Goal: Information Seeking & Learning: Find specific fact

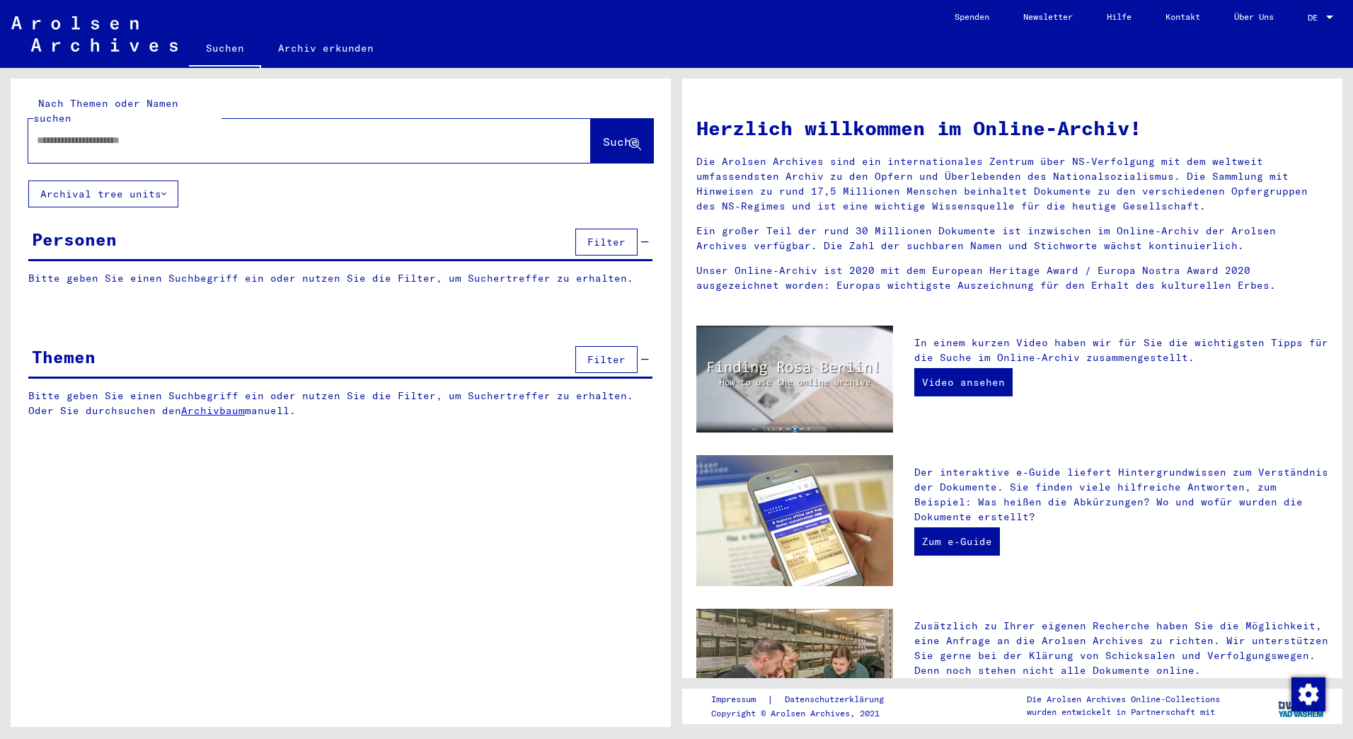
click at [259, 125] on div at bounding box center [288, 141] width 520 height 32
click at [252, 133] on input "text" at bounding box center [293, 140] width 512 height 15
type input "**********"
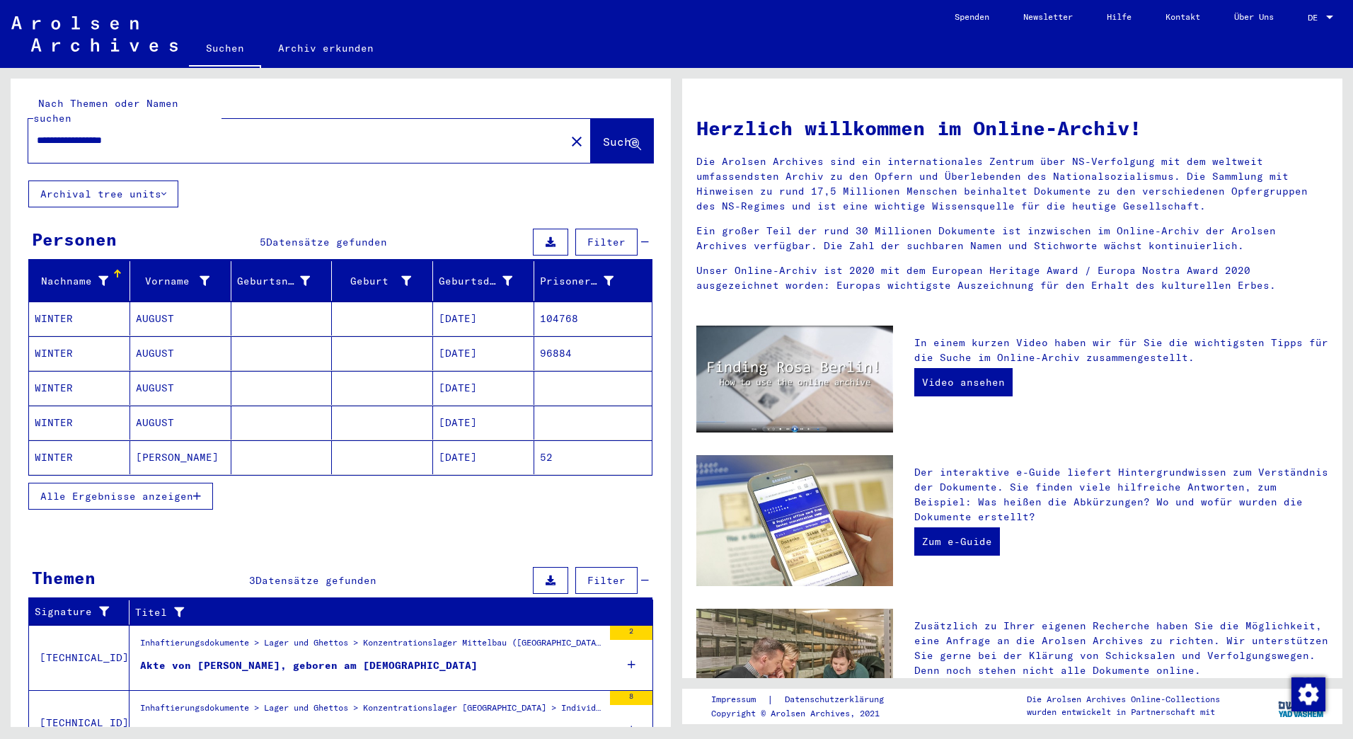
click at [77, 301] on mat-cell "WINTER" at bounding box center [79, 318] width 101 height 34
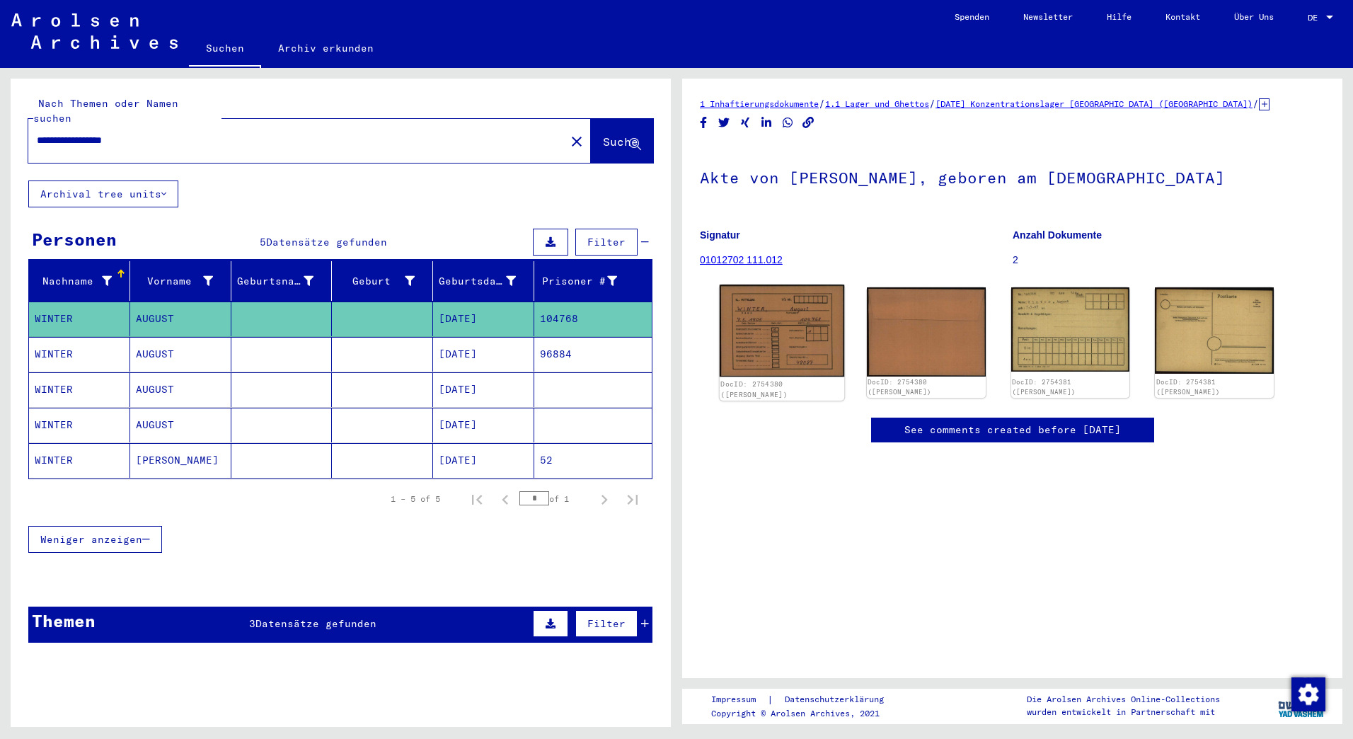
click at [793, 333] on img at bounding box center [782, 330] width 125 height 92
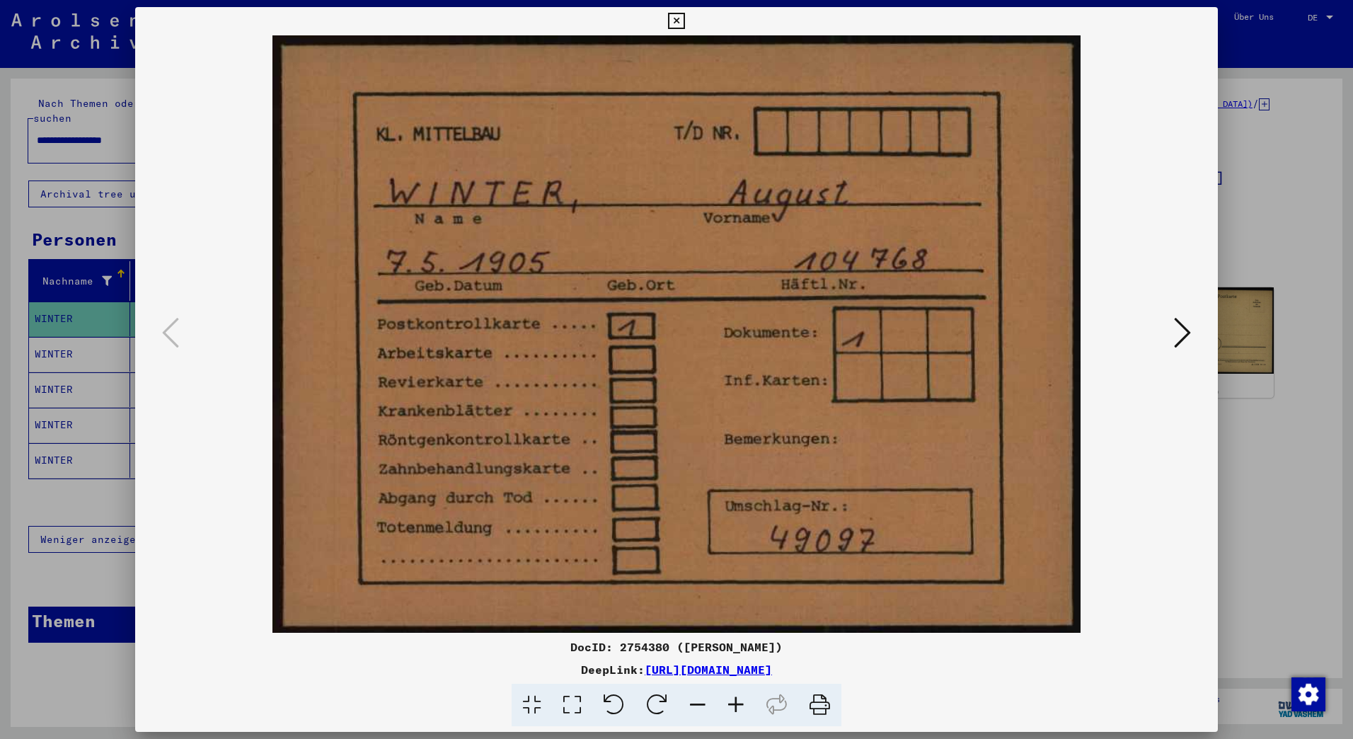
click at [1185, 350] on icon at bounding box center [1182, 333] width 17 height 34
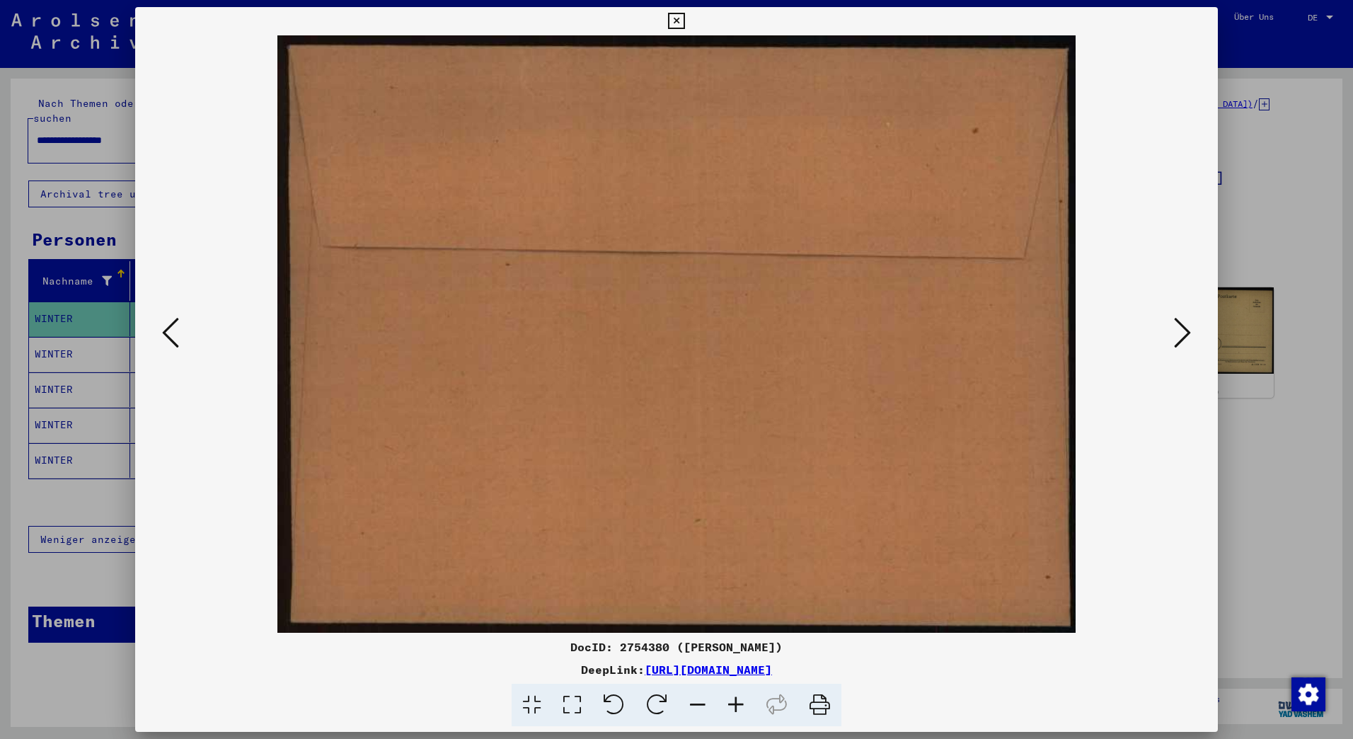
click at [1179, 332] on icon at bounding box center [1182, 333] width 17 height 34
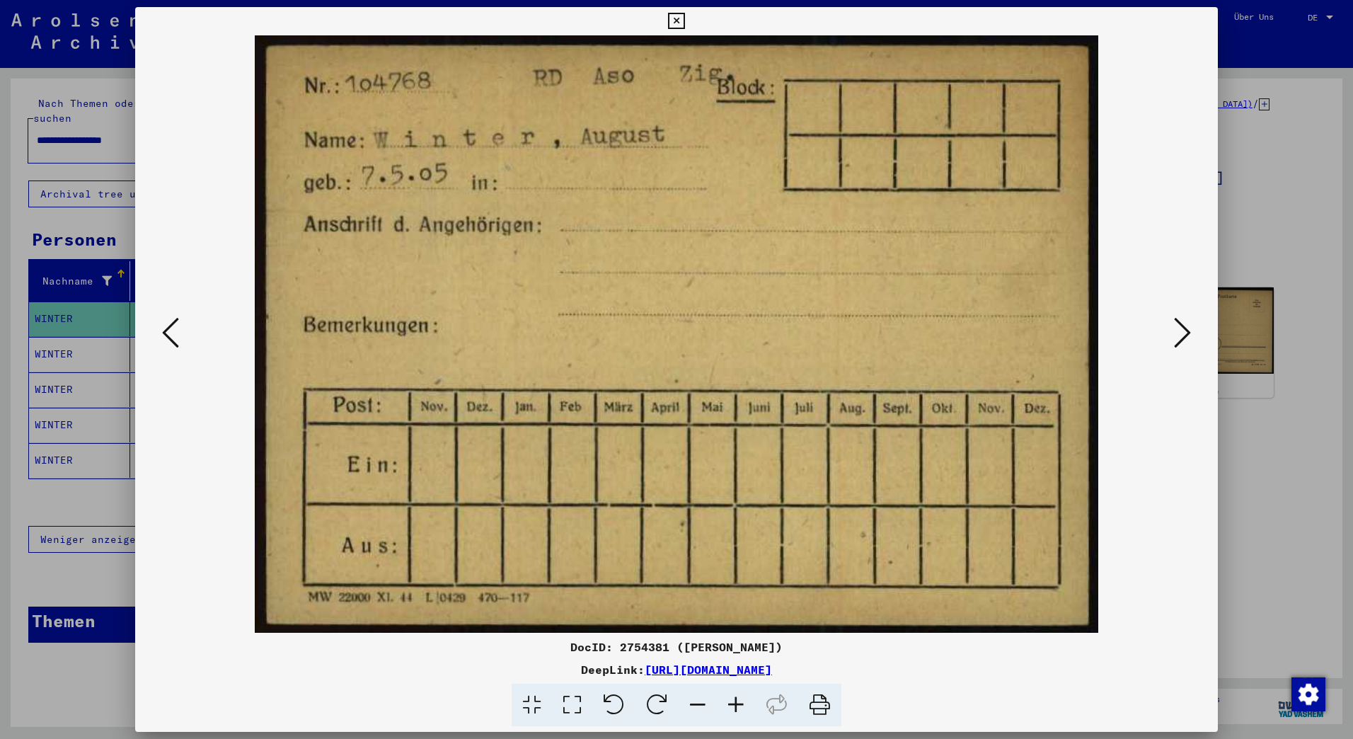
click at [1179, 332] on icon at bounding box center [1182, 333] width 17 height 34
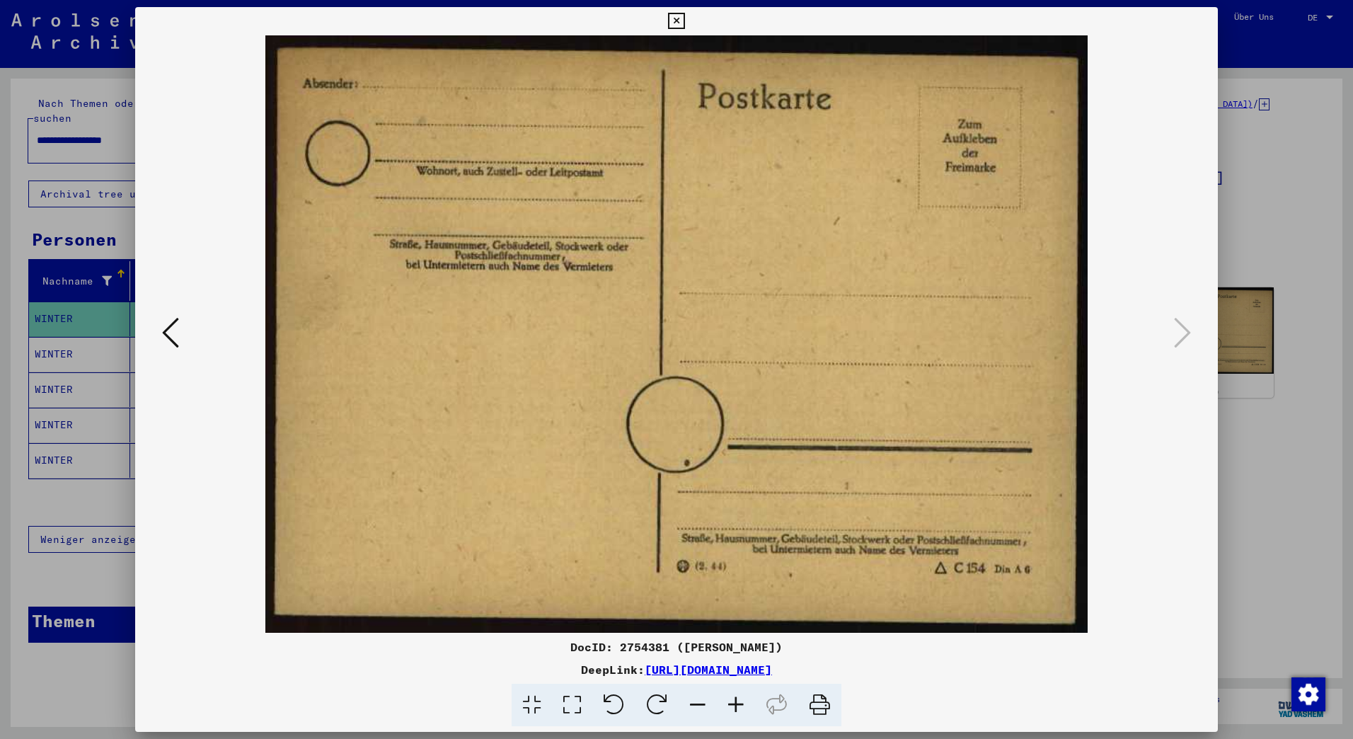
click at [169, 327] on icon at bounding box center [170, 333] width 17 height 34
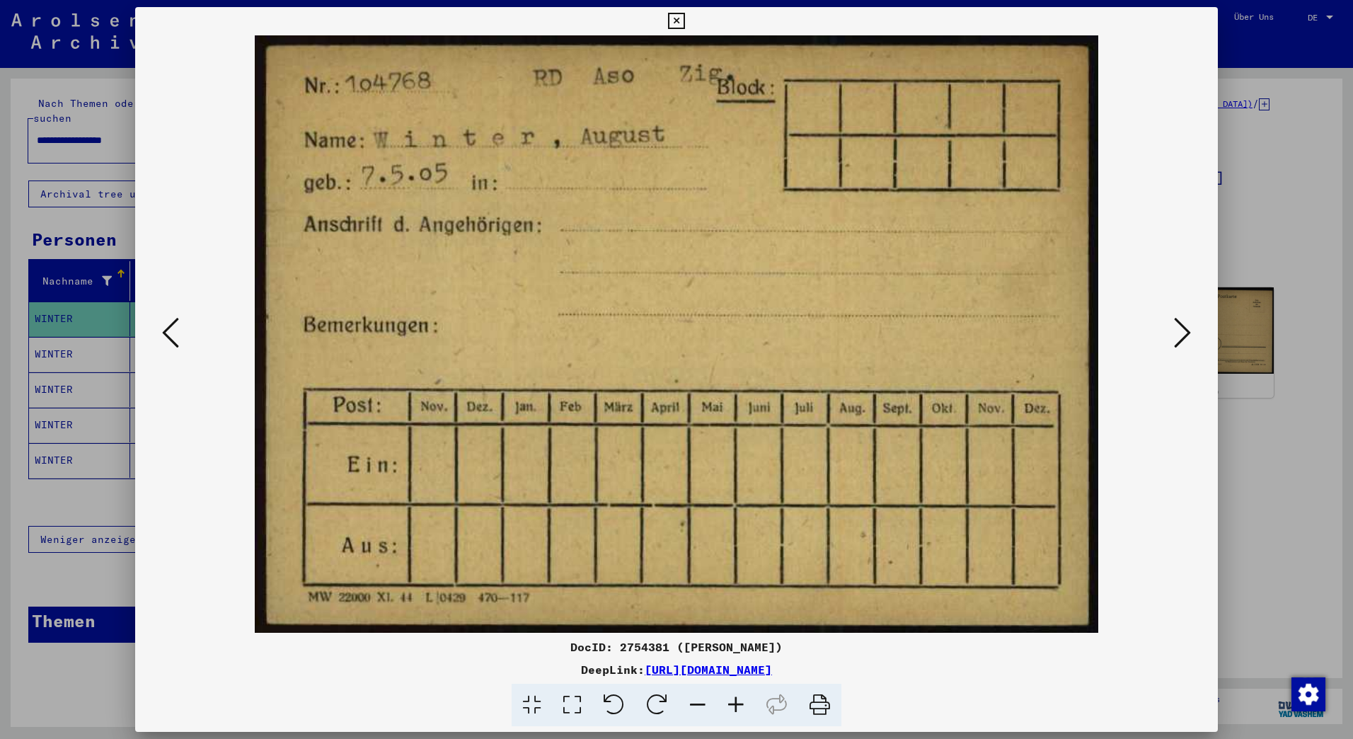
click at [676, 16] on icon at bounding box center [676, 21] width 16 height 17
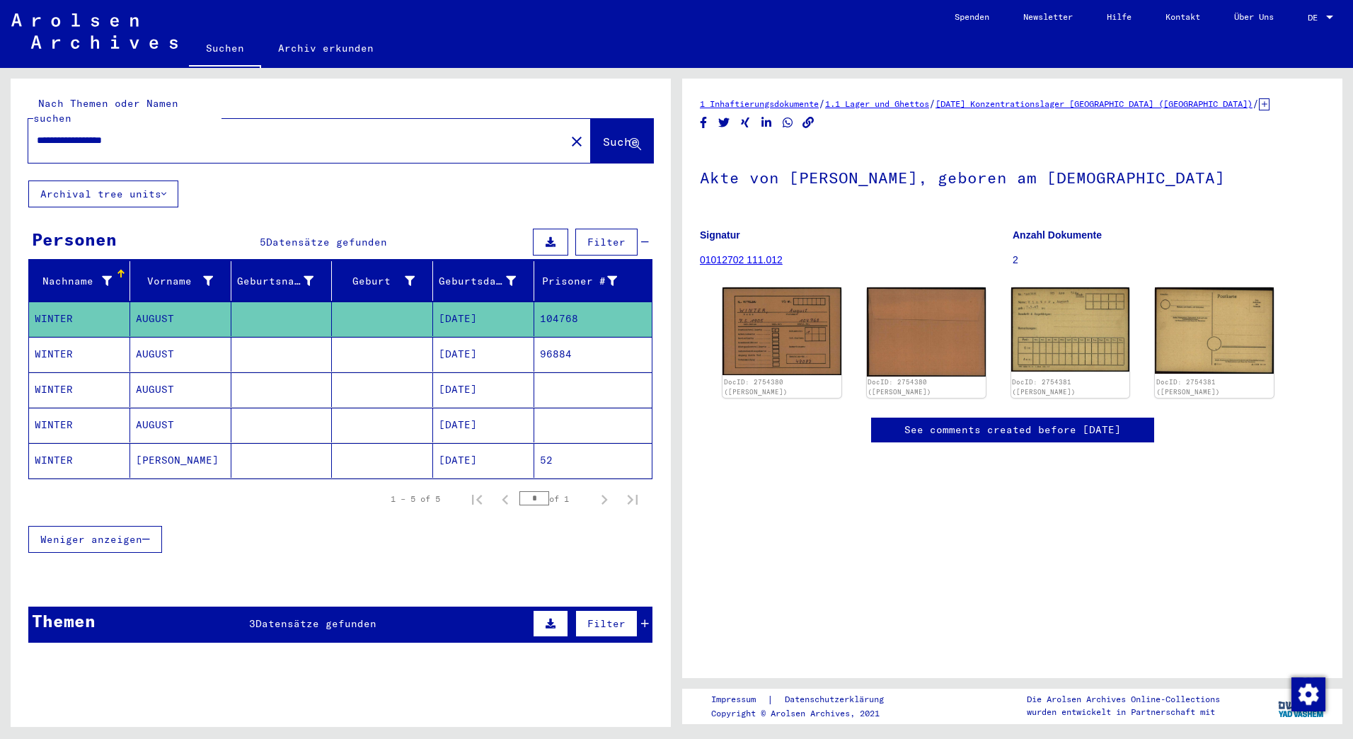
click at [66, 337] on mat-cell "WINTER" at bounding box center [79, 354] width 101 height 35
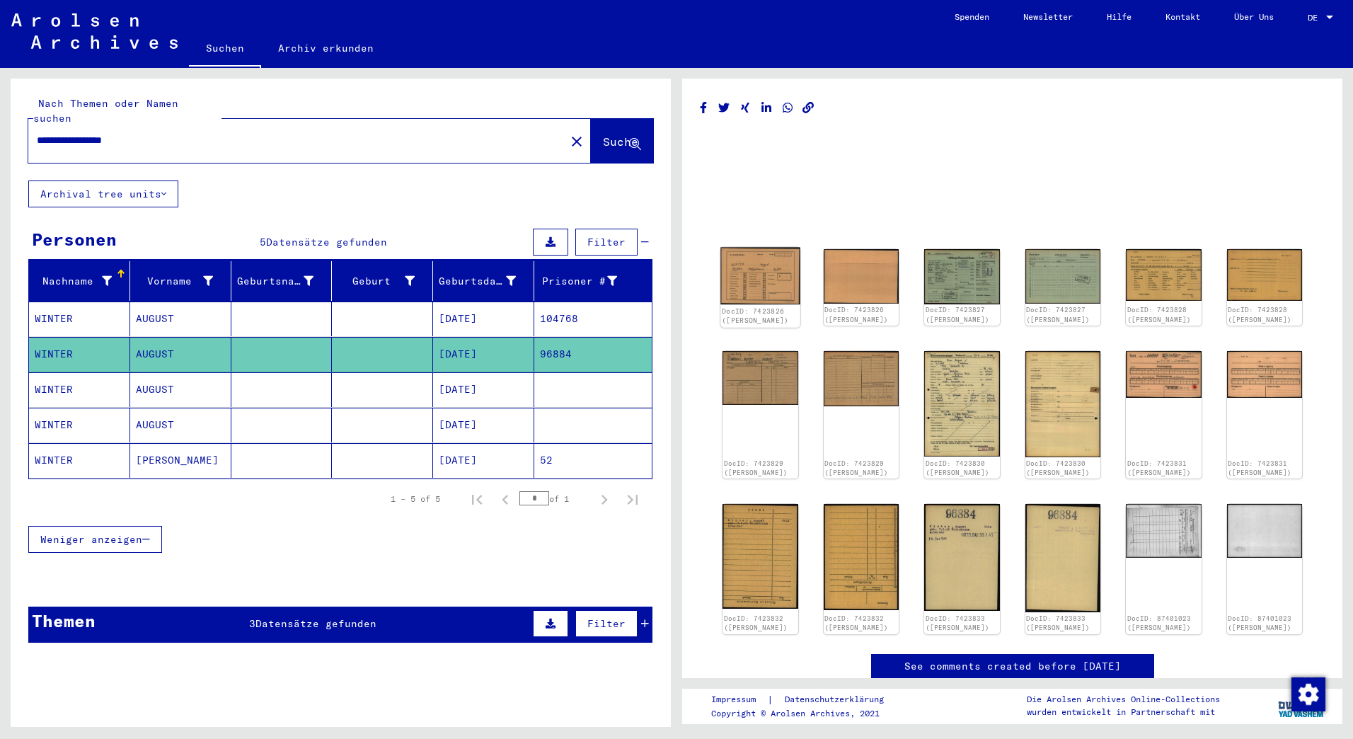
click at [752, 272] on img at bounding box center [759, 276] width 79 height 57
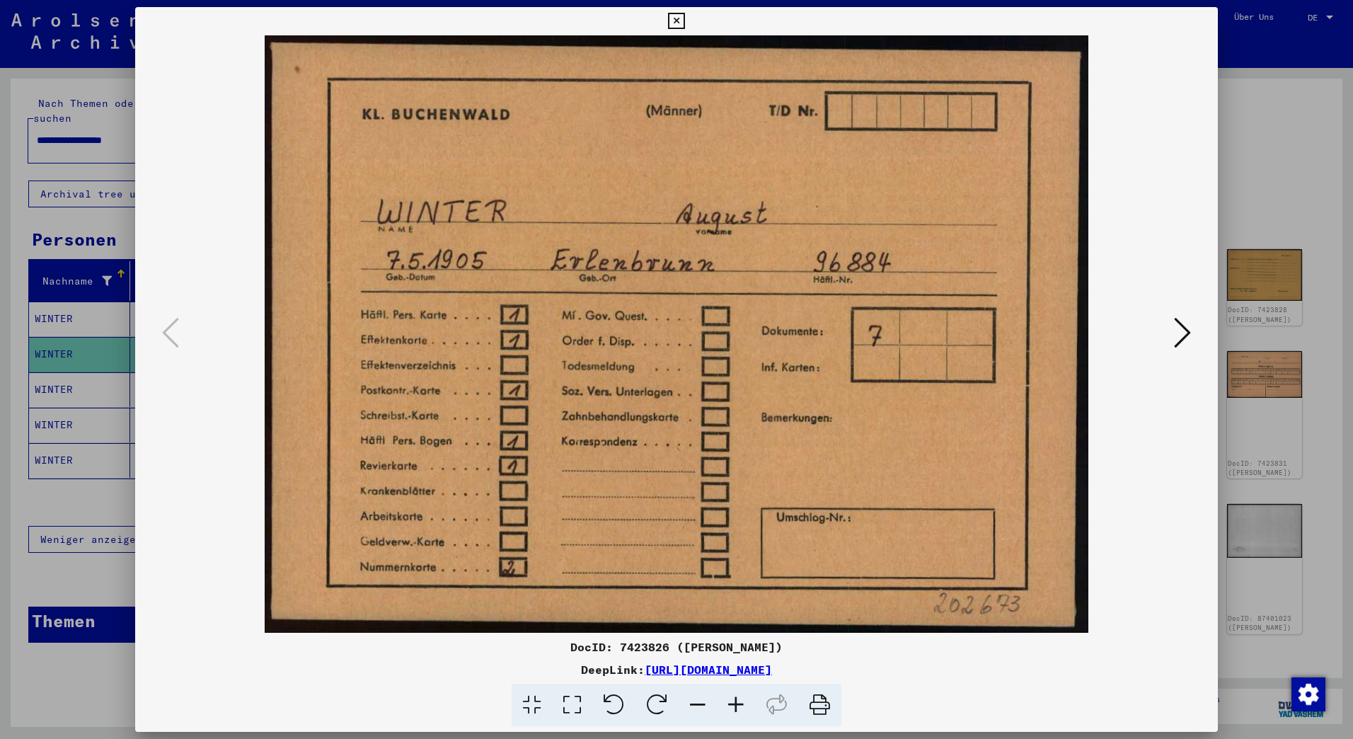
click at [1182, 330] on icon at bounding box center [1182, 333] width 17 height 34
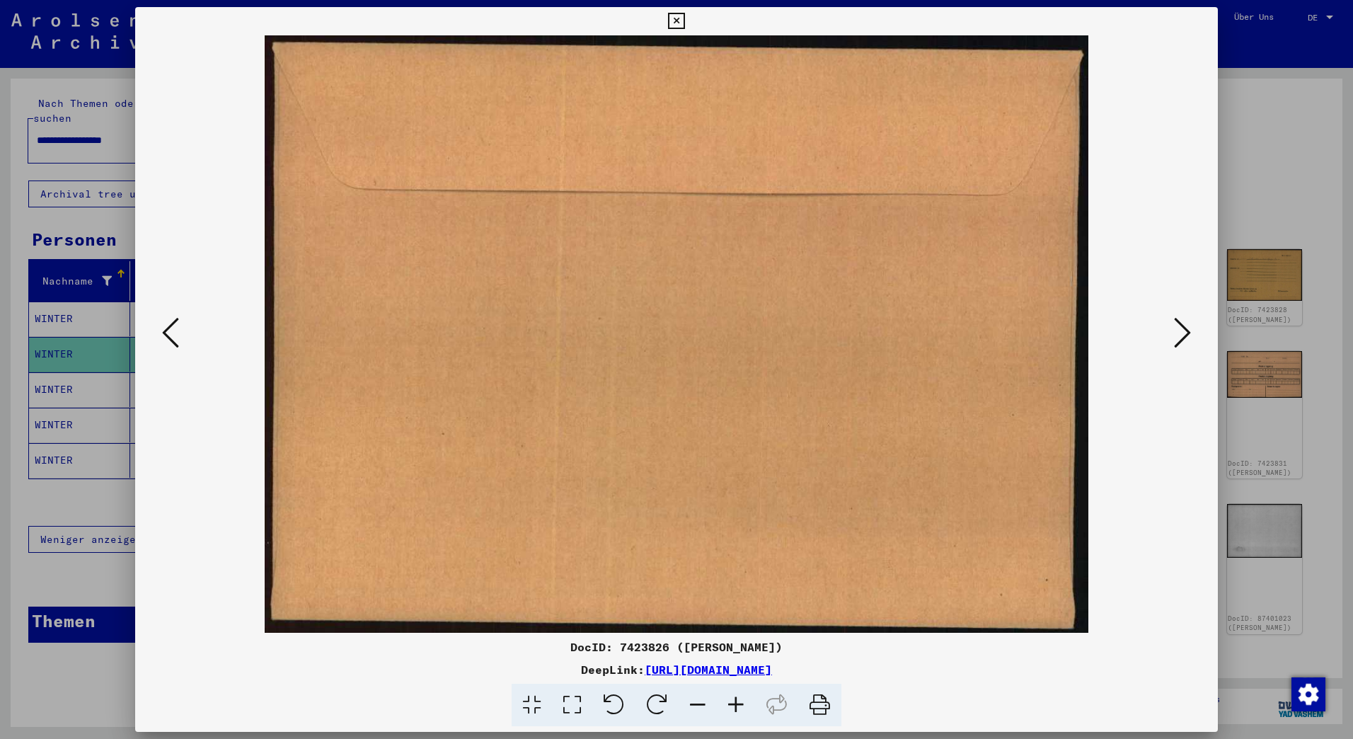
click at [161, 337] on button at bounding box center [170, 333] width 25 height 40
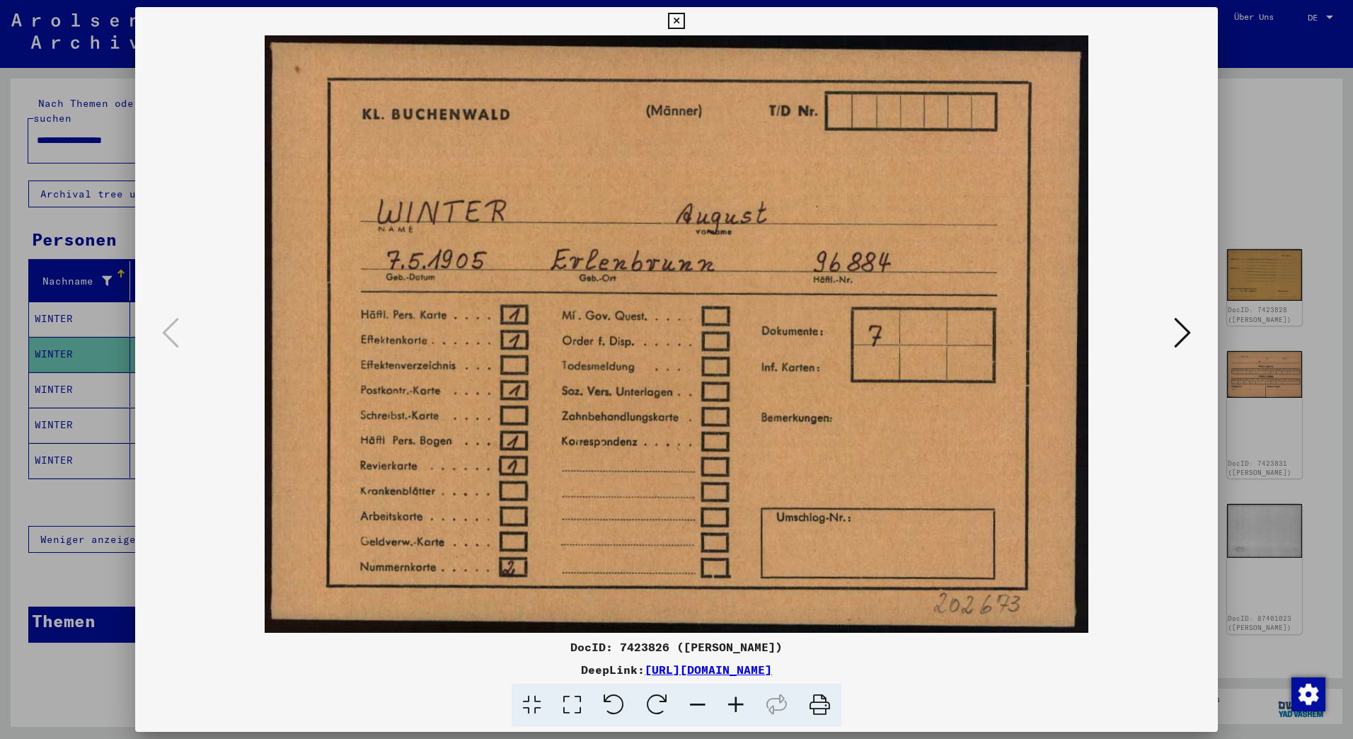
click at [1174, 335] on icon at bounding box center [1182, 333] width 17 height 34
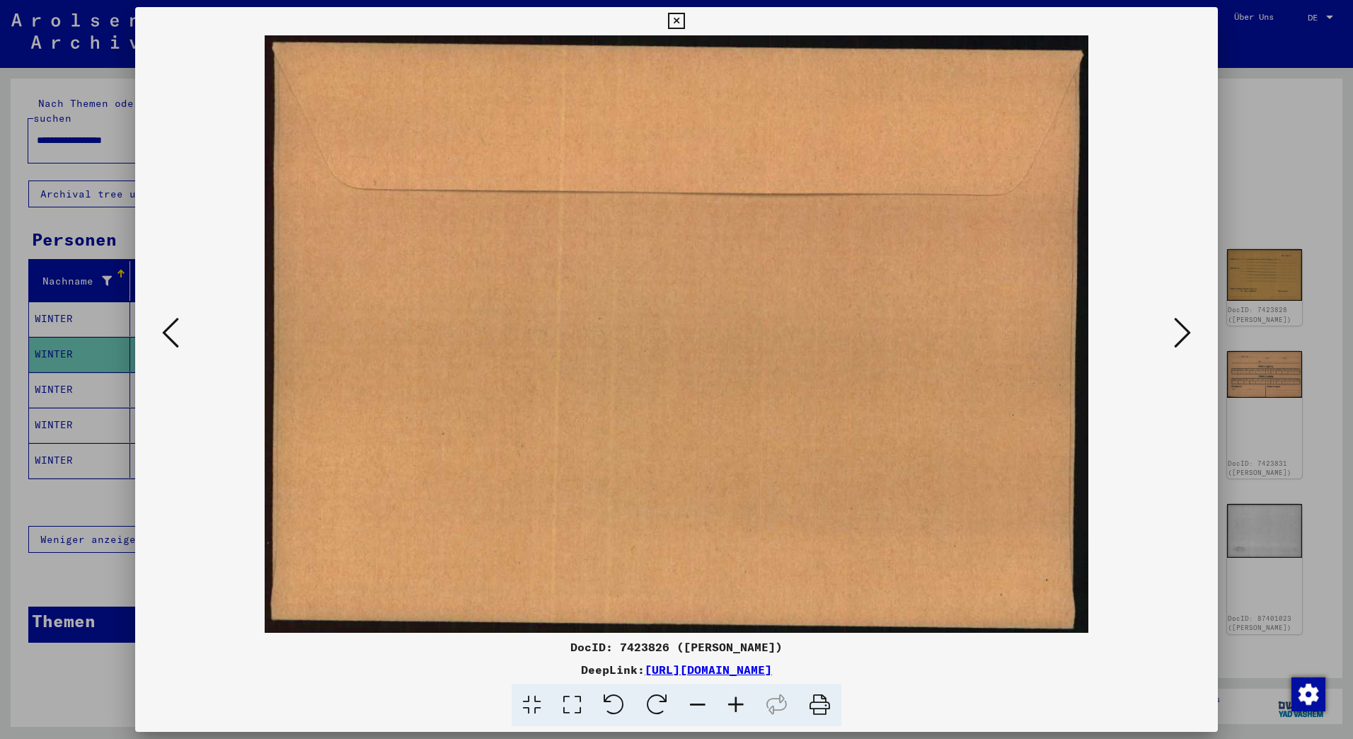
click at [1174, 335] on icon at bounding box center [1182, 333] width 17 height 34
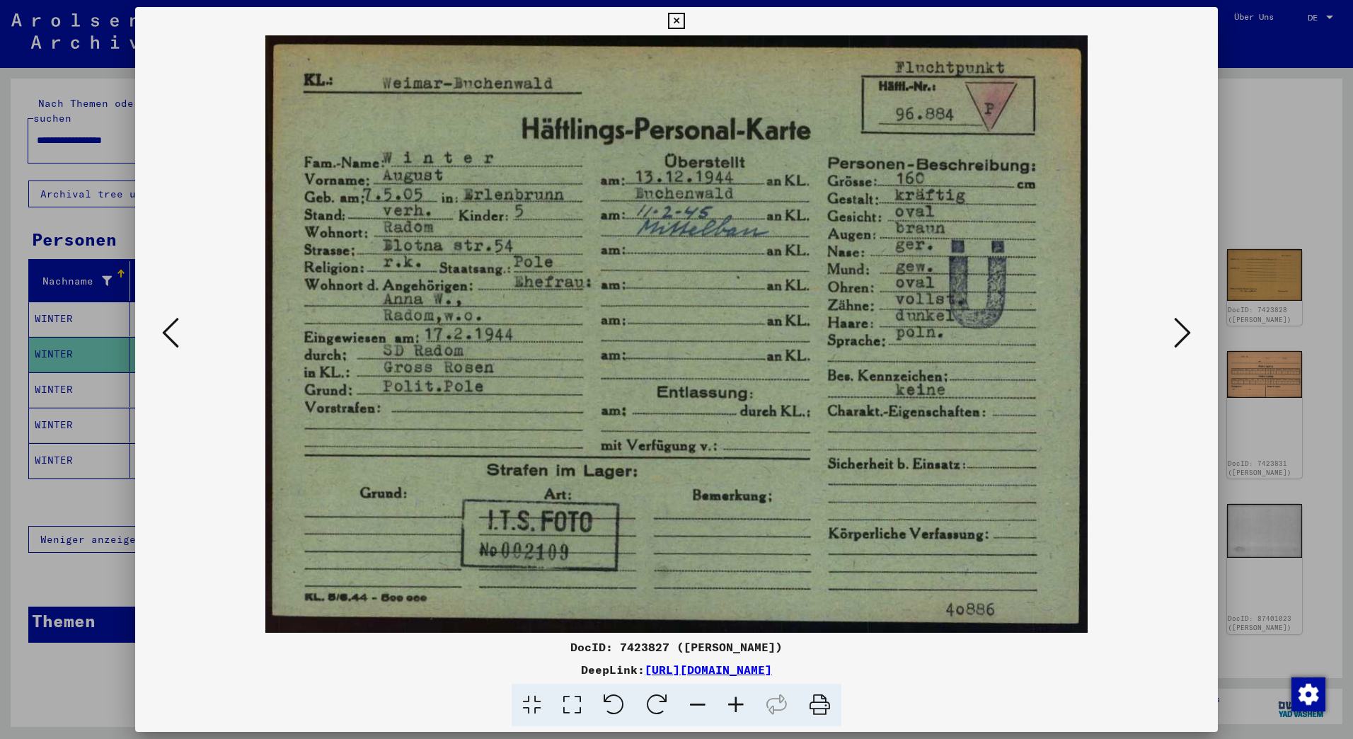
click at [1177, 334] on icon at bounding box center [1182, 333] width 17 height 34
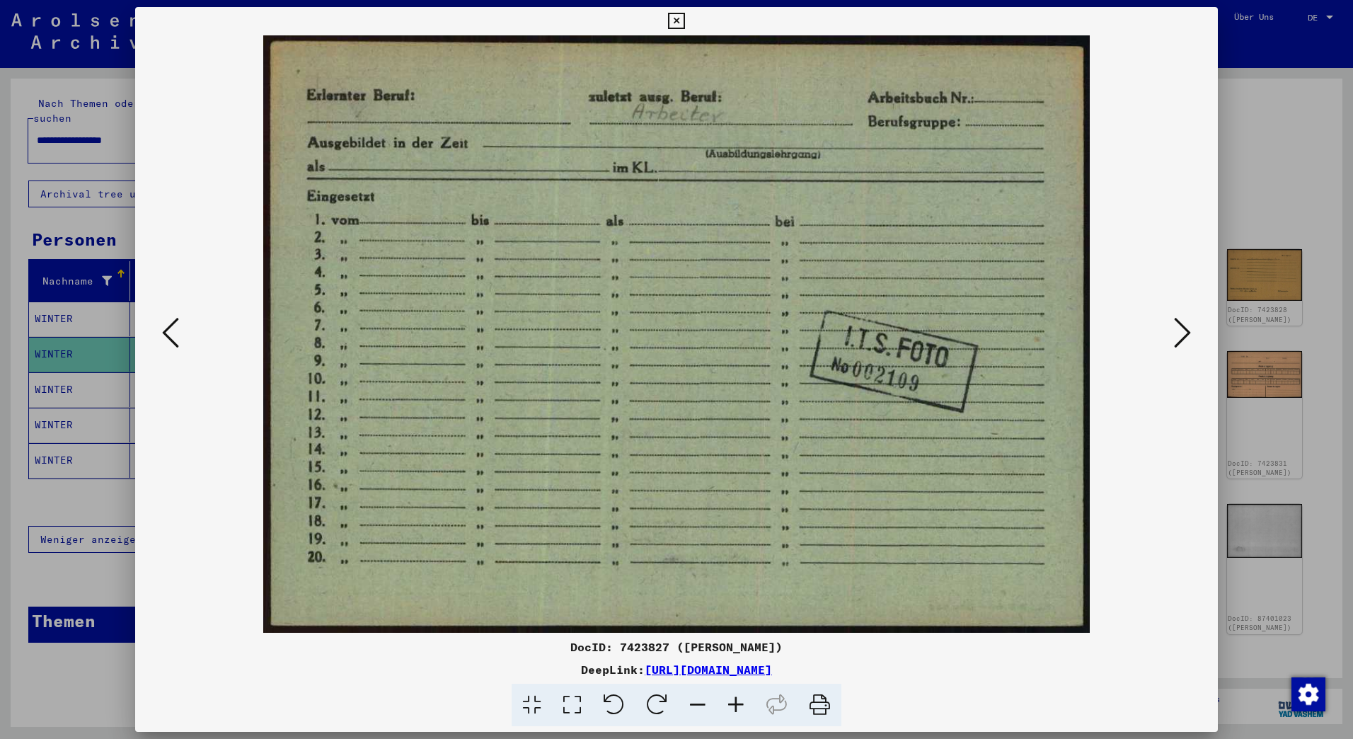
click at [1177, 334] on icon at bounding box center [1182, 333] width 17 height 34
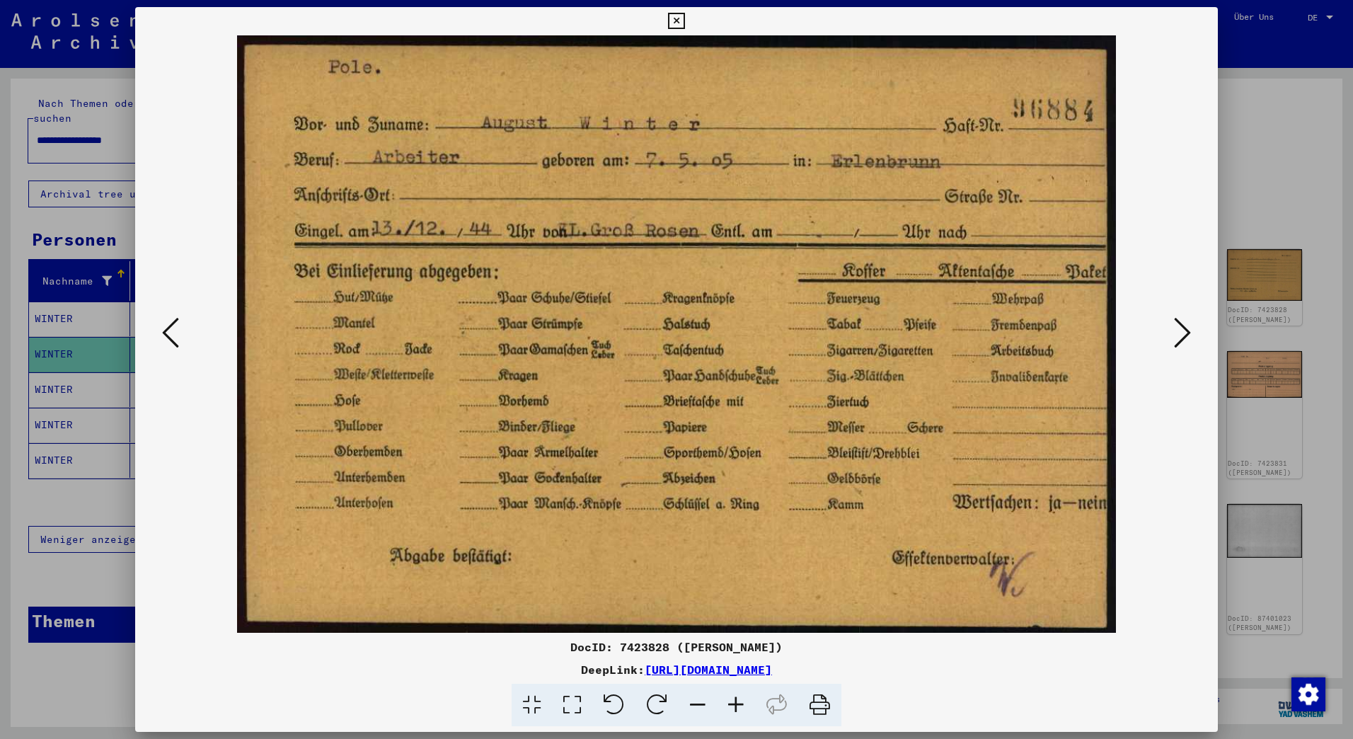
click at [1177, 334] on icon at bounding box center [1182, 333] width 17 height 34
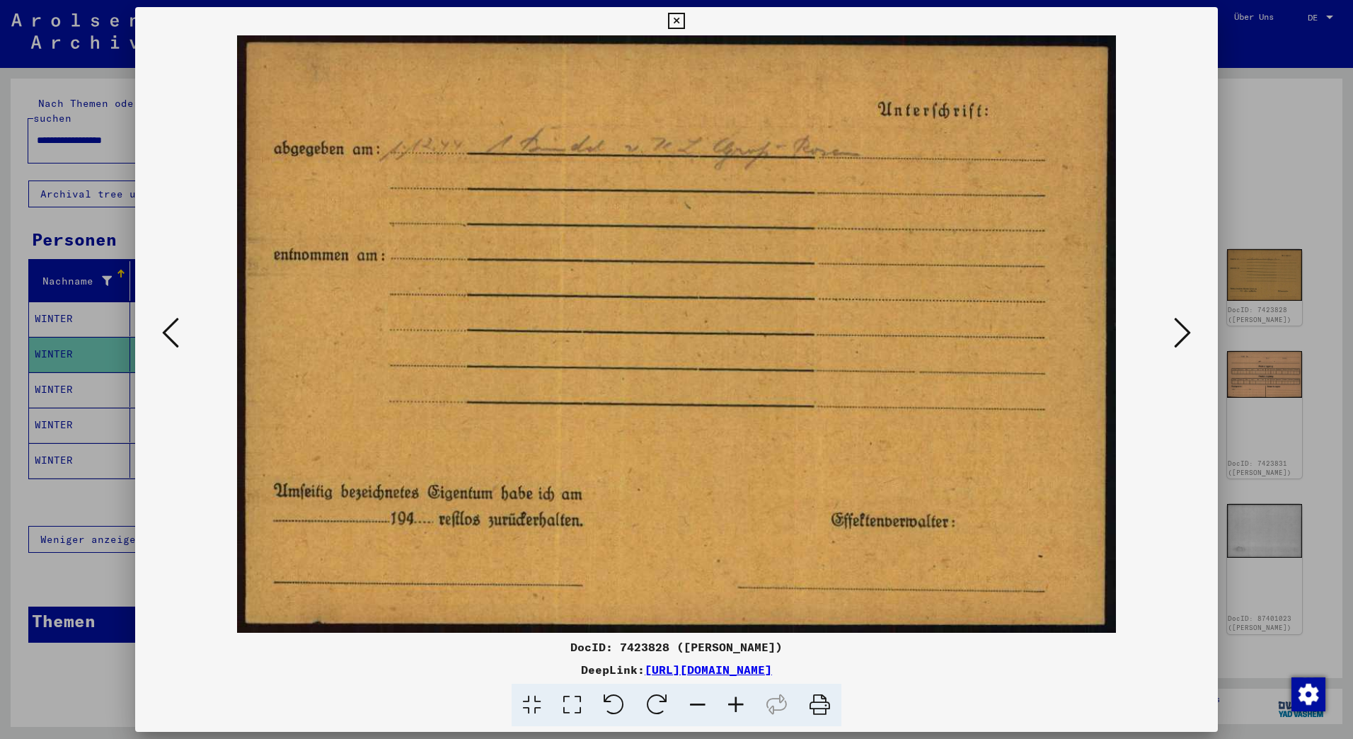
click at [1177, 334] on icon at bounding box center [1182, 333] width 17 height 34
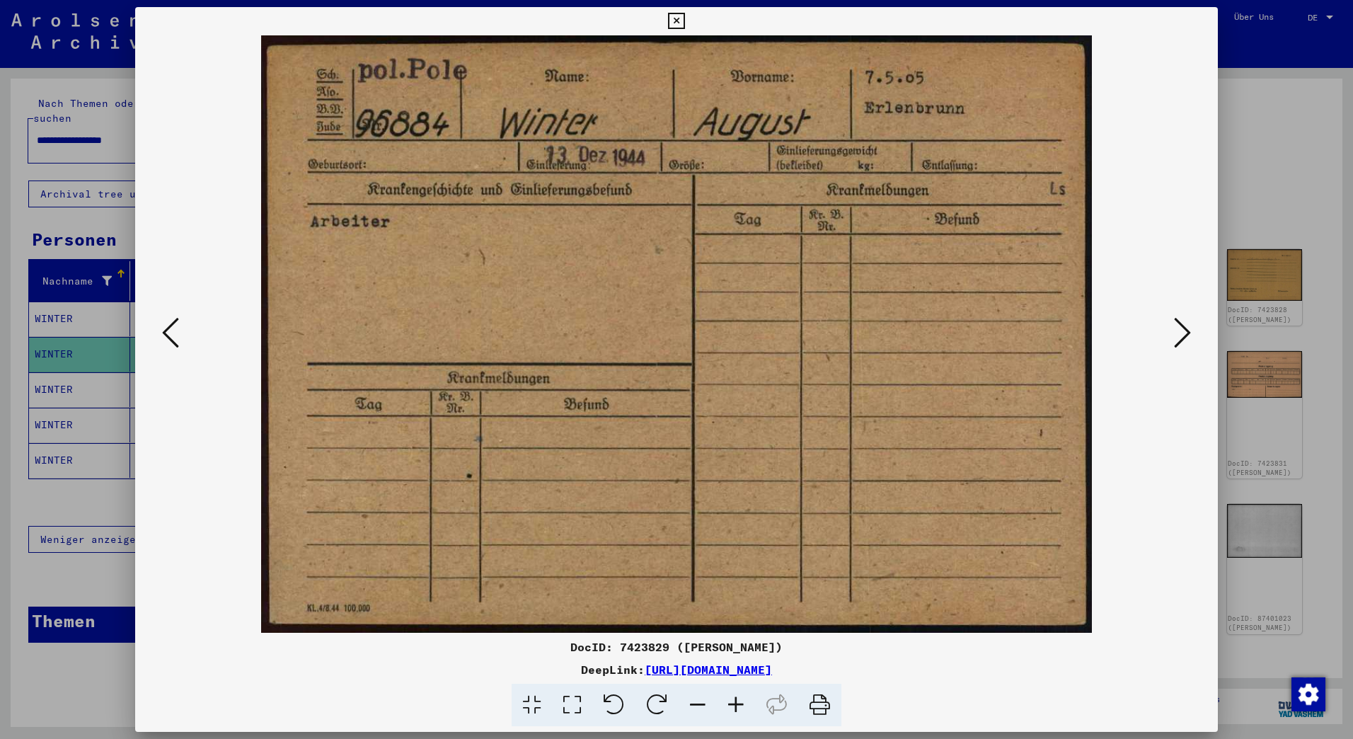
click at [1177, 334] on icon at bounding box center [1182, 333] width 17 height 34
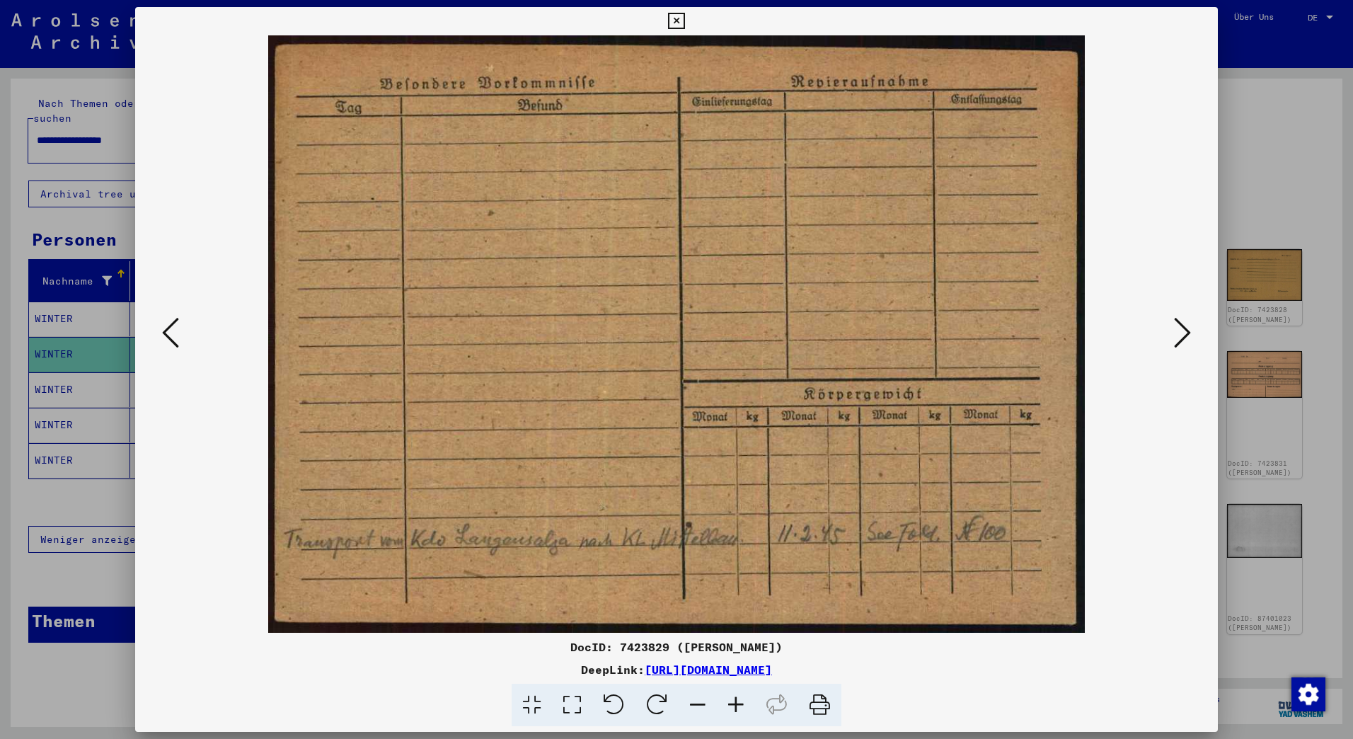
click at [1177, 334] on icon at bounding box center [1182, 333] width 17 height 34
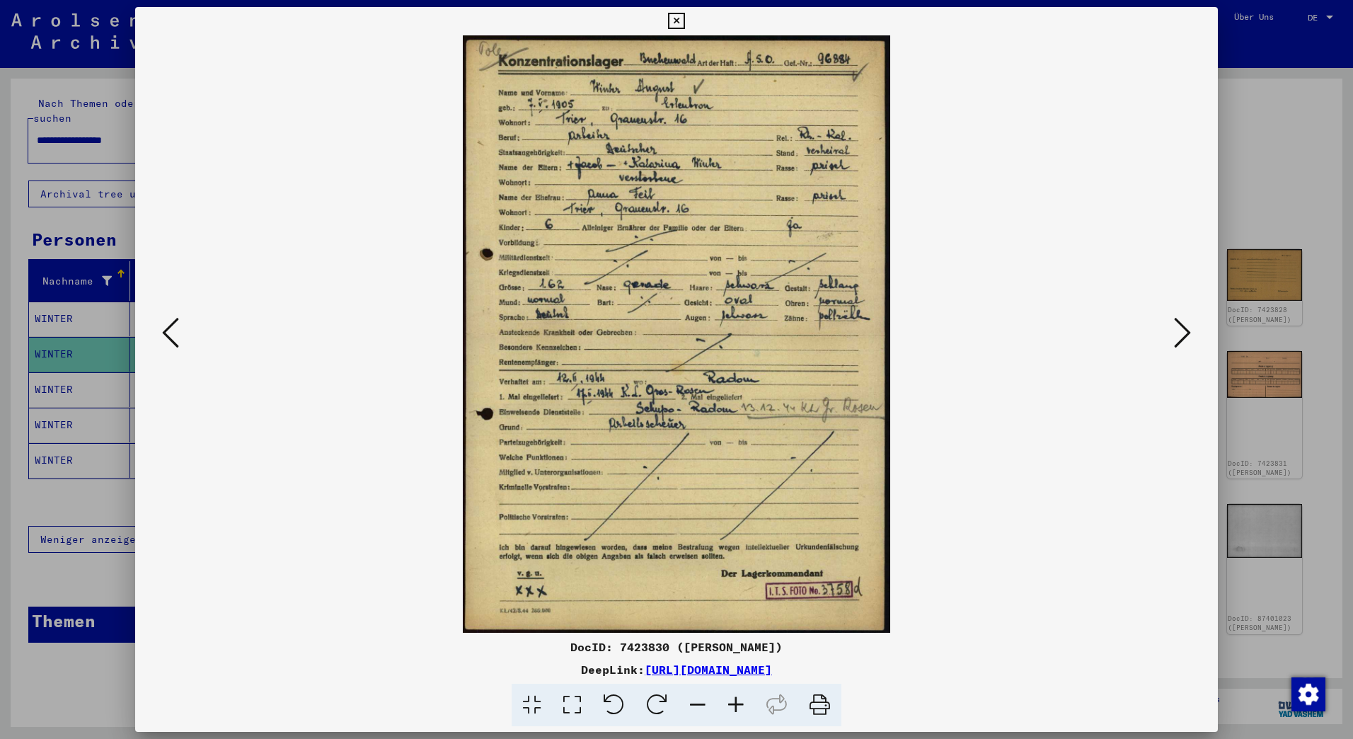
click at [729, 700] on icon at bounding box center [736, 704] width 38 height 43
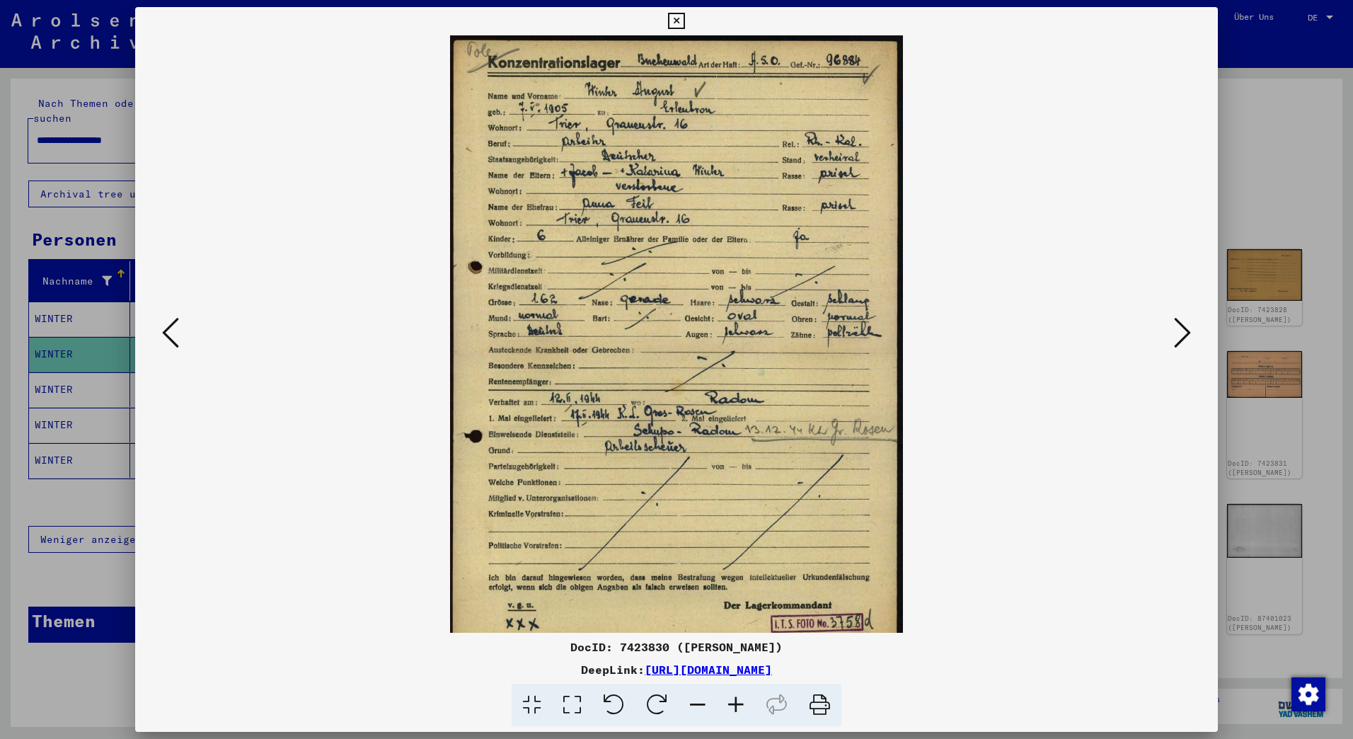
click at [729, 700] on icon at bounding box center [736, 704] width 38 height 43
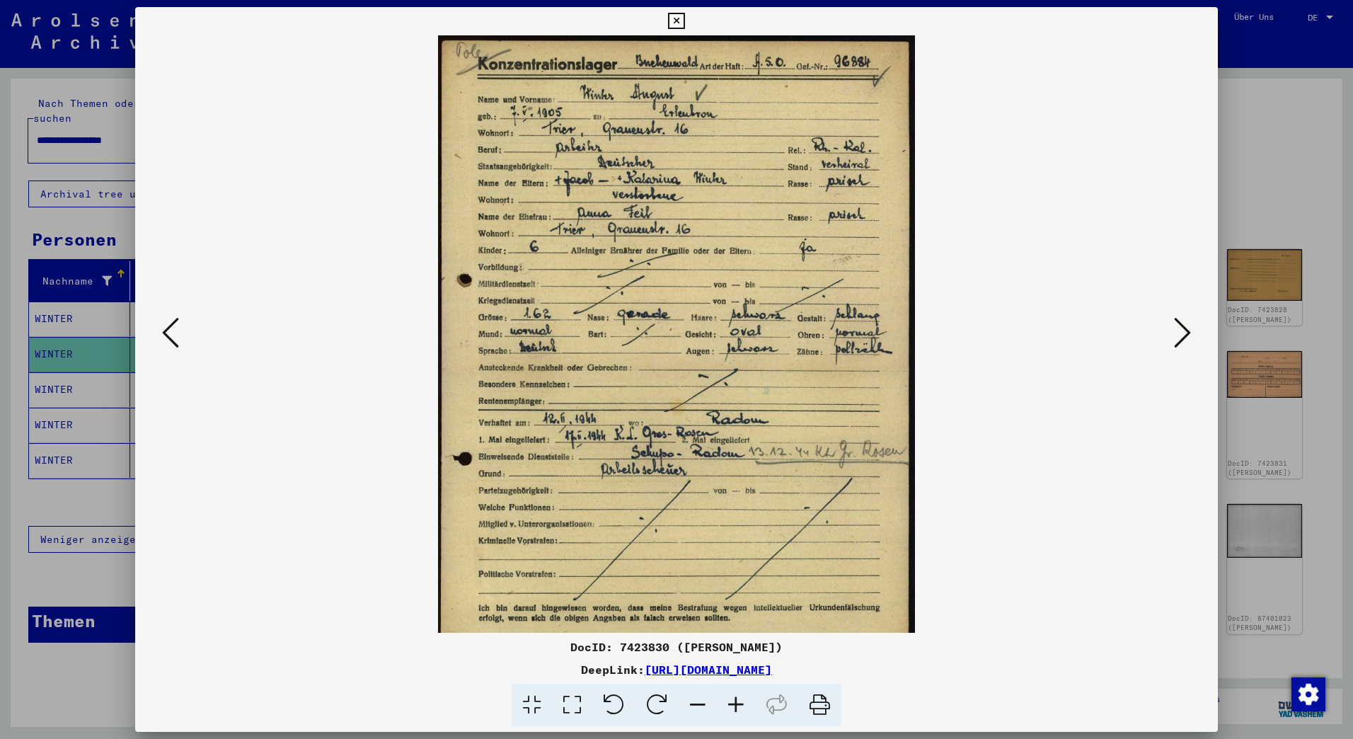
click at [729, 700] on icon at bounding box center [736, 704] width 38 height 43
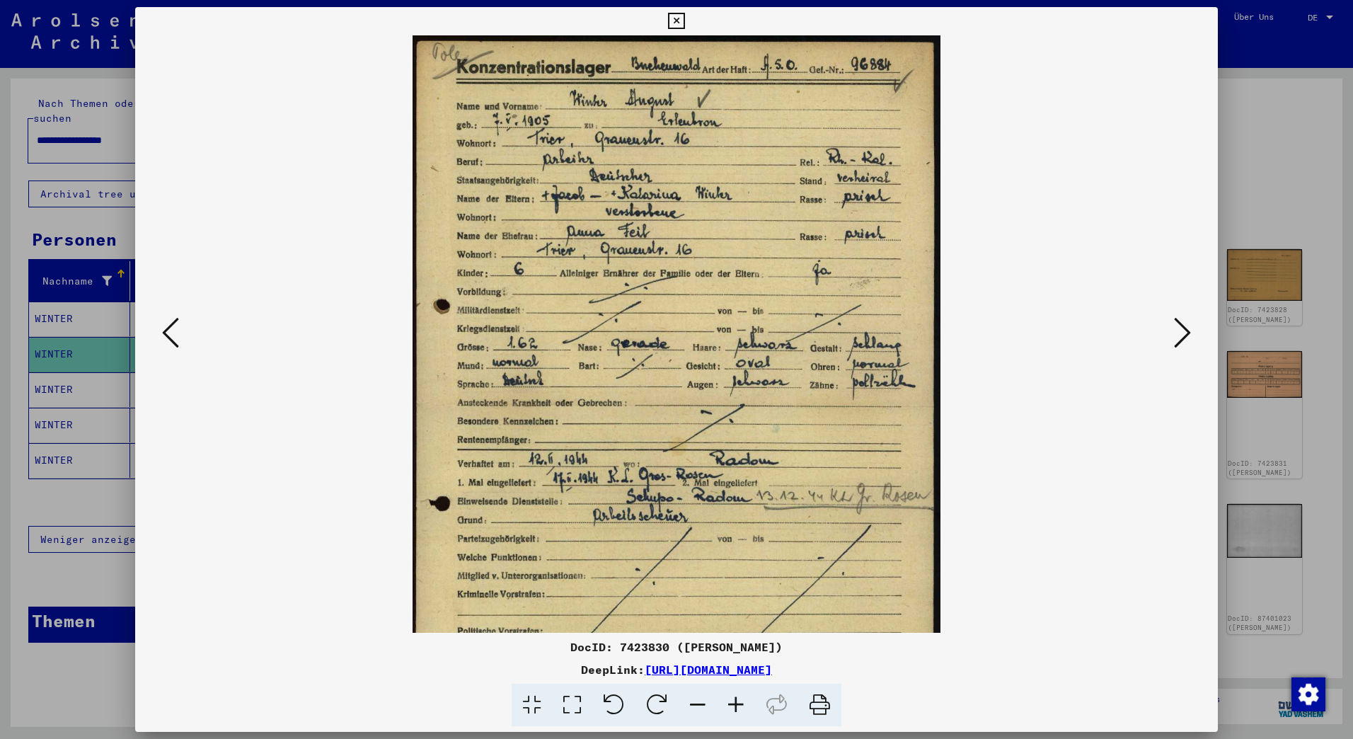
click at [729, 700] on icon at bounding box center [736, 704] width 38 height 43
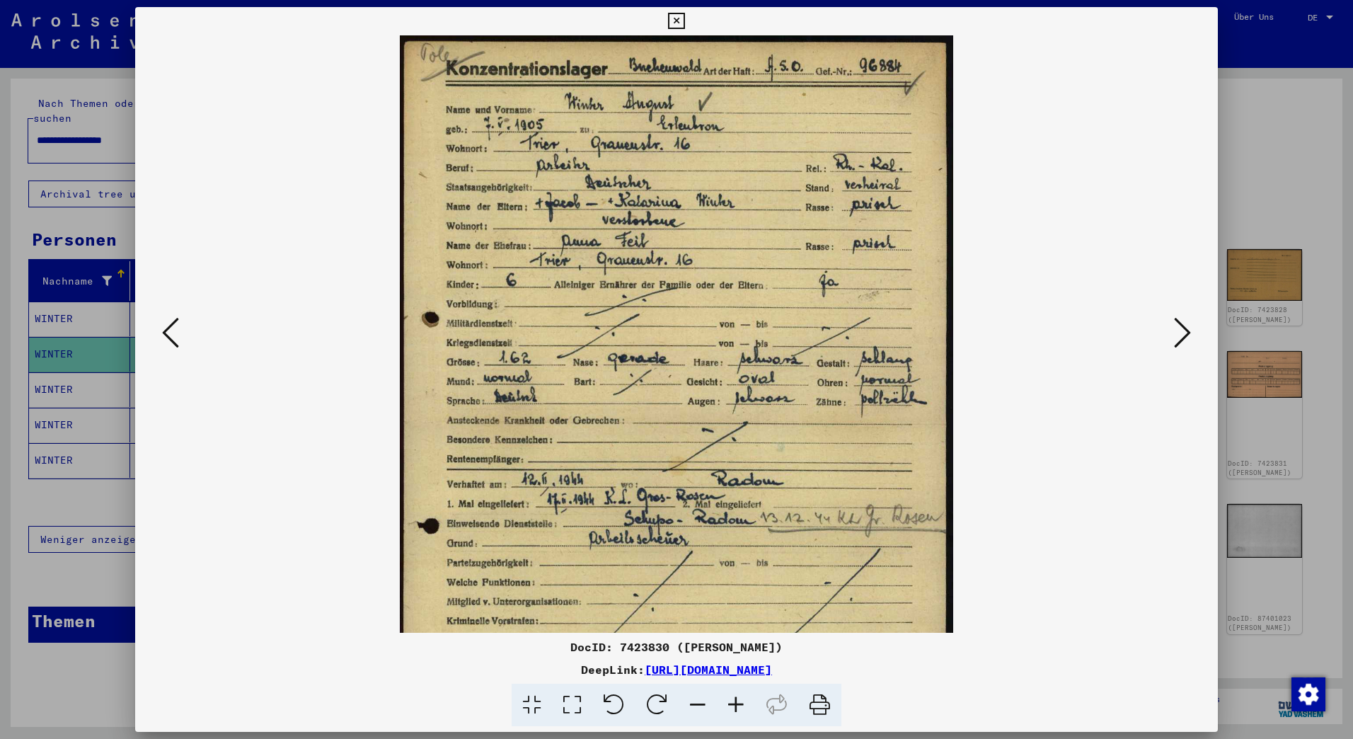
click at [729, 700] on icon at bounding box center [736, 704] width 38 height 43
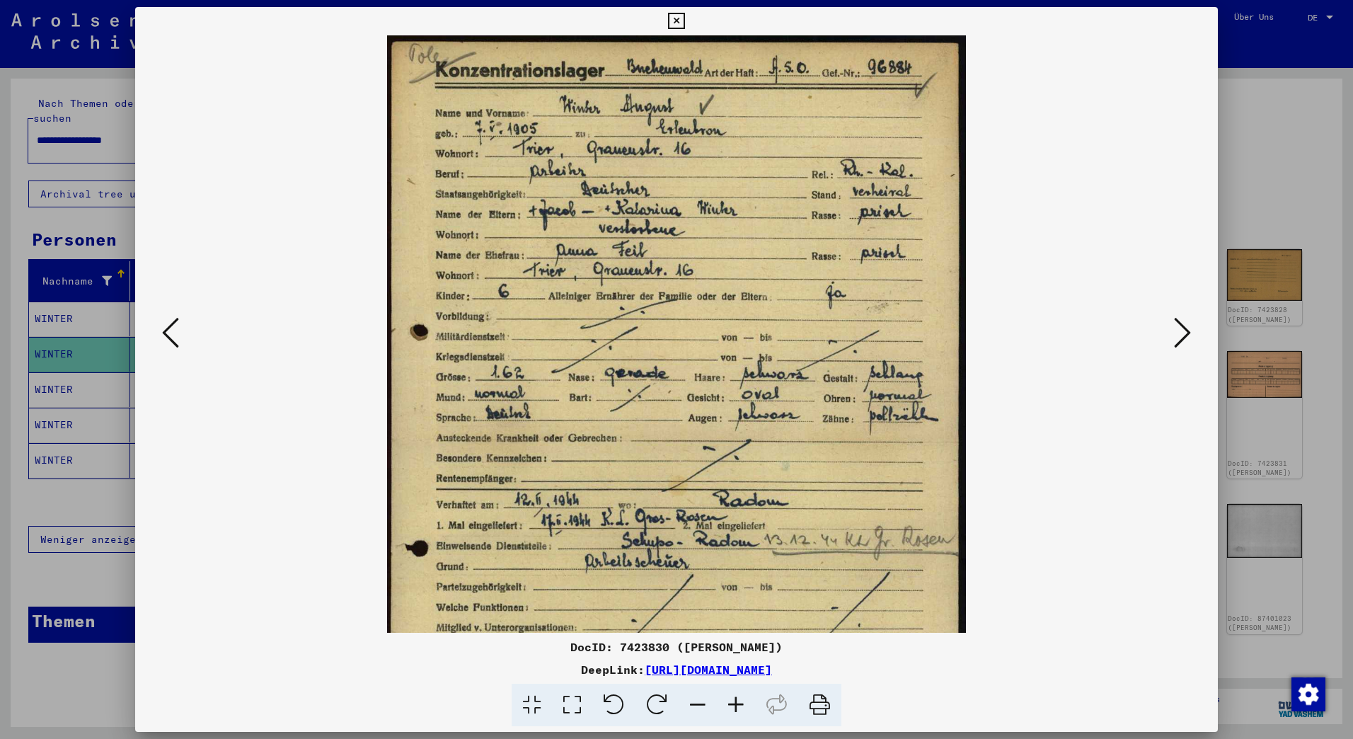
click at [729, 700] on icon at bounding box center [736, 704] width 38 height 43
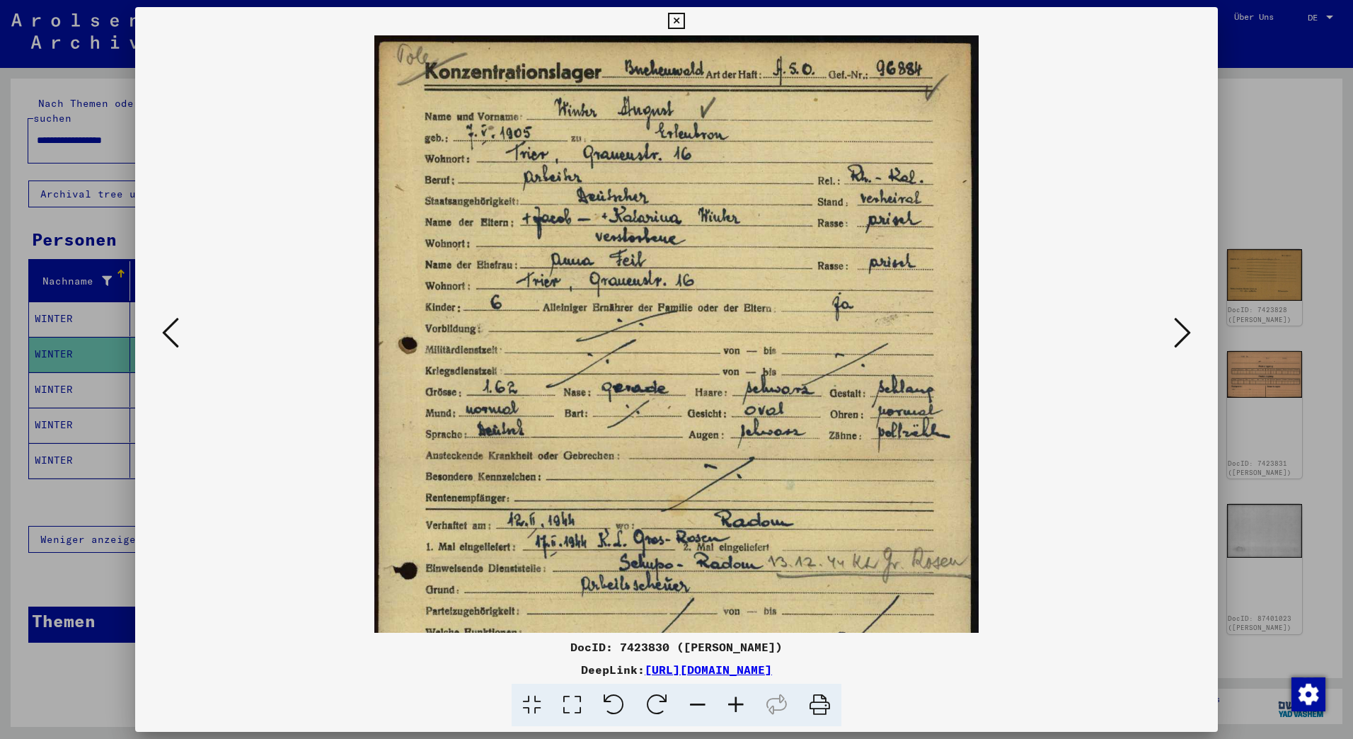
click at [729, 700] on icon at bounding box center [736, 704] width 38 height 43
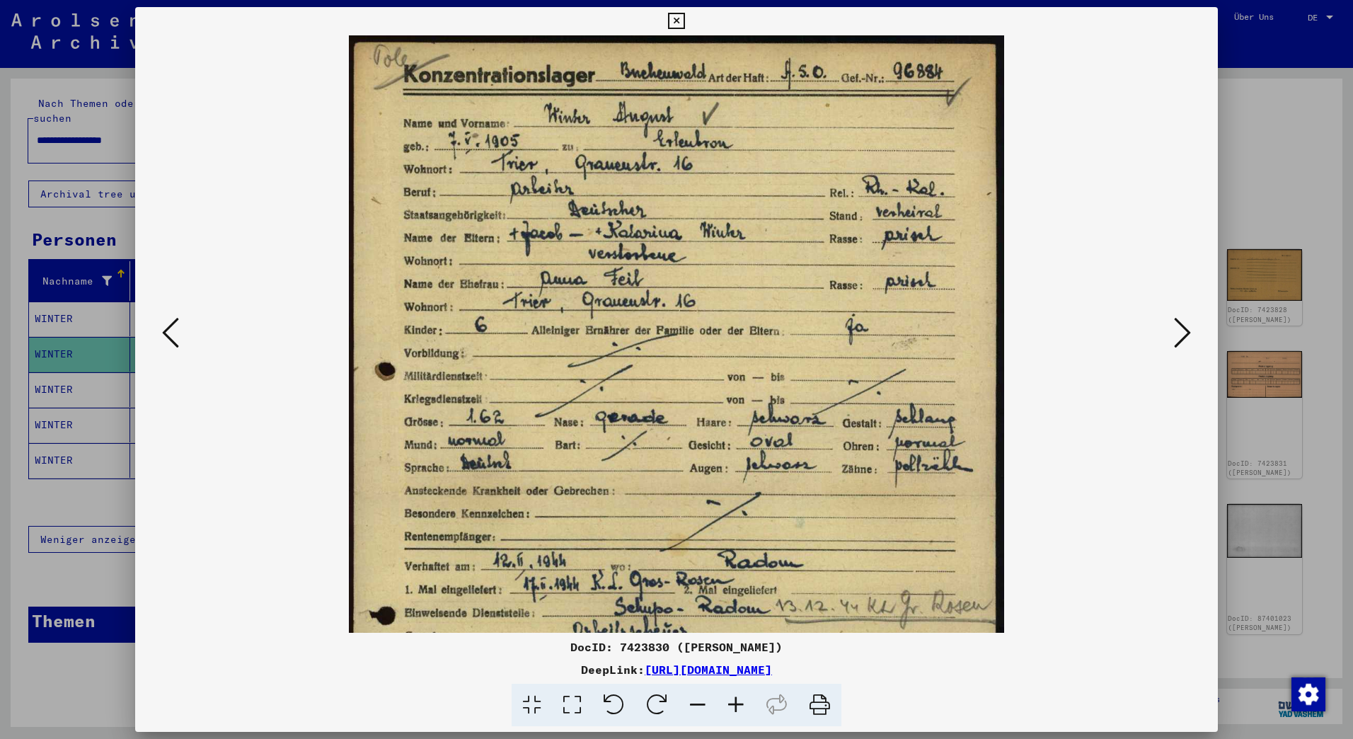
click at [729, 700] on icon at bounding box center [736, 704] width 38 height 43
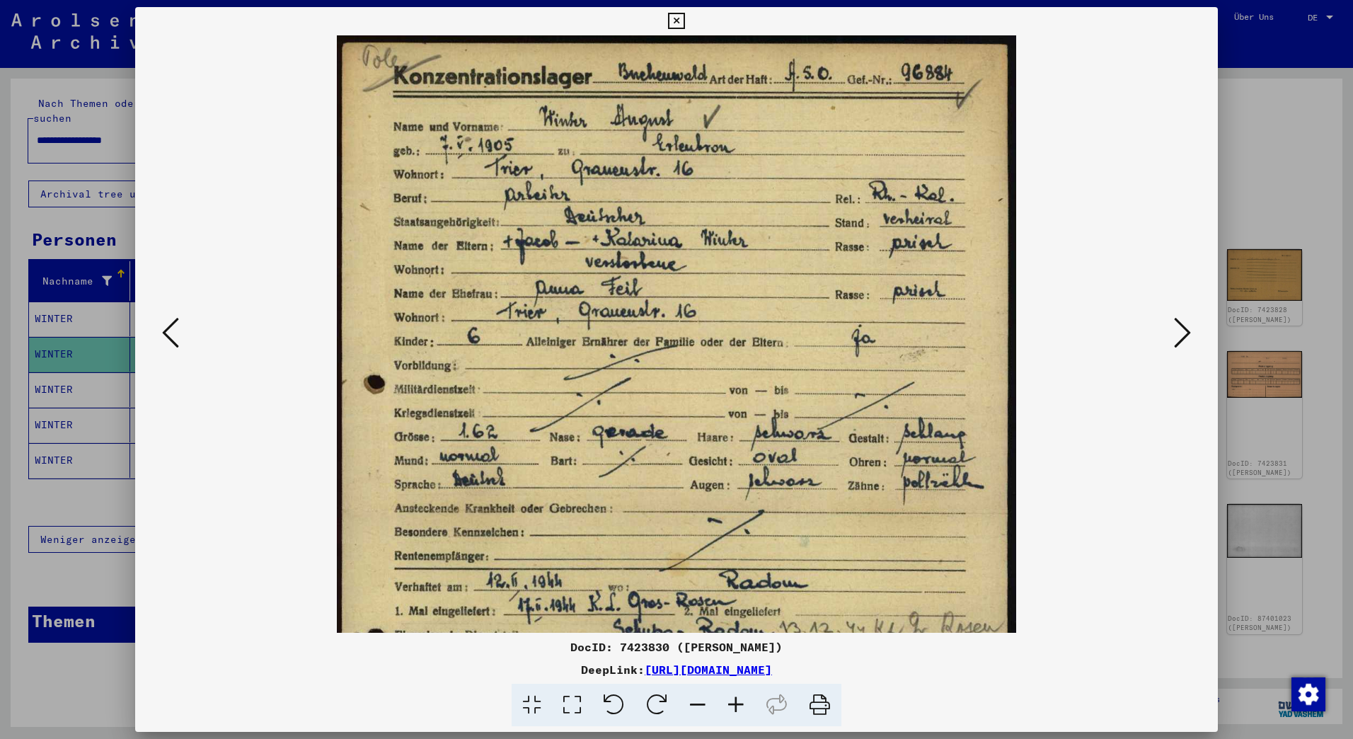
click at [729, 700] on icon at bounding box center [736, 704] width 38 height 43
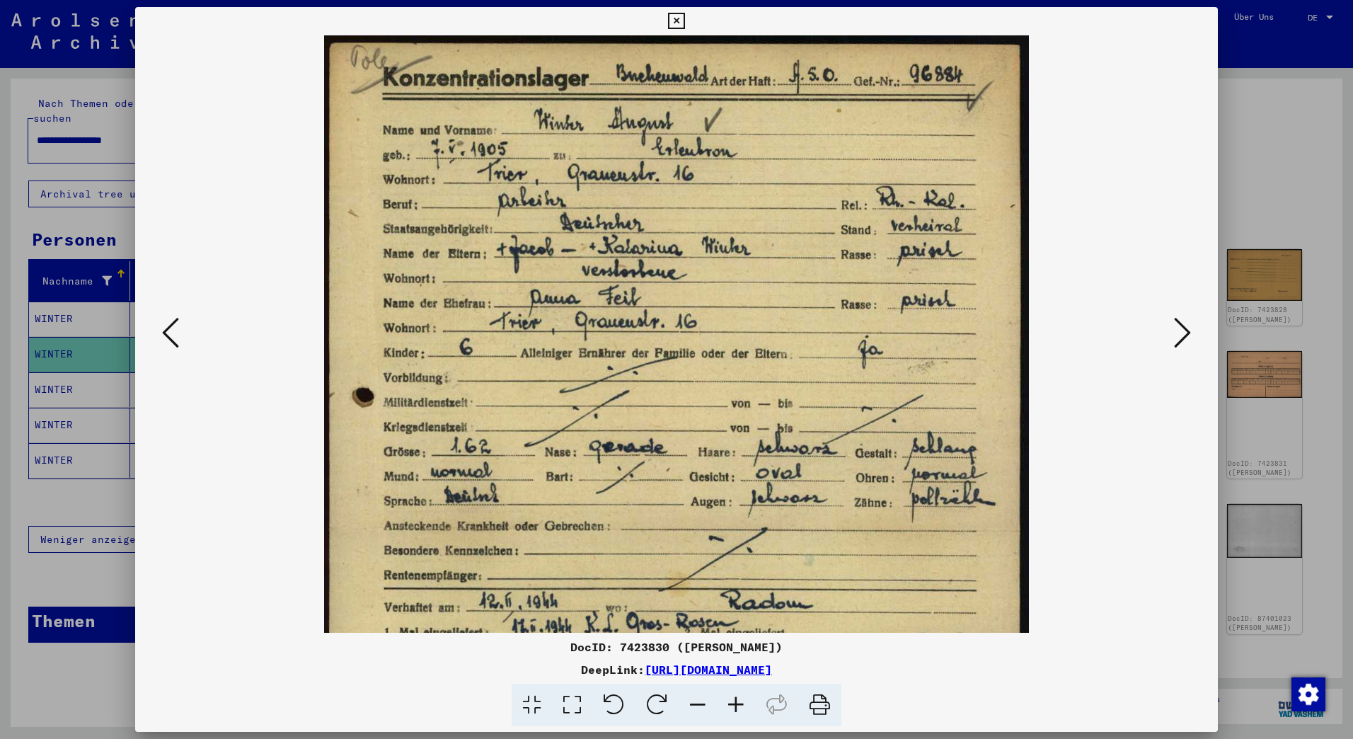
click at [729, 700] on icon at bounding box center [736, 704] width 38 height 43
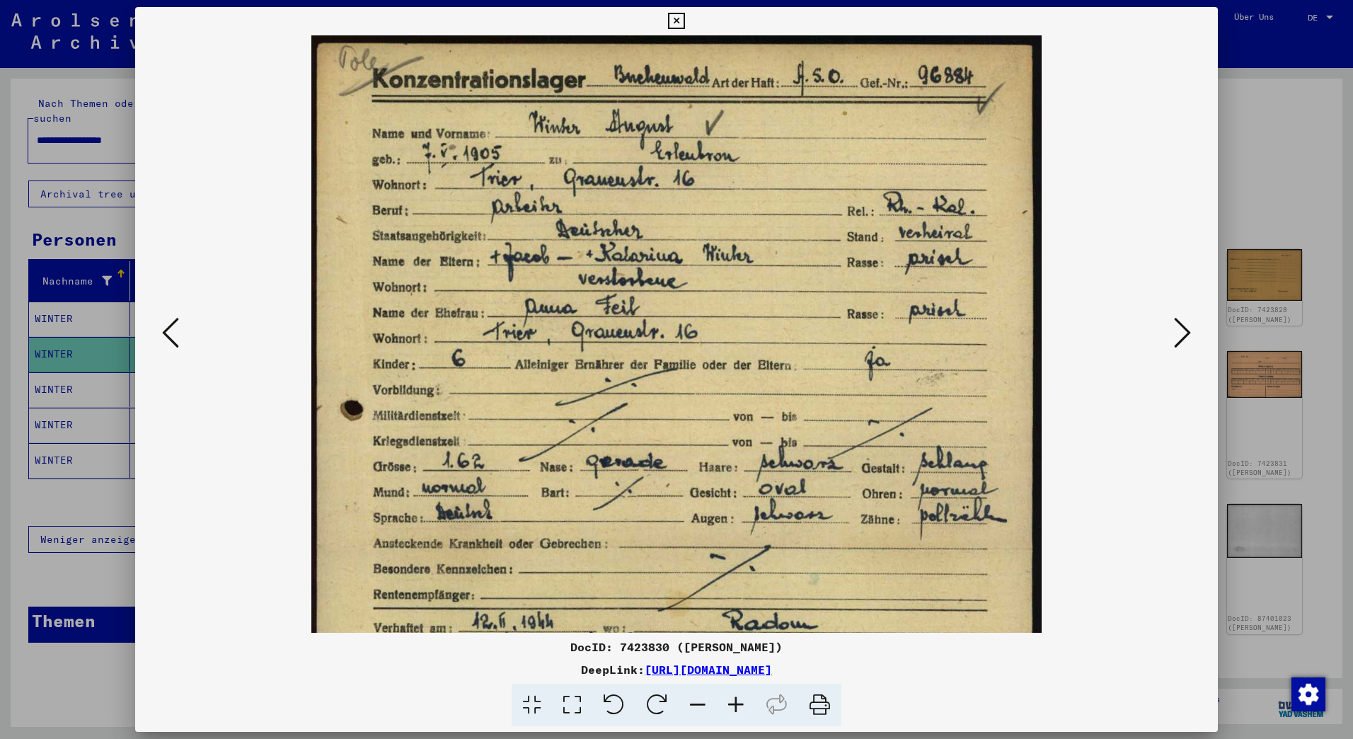
click at [729, 700] on icon at bounding box center [736, 704] width 38 height 43
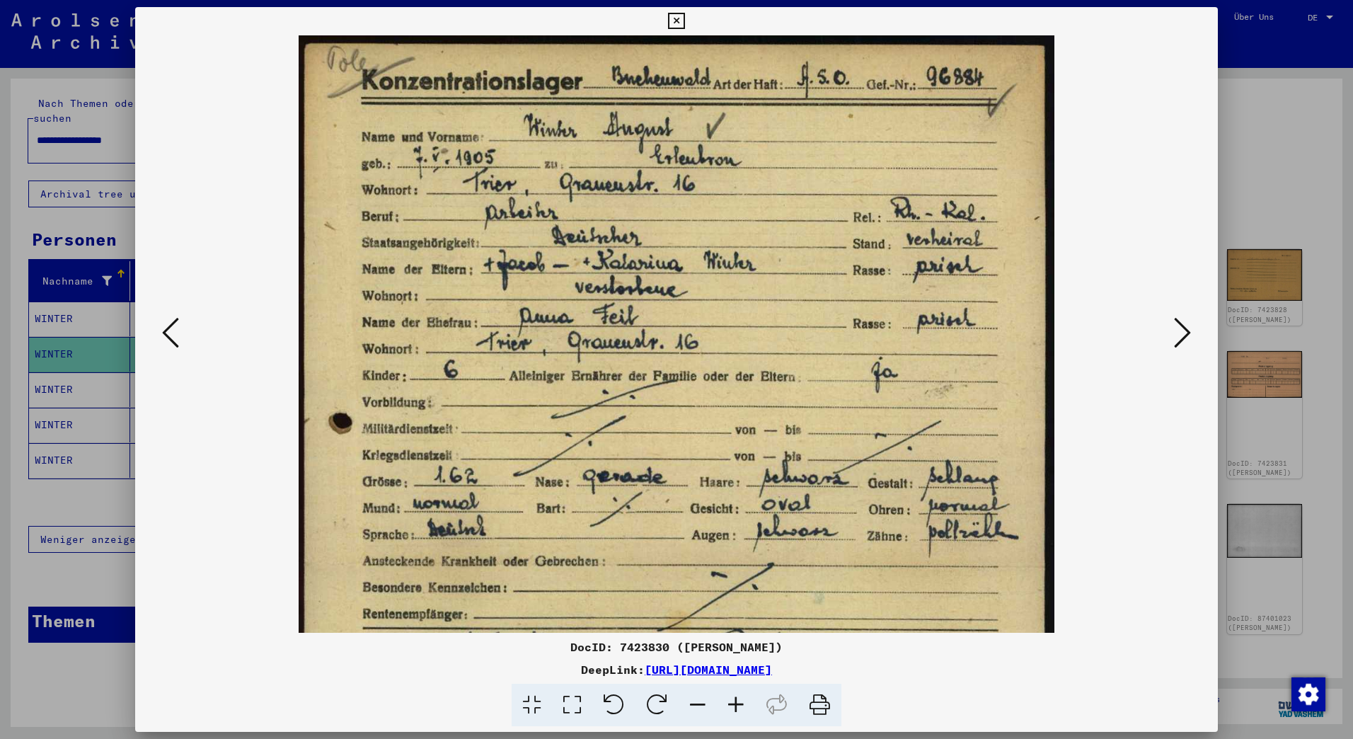
click at [729, 700] on icon at bounding box center [736, 704] width 38 height 43
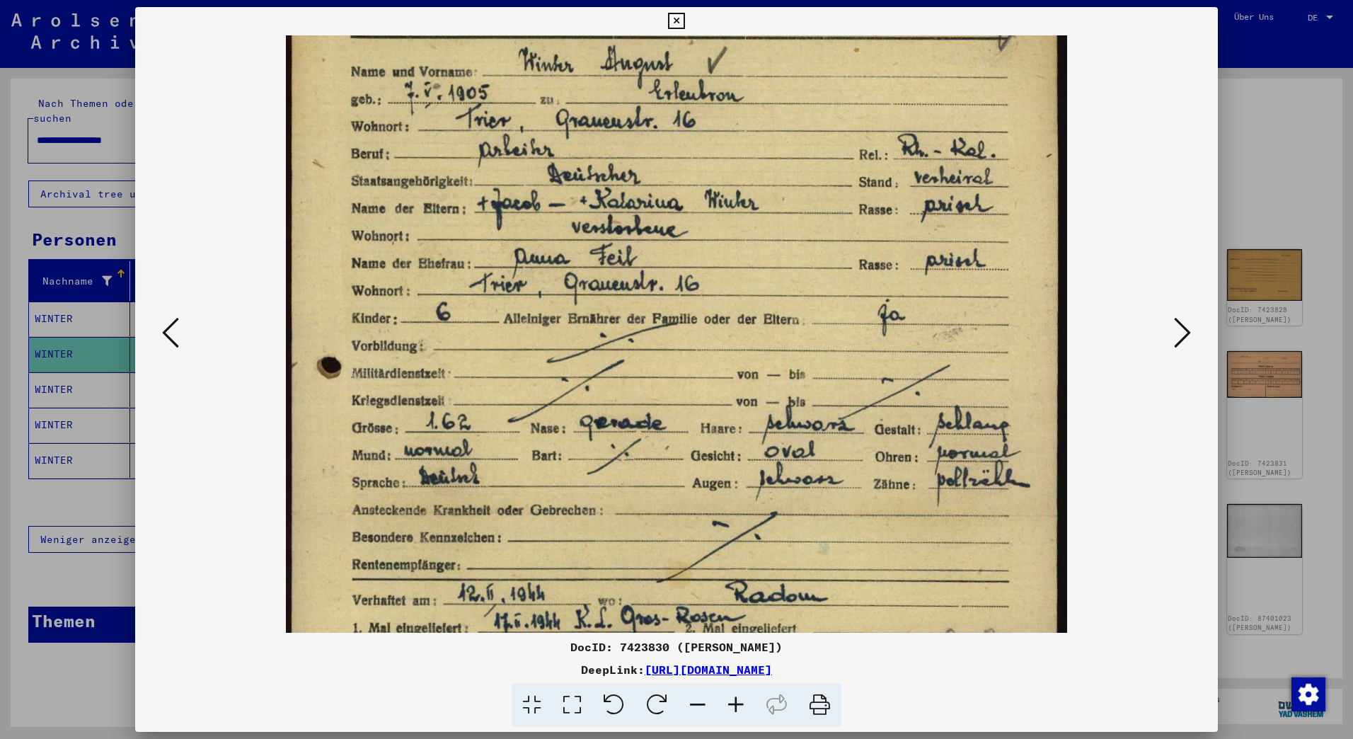
scroll to position [97, 0]
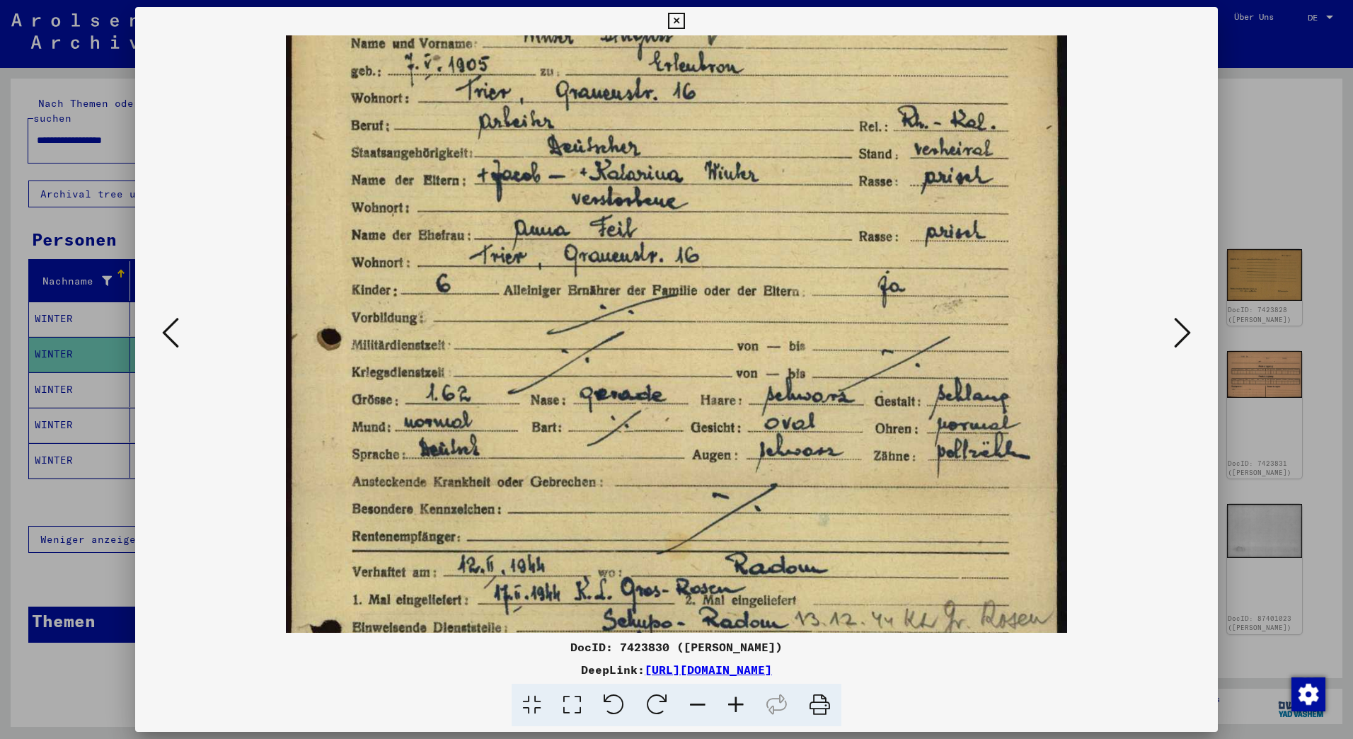
drag, startPoint x: 962, startPoint y: 507, endPoint x: 945, endPoint y: 410, distance: 98.4
click at [945, 410] on img at bounding box center [676, 484] width 781 height 1092
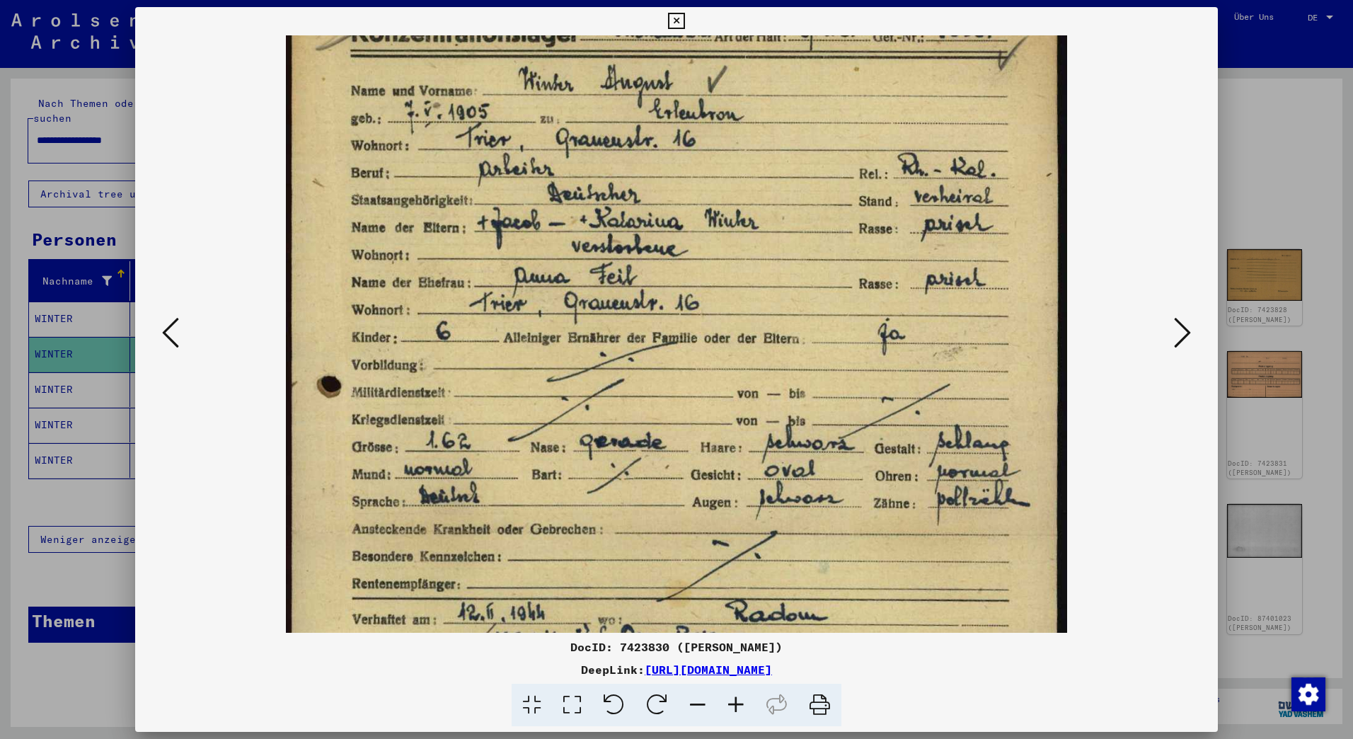
scroll to position [0, 0]
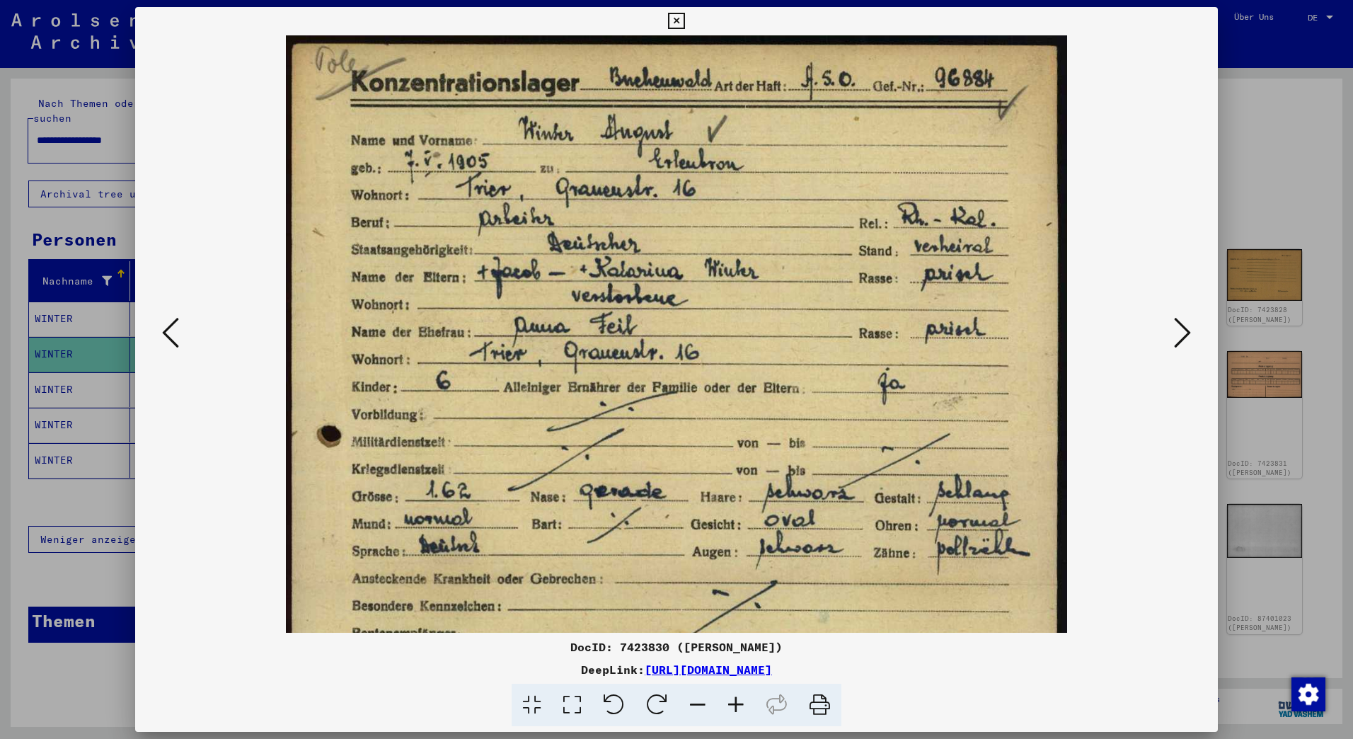
drag, startPoint x: 792, startPoint y: 270, endPoint x: 792, endPoint y: 429, distance: 159.9
click at [792, 429] on img at bounding box center [676, 581] width 781 height 1092
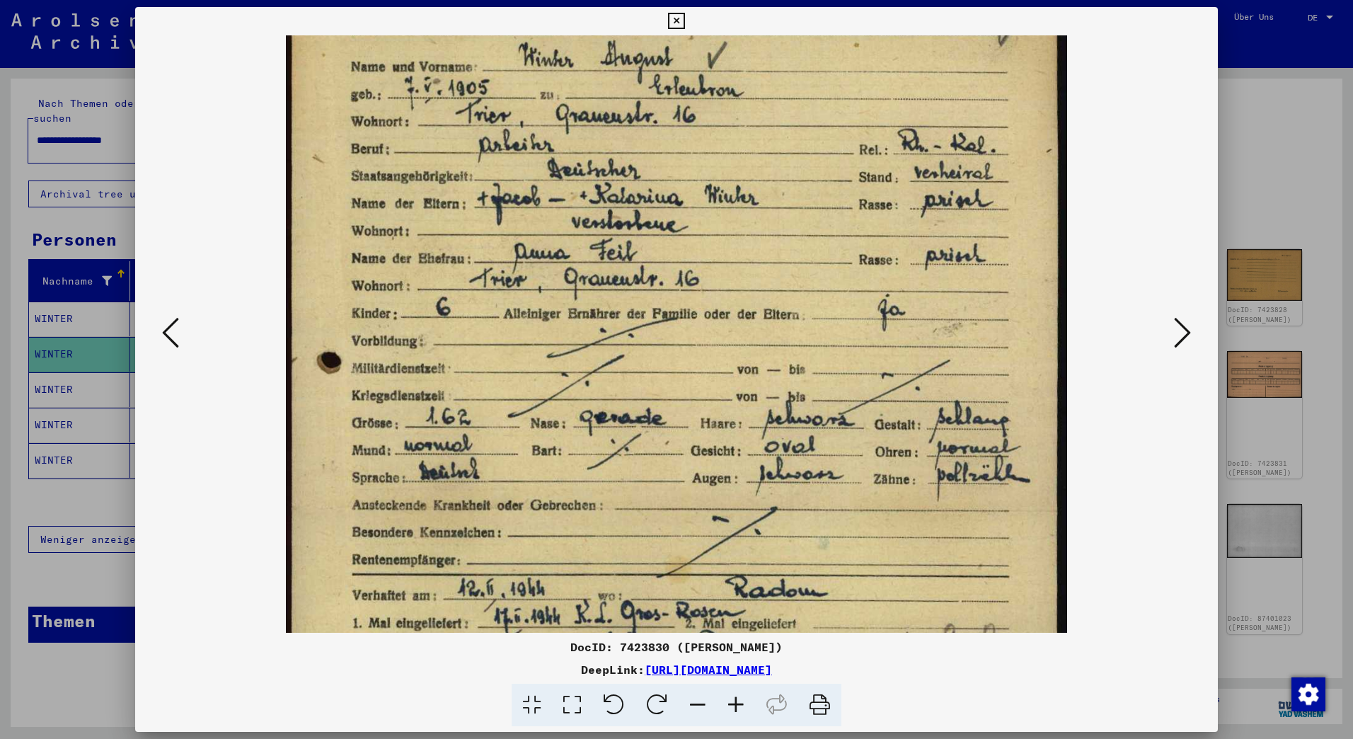
scroll to position [71, 0]
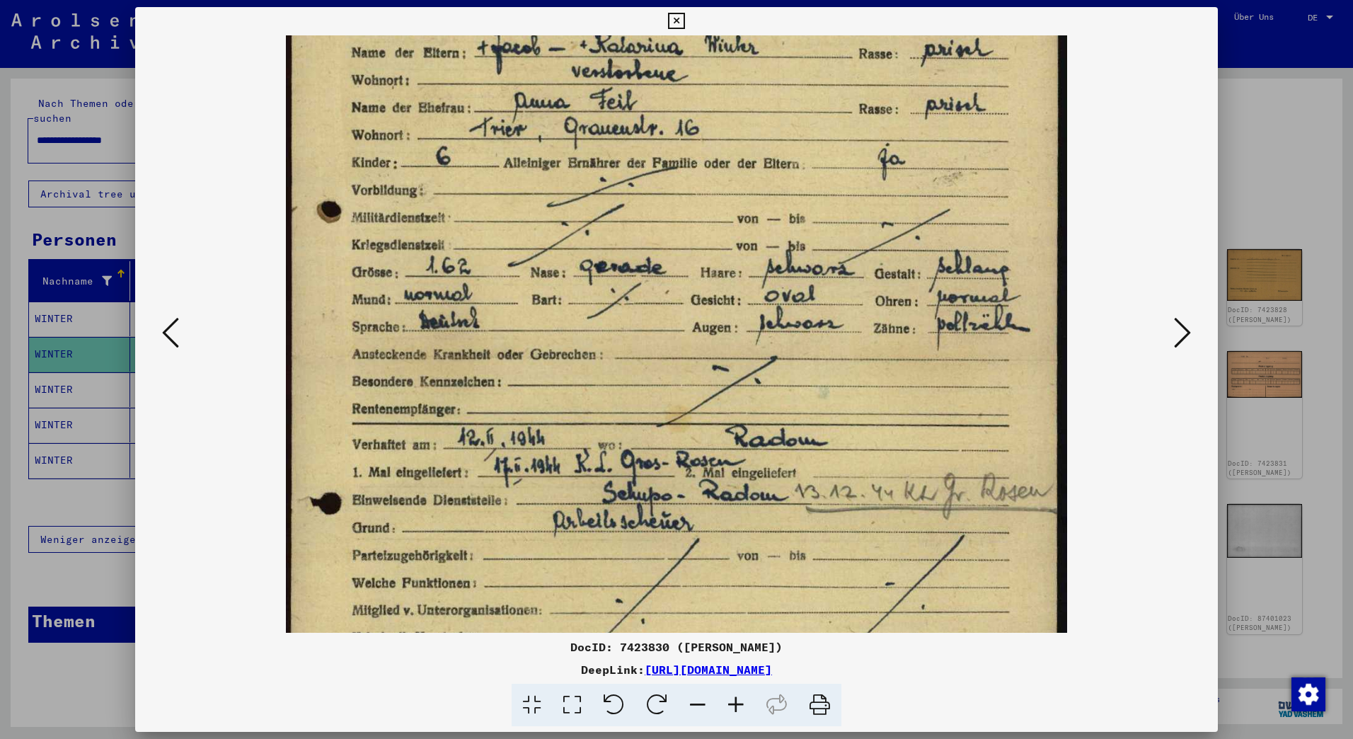
drag, startPoint x: 821, startPoint y: 536, endPoint x: 858, endPoint y: 308, distance: 230.1
click at [858, 308] on img at bounding box center [676, 357] width 781 height 1092
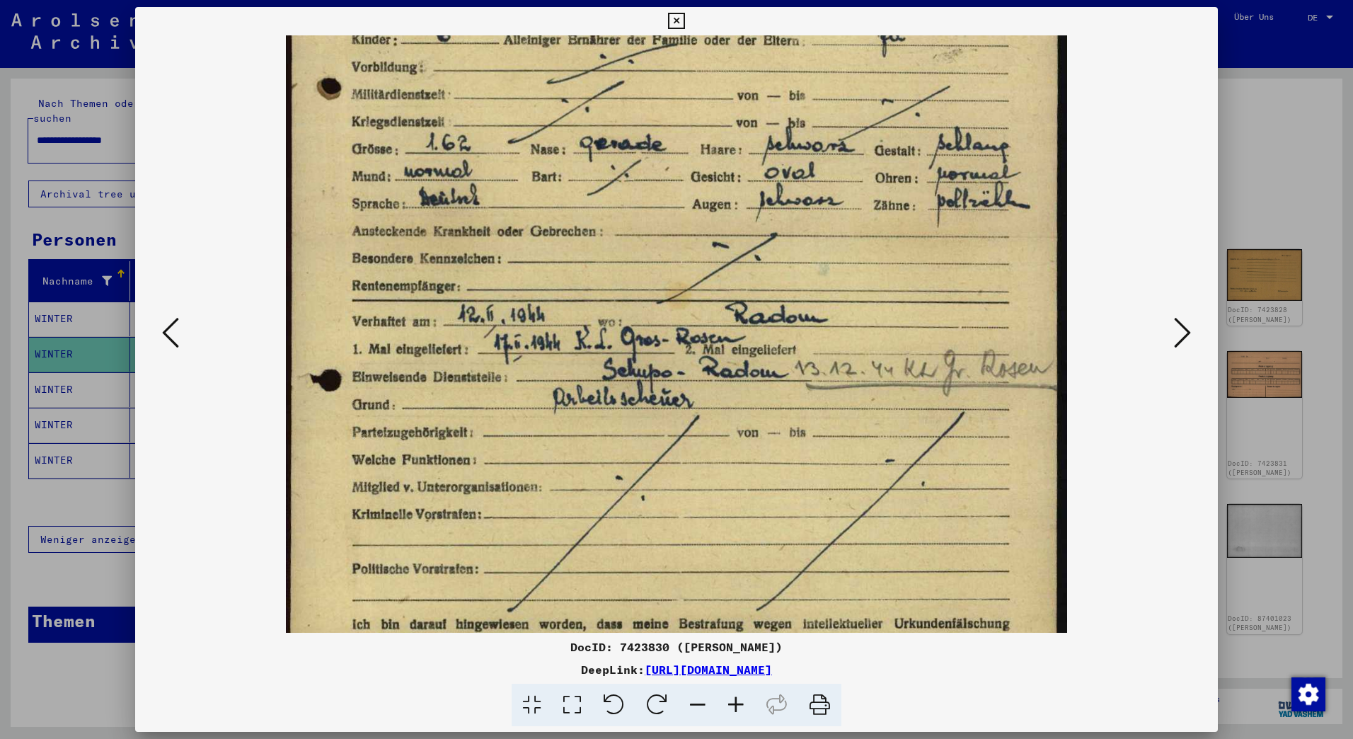
scroll to position [349, 0]
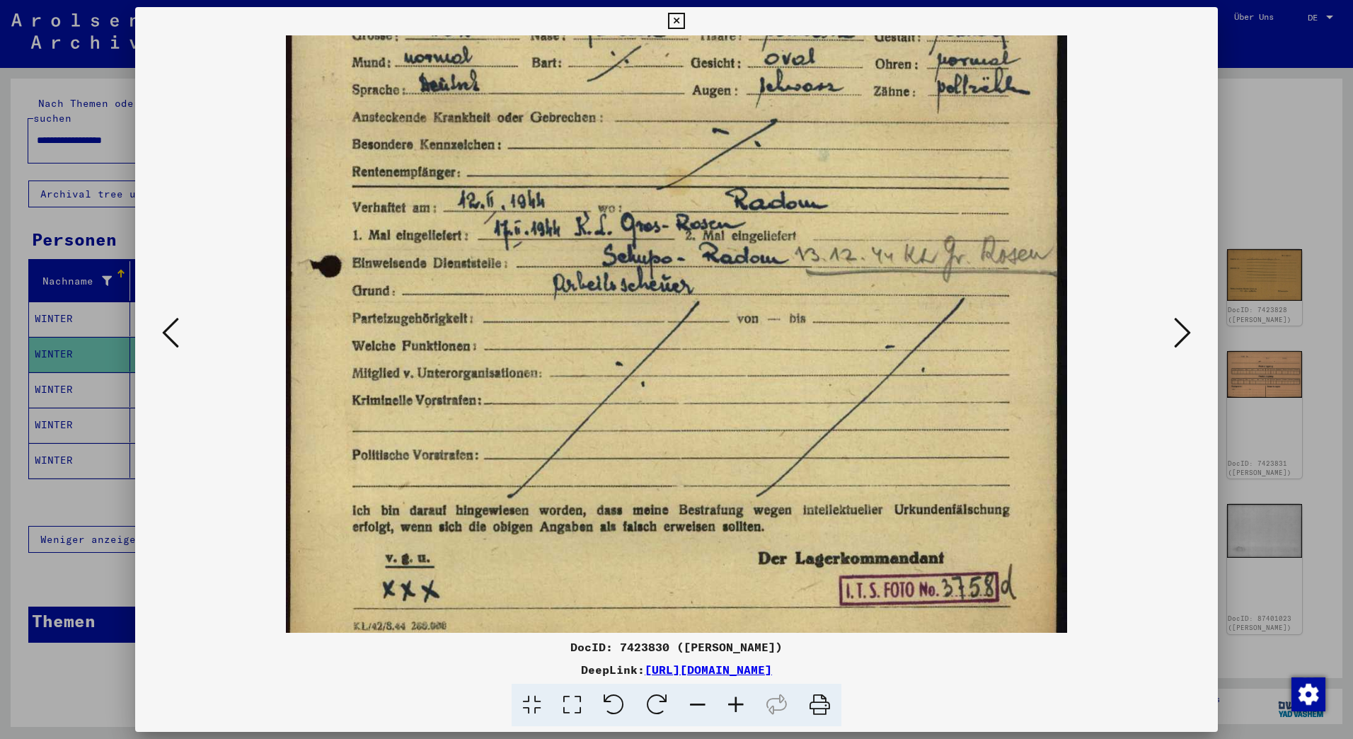
drag, startPoint x: 885, startPoint y: 391, endPoint x: 894, endPoint y: 241, distance: 150.3
click at [894, 241] on img at bounding box center [676, 120] width 781 height 1092
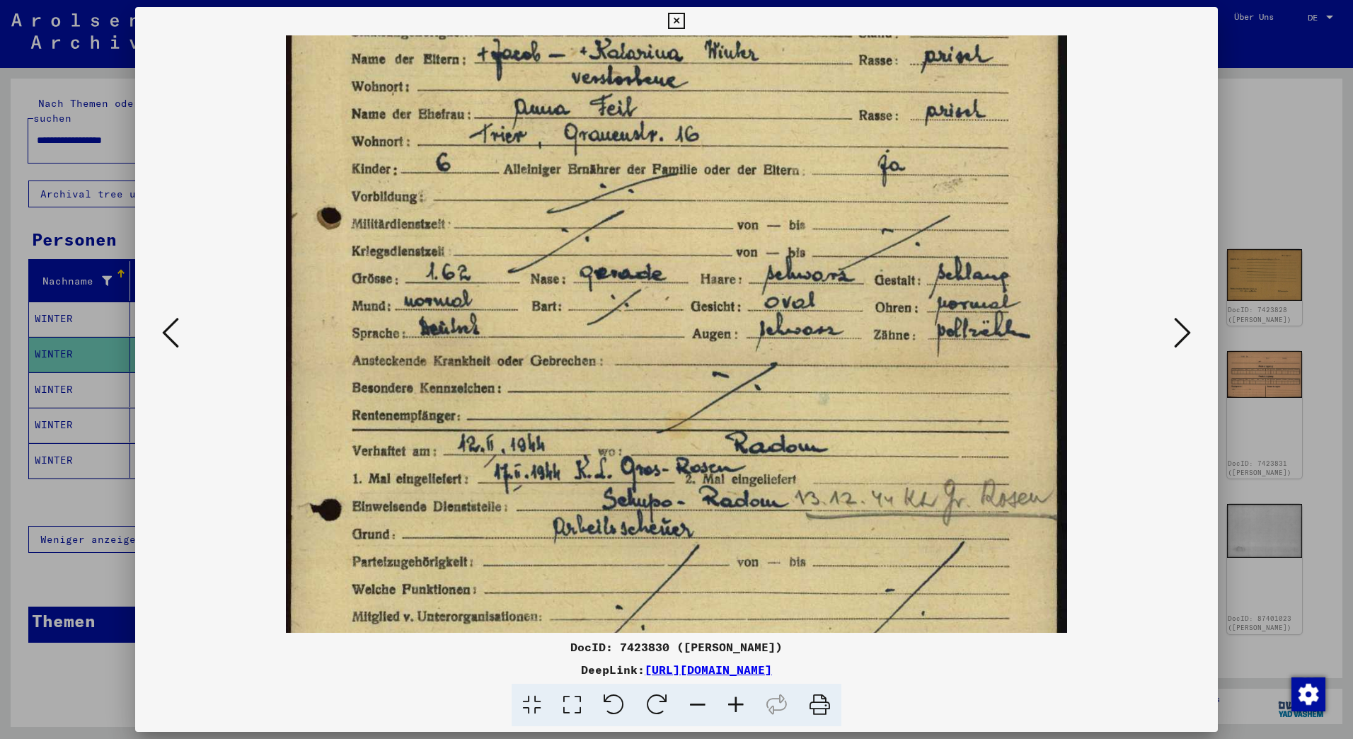
drag, startPoint x: 886, startPoint y: 437, endPoint x: 881, endPoint y: 478, distance: 41.3
click at [866, 577] on img at bounding box center [676, 363] width 781 height 1092
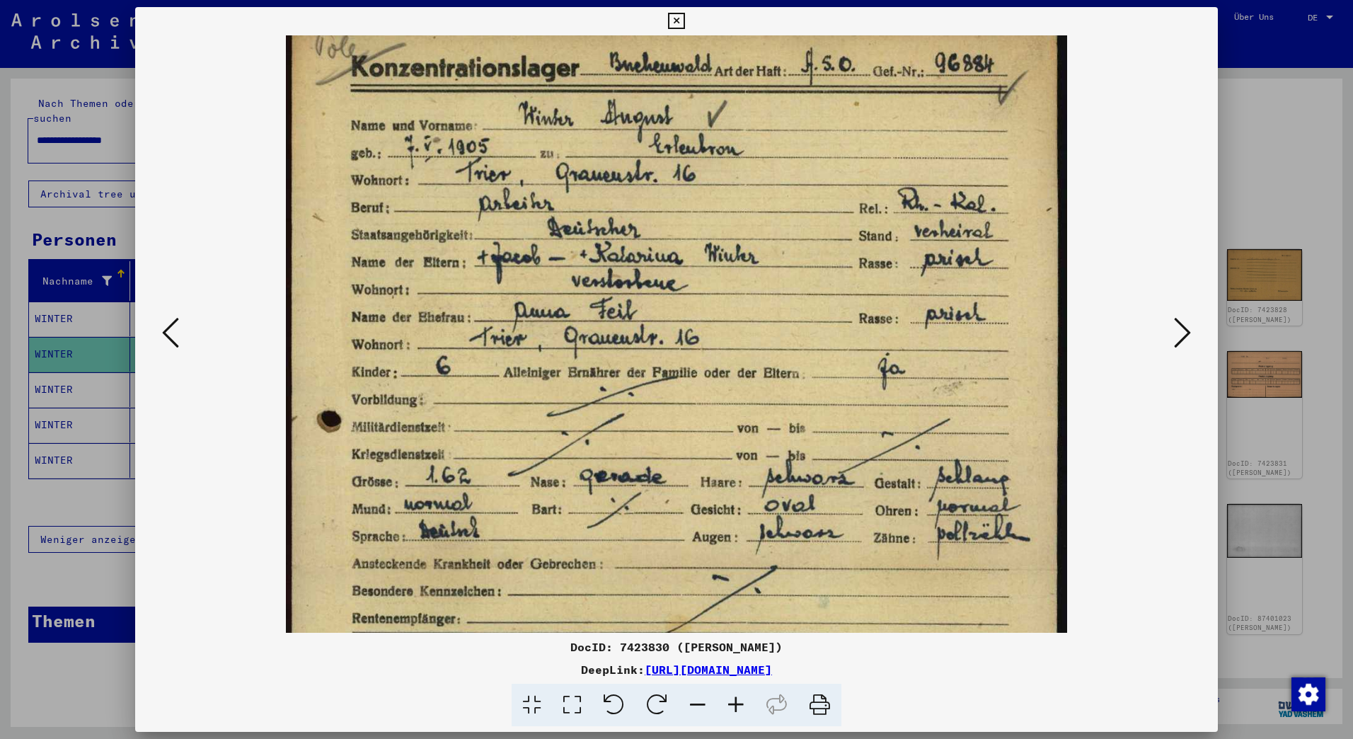
drag, startPoint x: 874, startPoint y: 239, endPoint x: 864, endPoint y: 405, distance: 166.6
click at [840, 497] on img at bounding box center [676, 567] width 781 height 1092
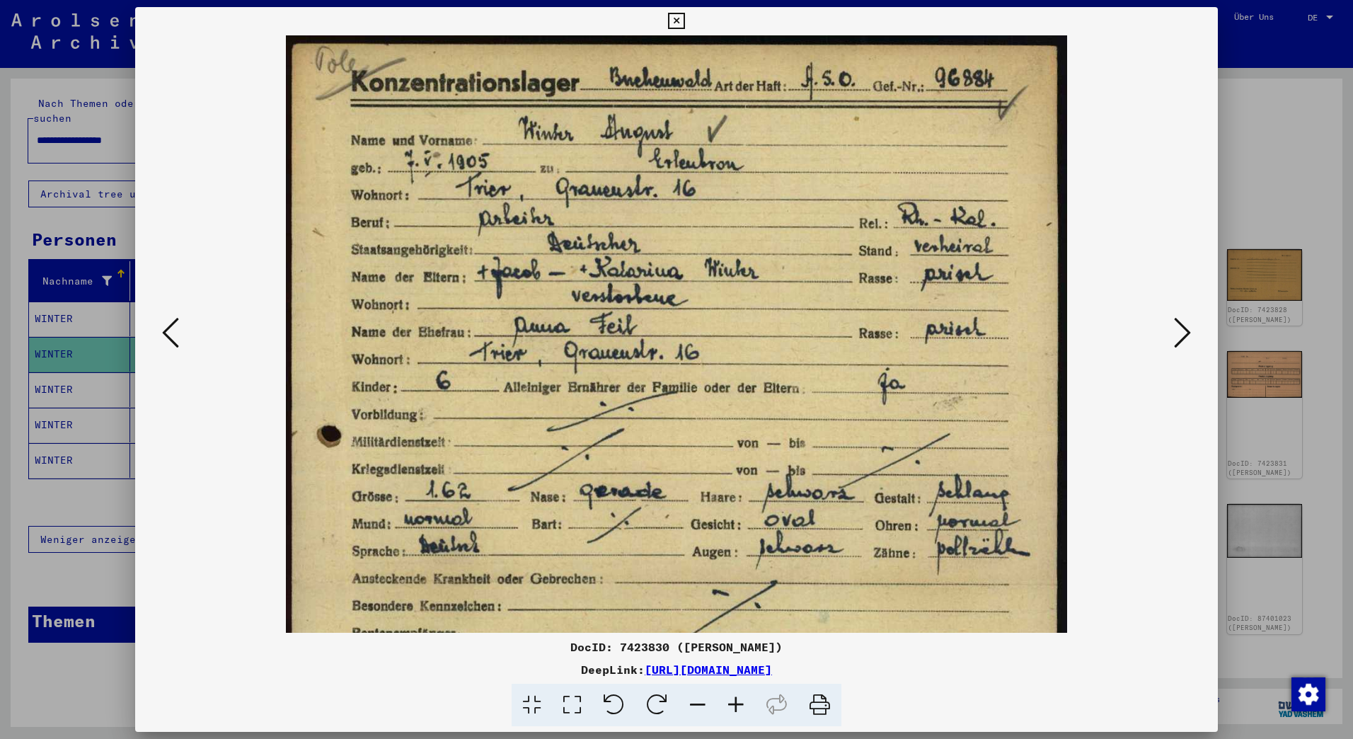
drag, startPoint x: 859, startPoint y: 282, endPoint x: 862, endPoint y: 459, distance: 177.6
click at [862, 461] on img at bounding box center [676, 581] width 781 height 1092
click at [1181, 334] on icon at bounding box center [1182, 333] width 17 height 34
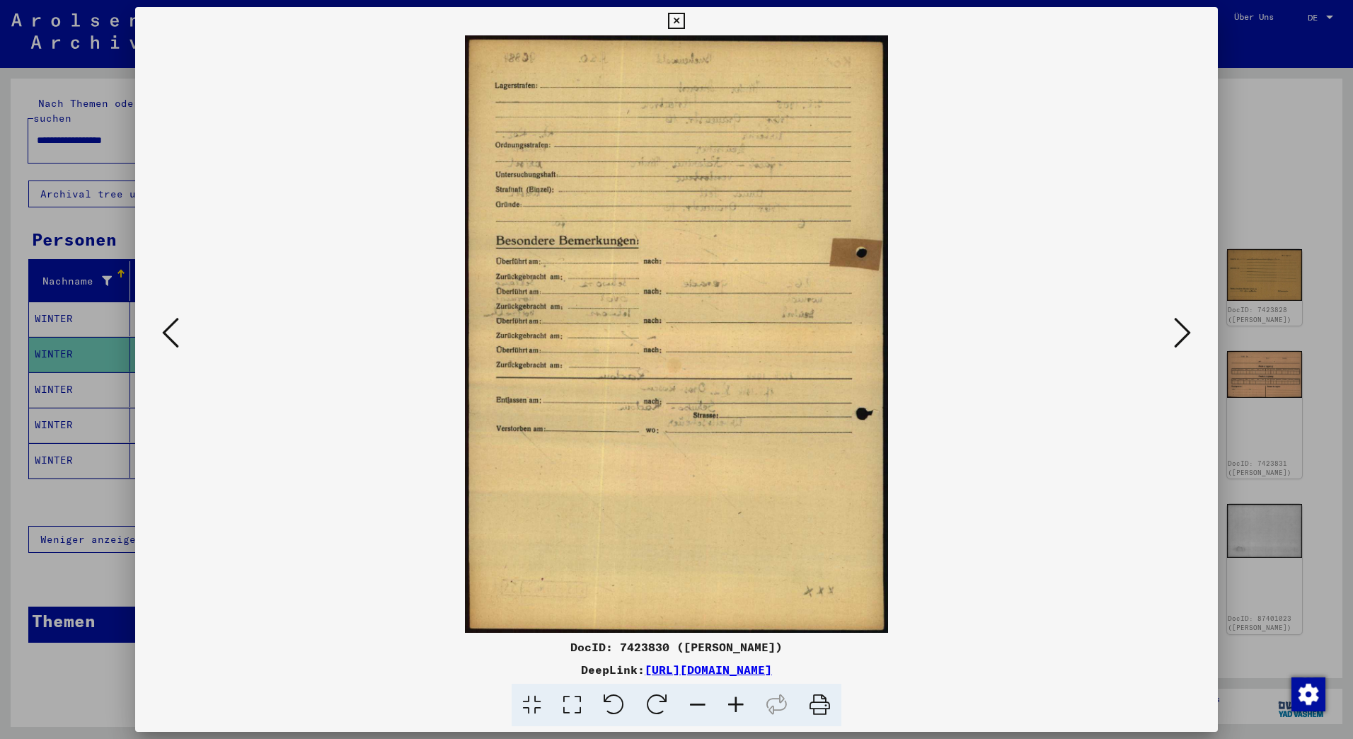
click at [1181, 332] on icon at bounding box center [1182, 333] width 17 height 34
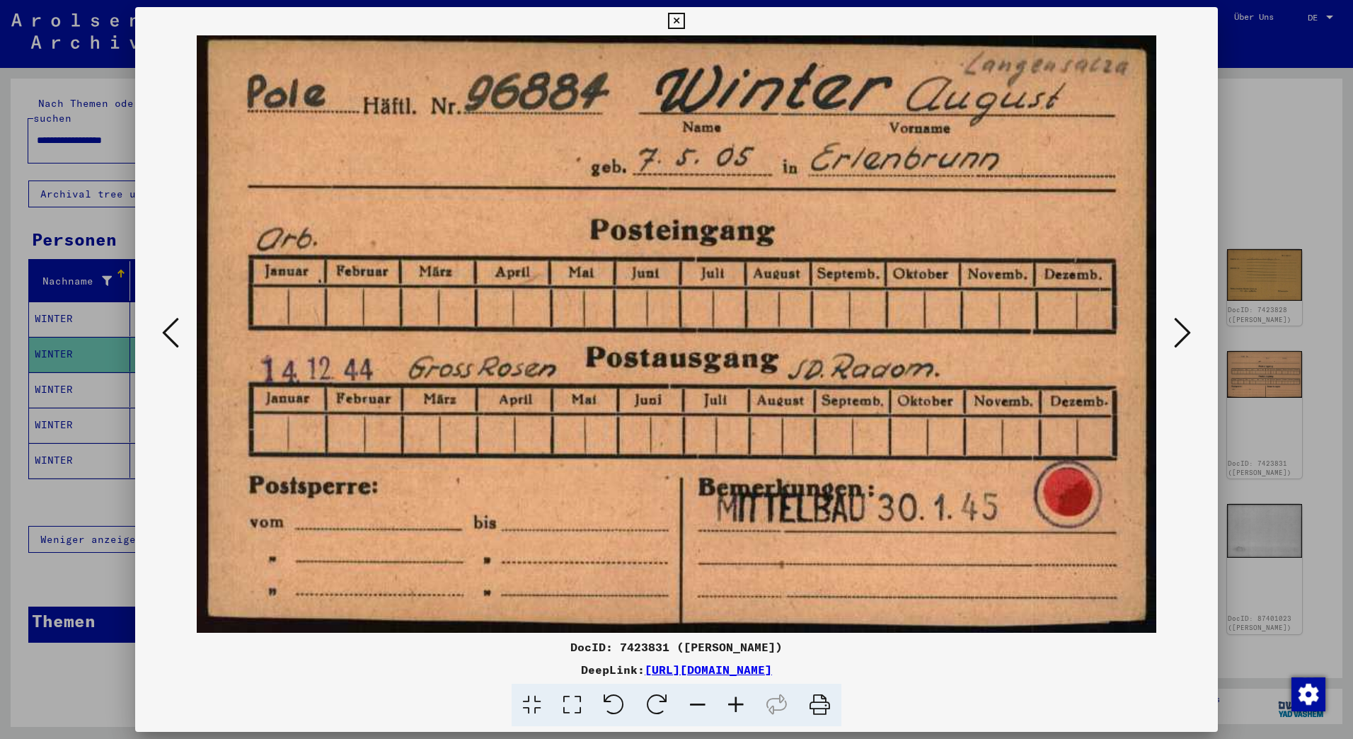
click at [1181, 332] on icon at bounding box center [1182, 333] width 17 height 34
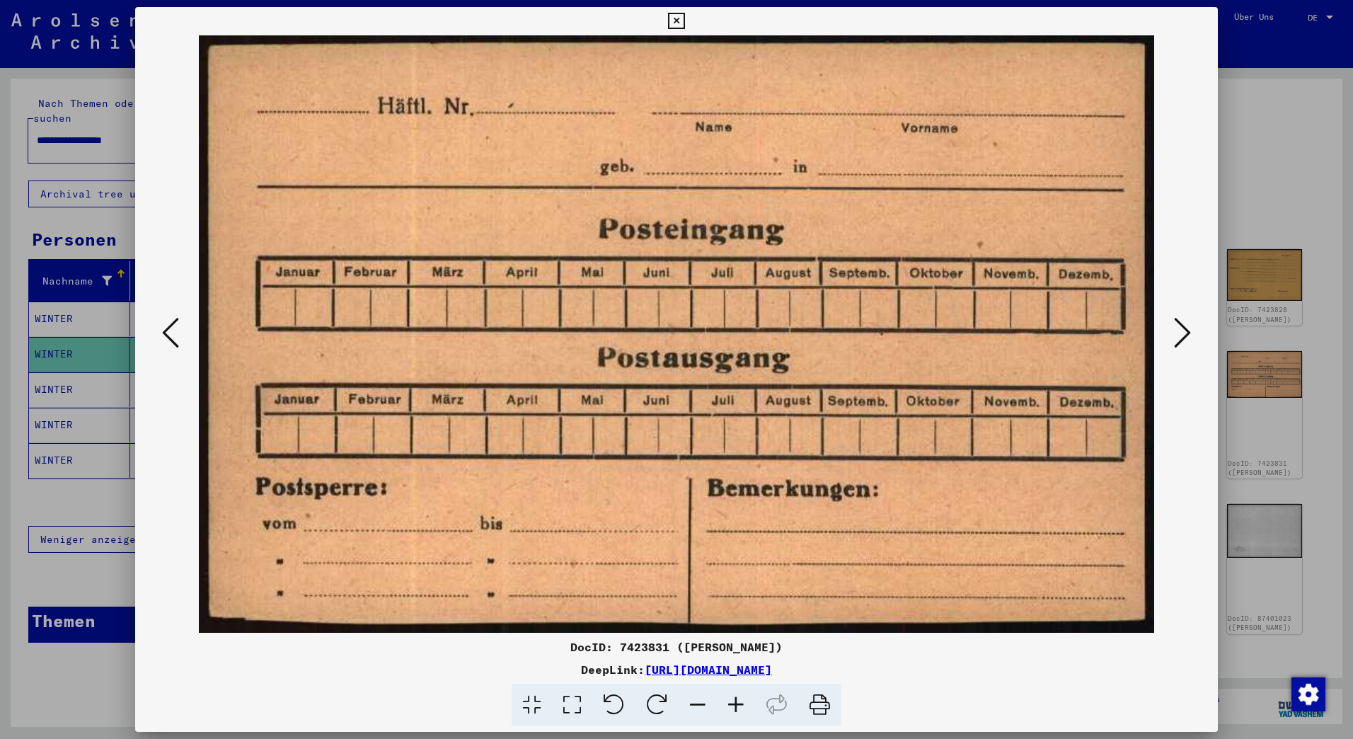
click at [1181, 332] on icon at bounding box center [1182, 333] width 17 height 34
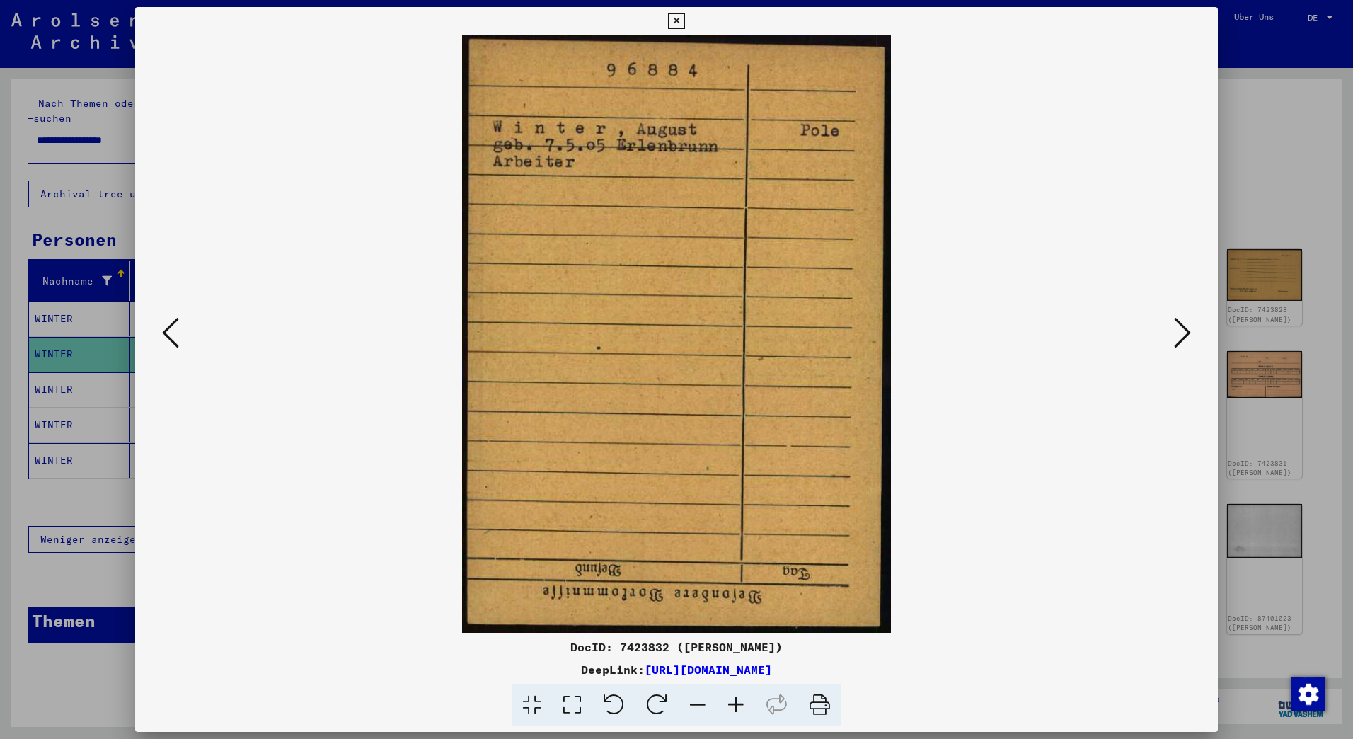
click at [1181, 332] on icon at bounding box center [1182, 333] width 17 height 34
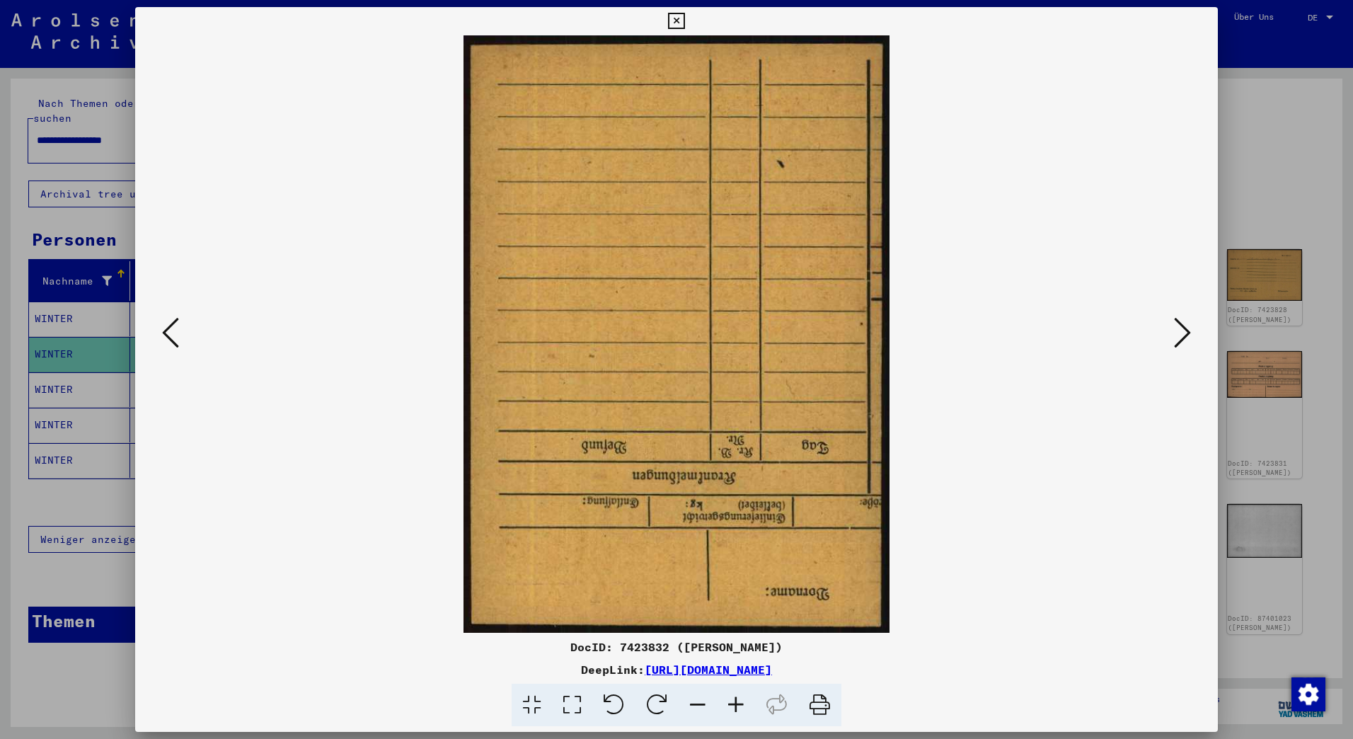
click at [1181, 332] on icon at bounding box center [1182, 333] width 17 height 34
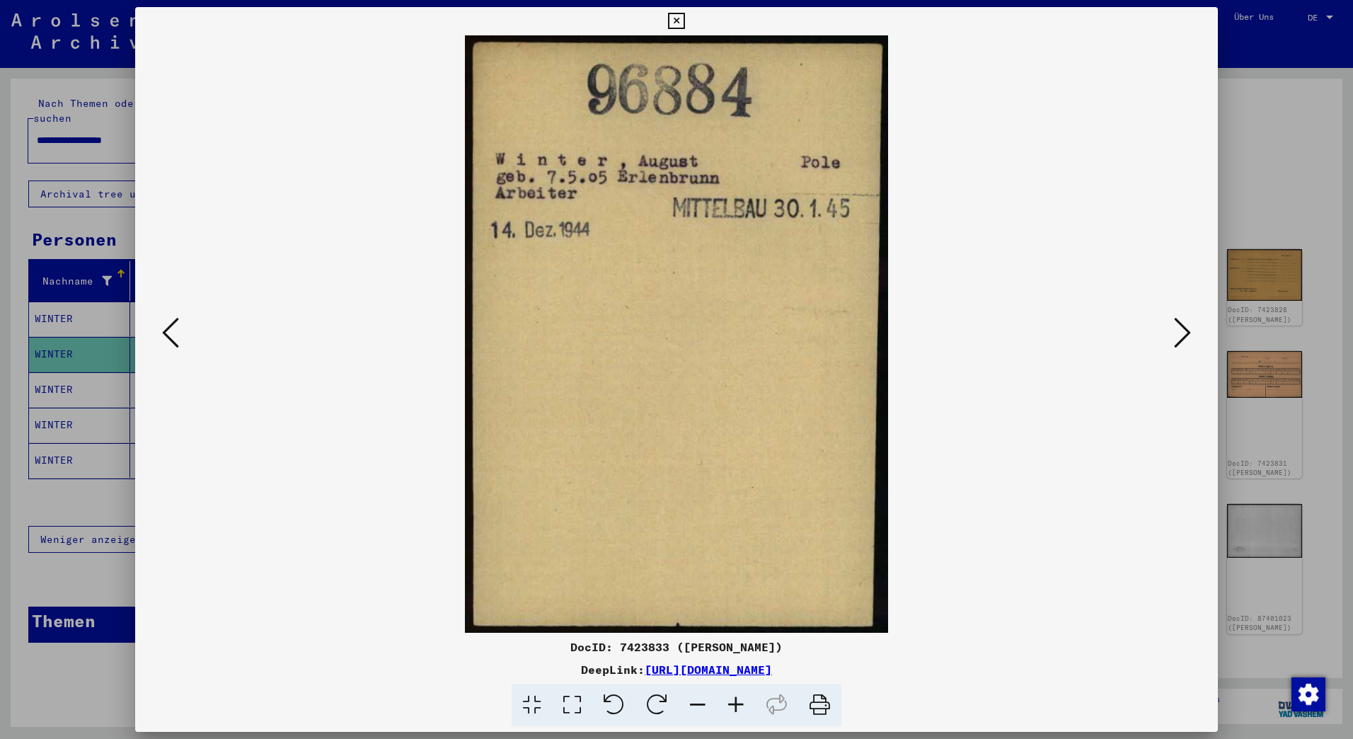
click at [1181, 332] on icon at bounding box center [1182, 333] width 17 height 34
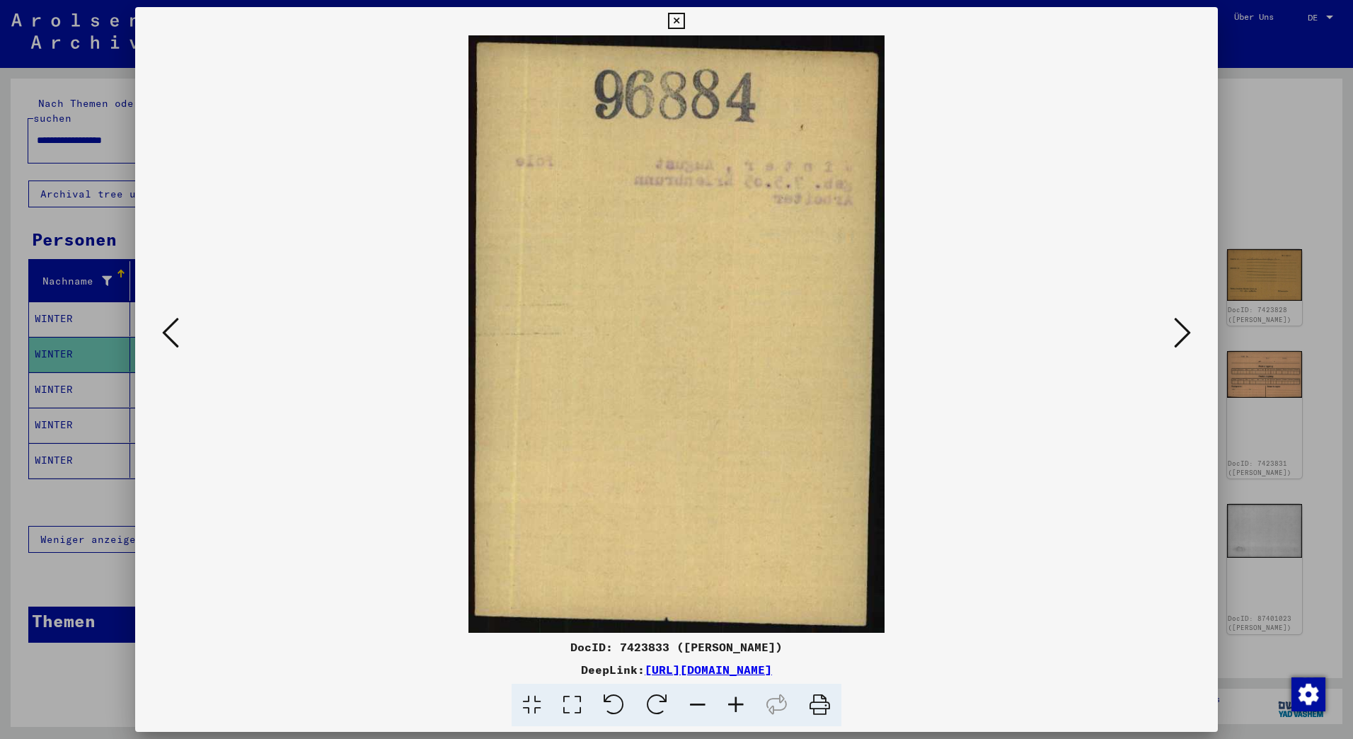
click at [1181, 332] on icon at bounding box center [1182, 333] width 17 height 34
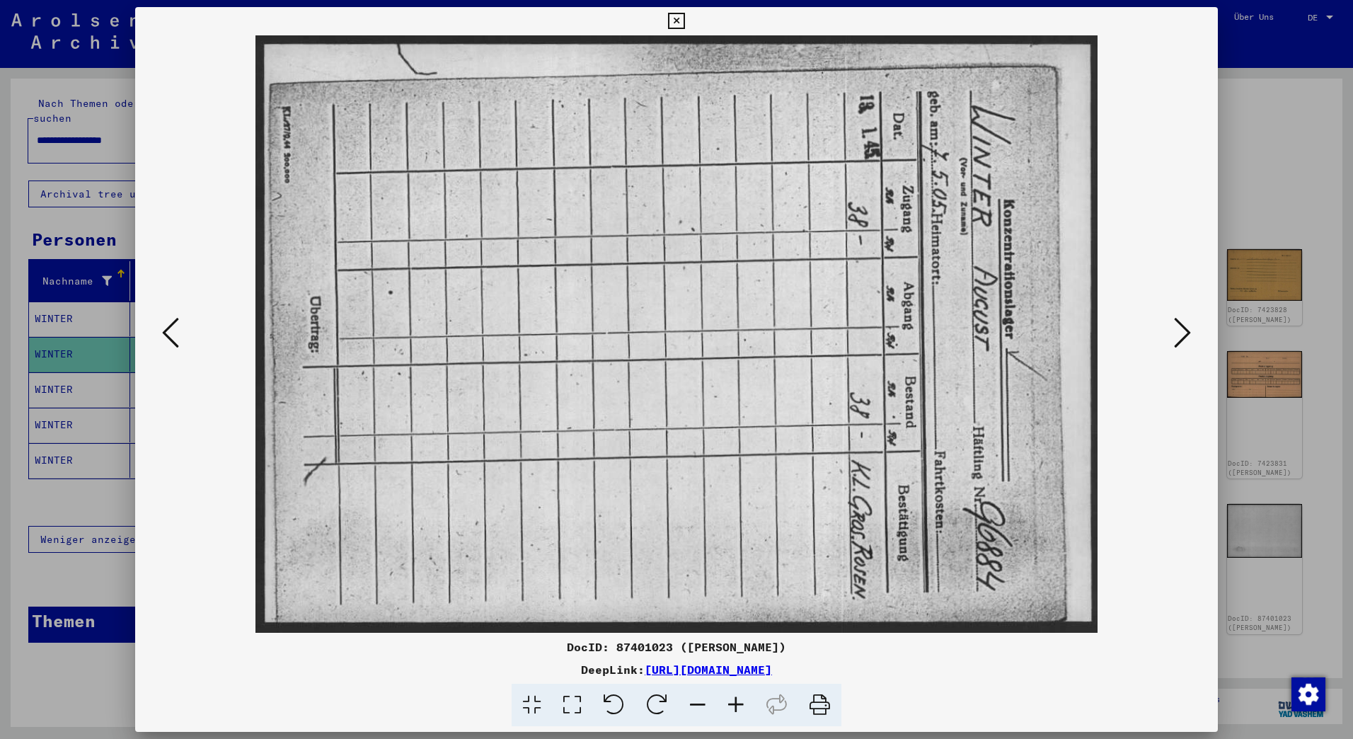
click at [1181, 332] on icon at bounding box center [1182, 333] width 17 height 34
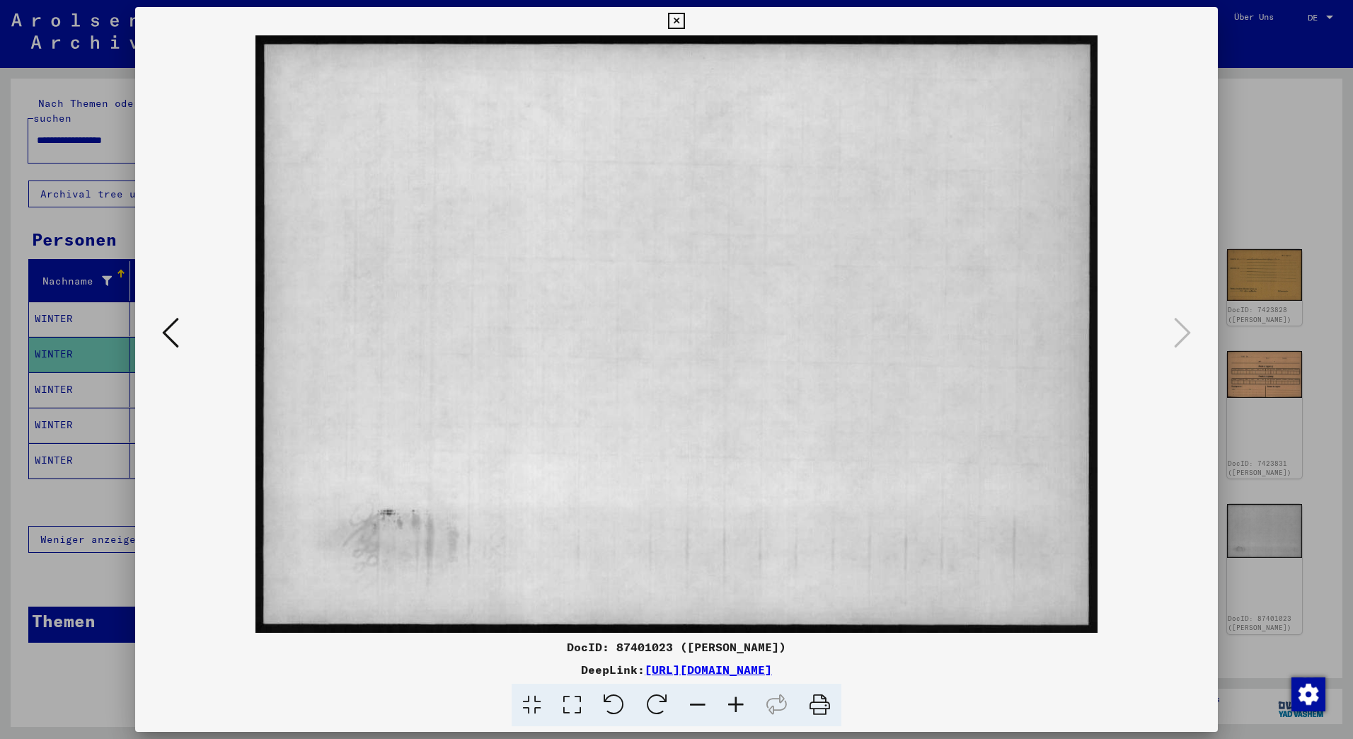
click at [675, 21] on icon at bounding box center [676, 21] width 16 height 17
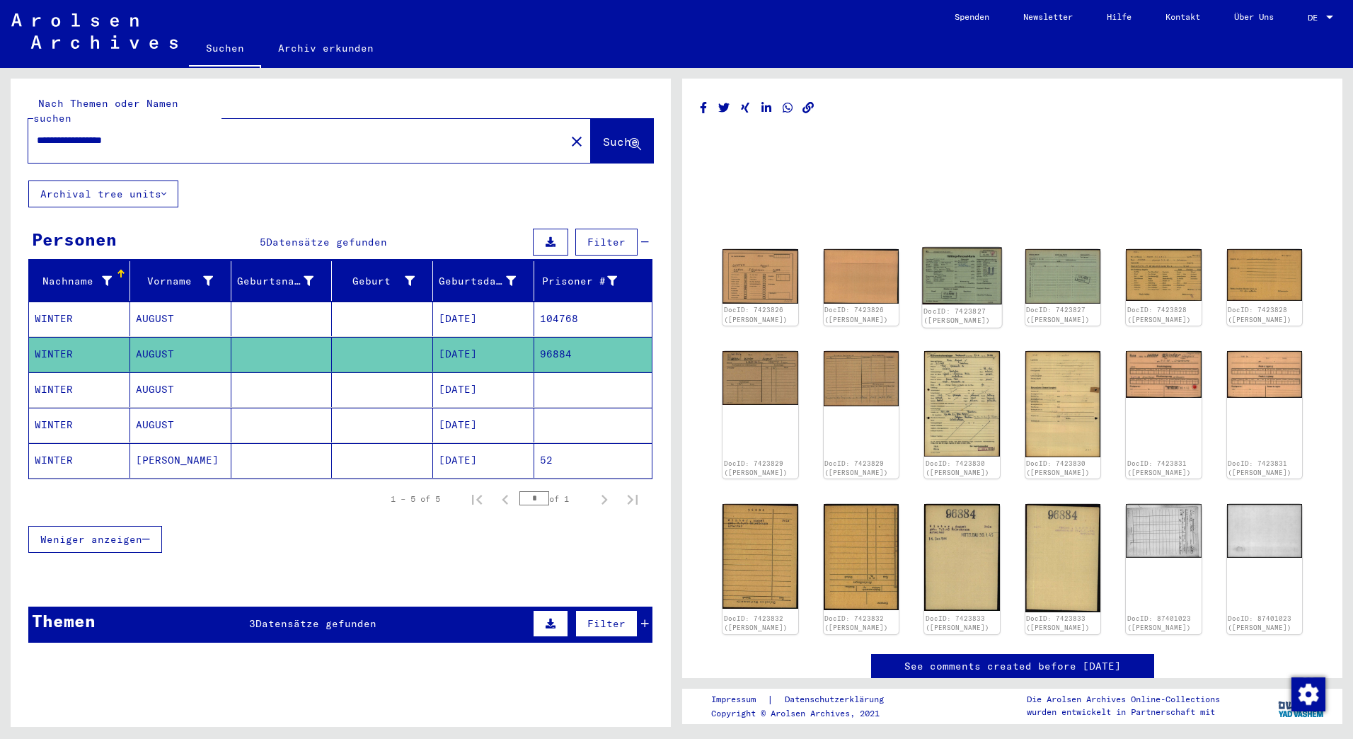
click at [962, 272] on img at bounding box center [961, 276] width 79 height 57
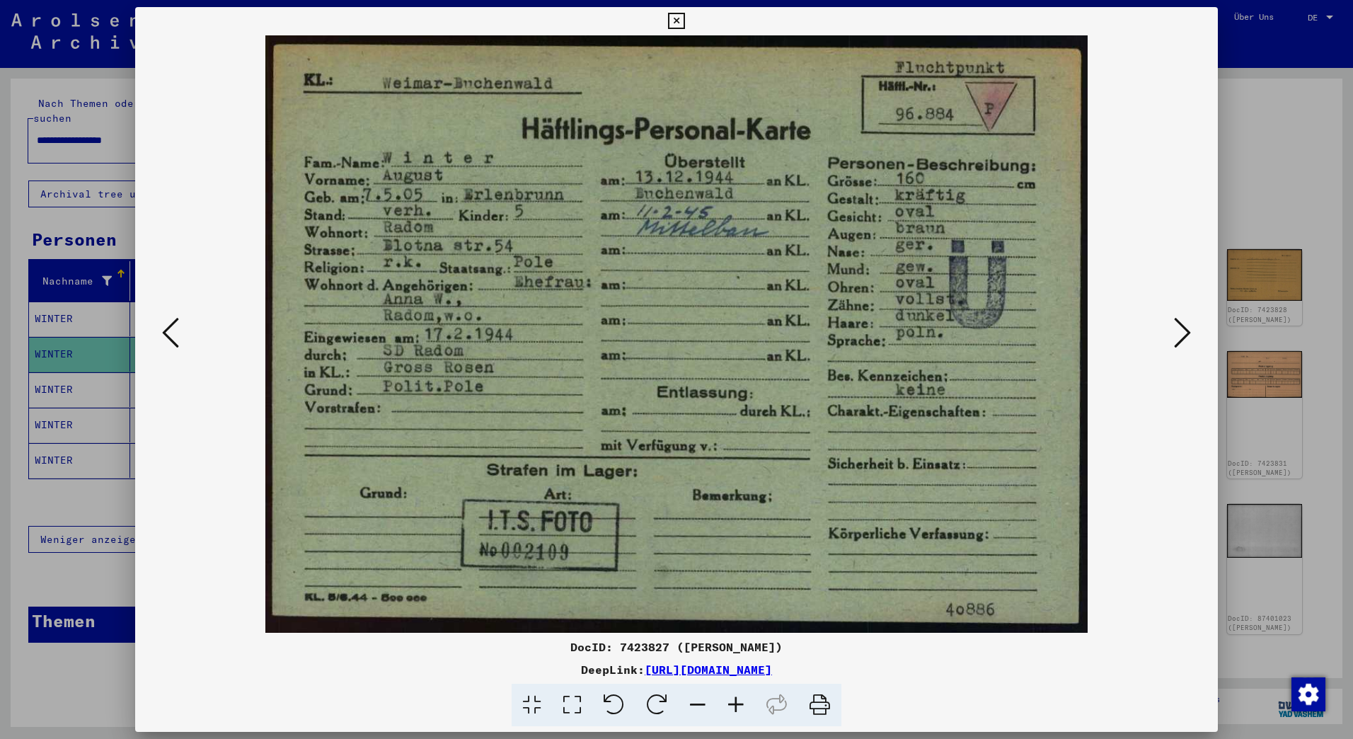
click at [1182, 330] on icon at bounding box center [1182, 333] width 17 height 34
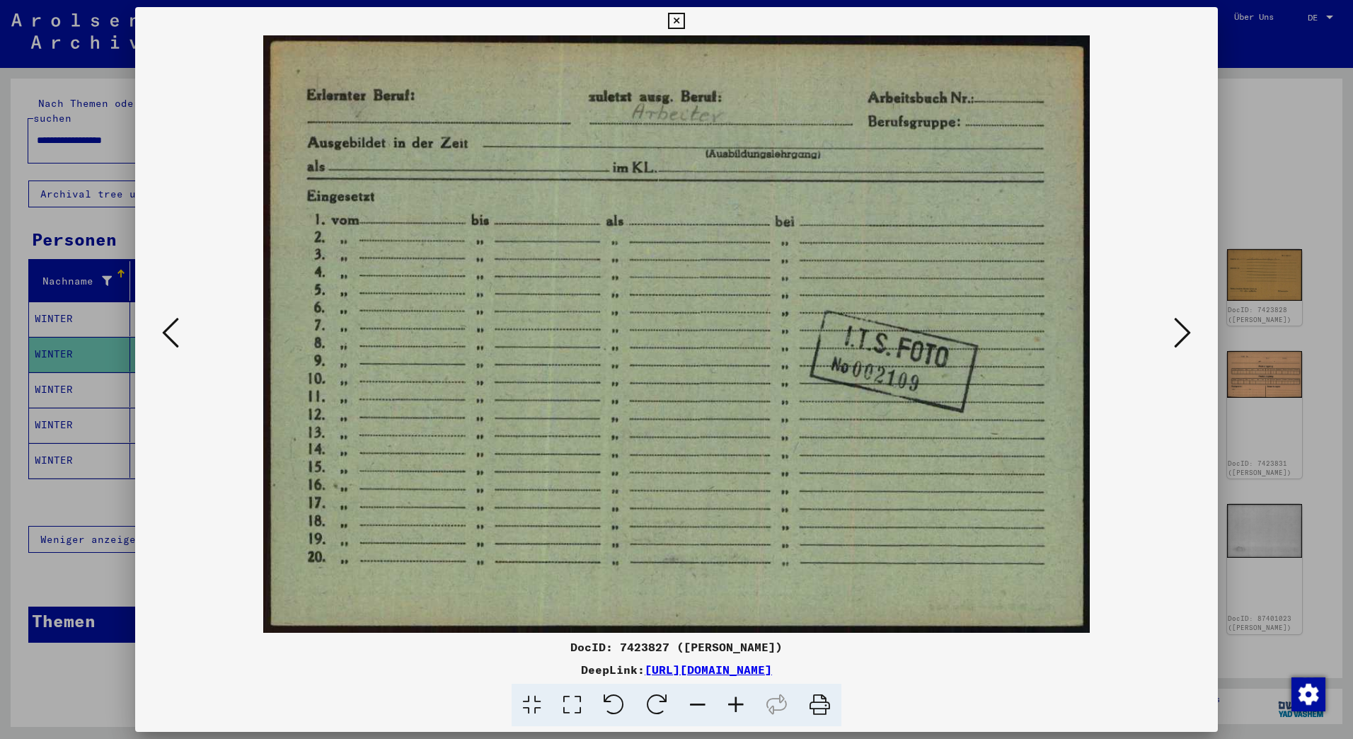
click at [1182, 330] on icon at bounding box center [1182, 333] width 17 height 34
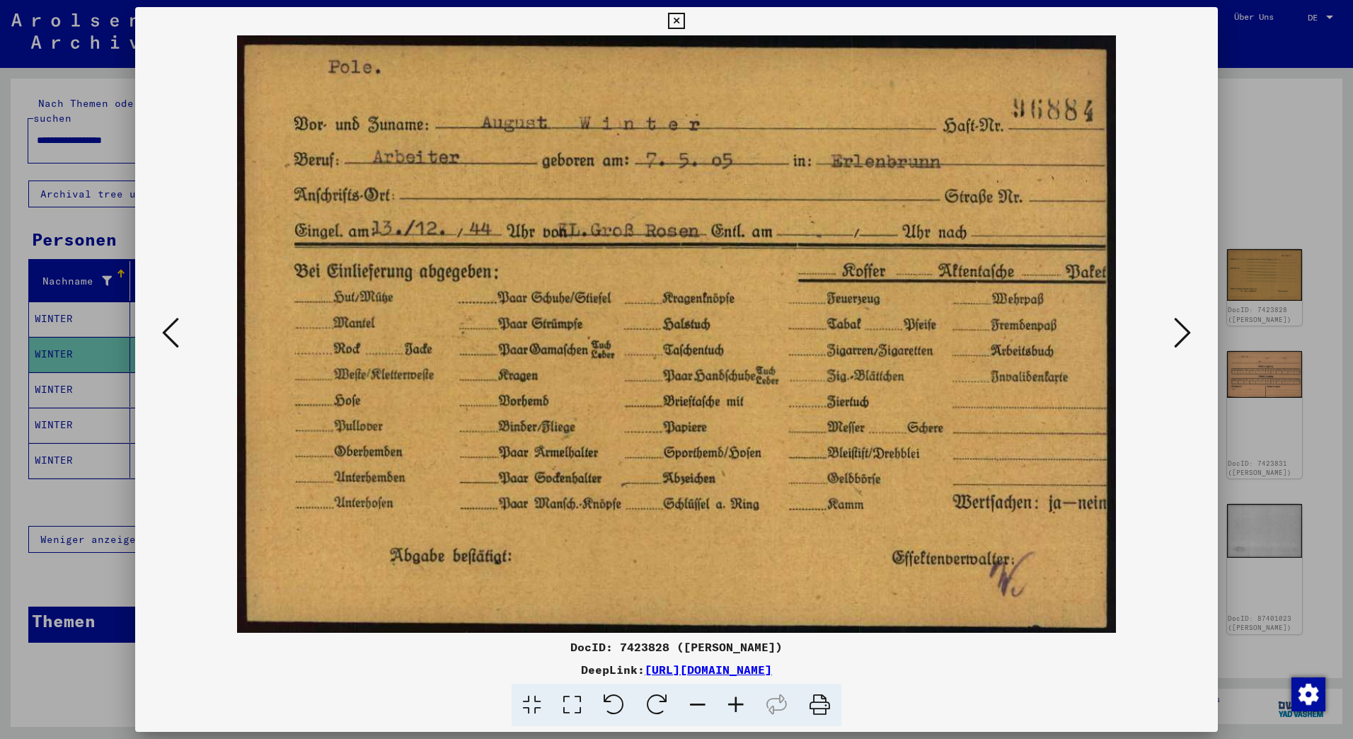
click at [1182, 330] on icon at bounding box center [1182, 333] width 17 height 34
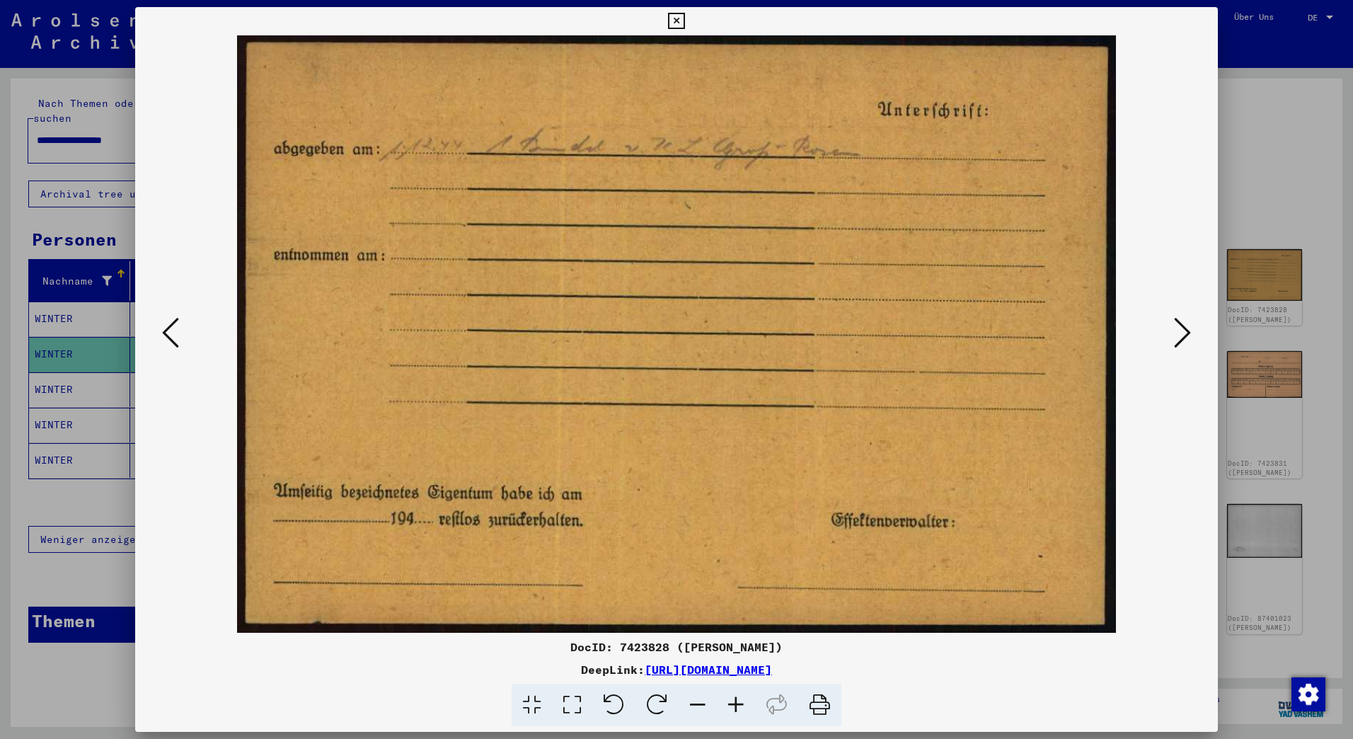
click at [1182, 330] on icon at bounding box center [1182, 333] width 17 height 34
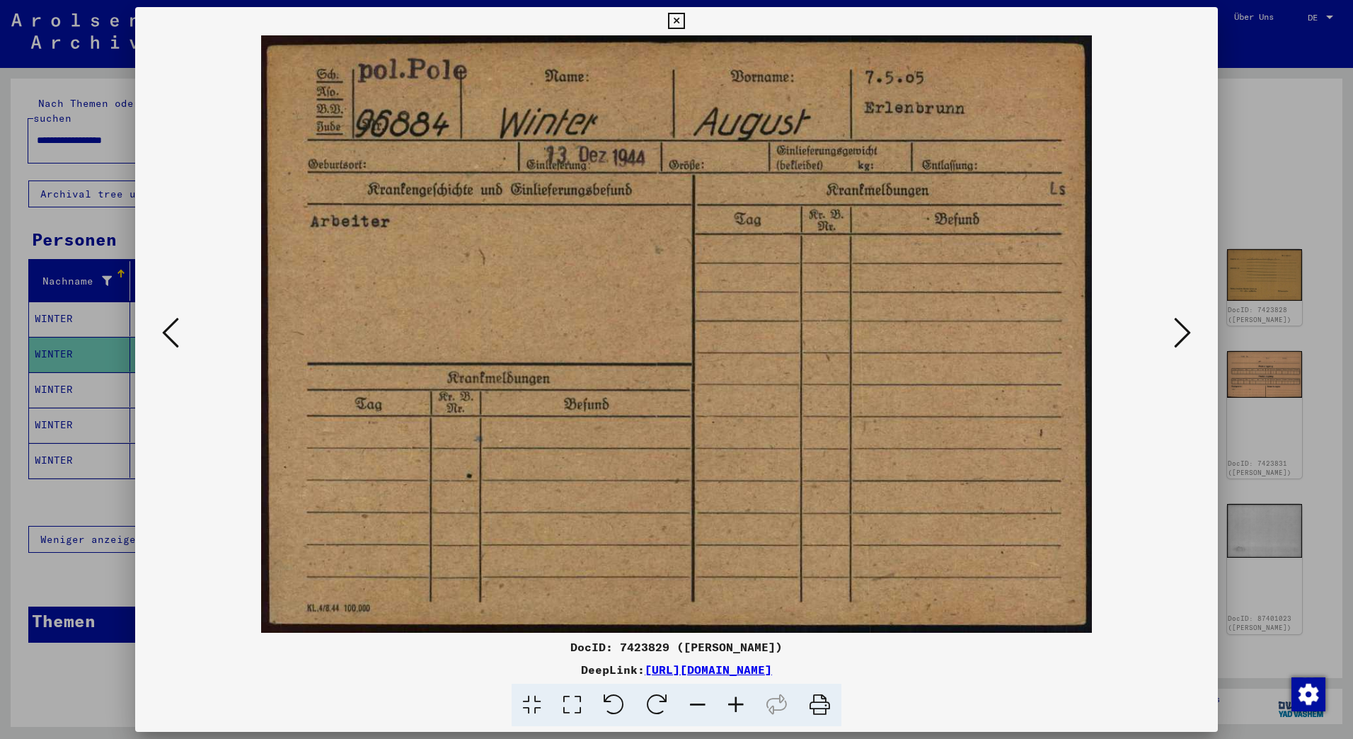
click at [1182, 330] on icon at bounding box center [1182, 333] width 17 height 34
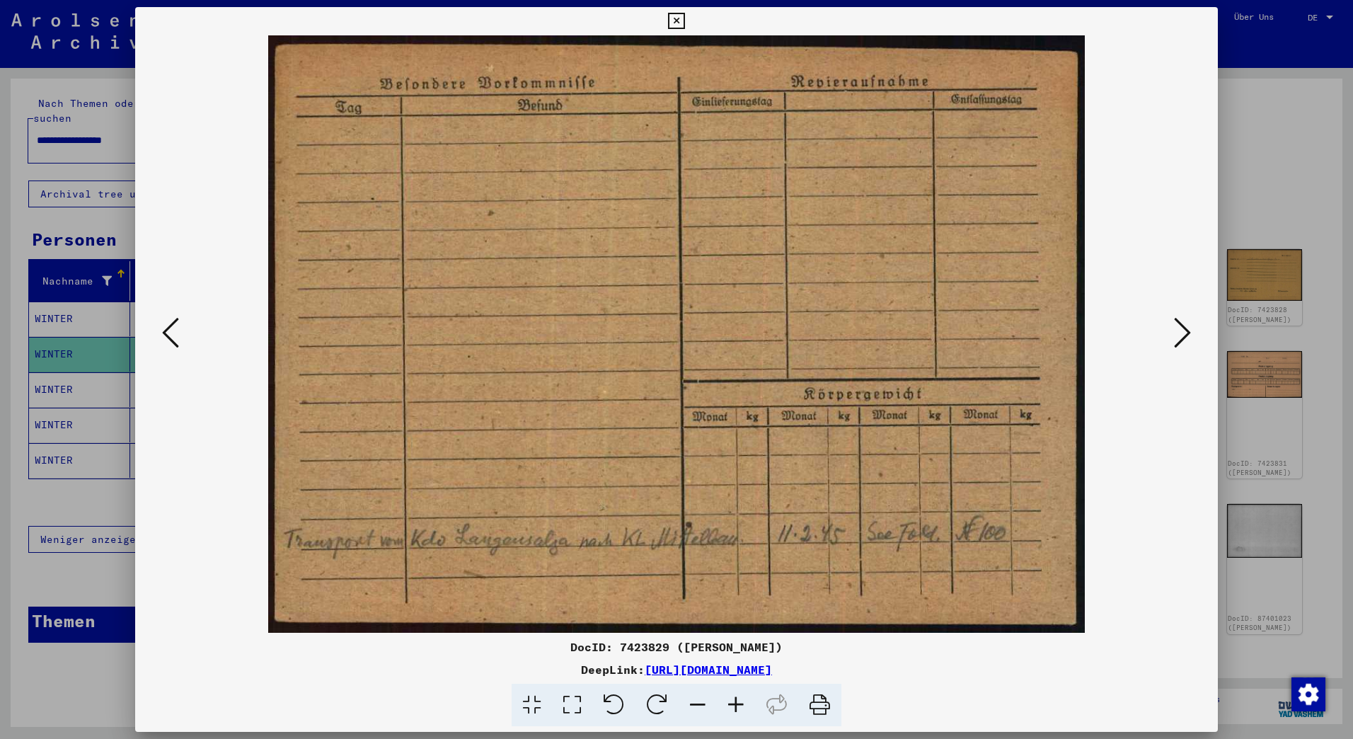
click at [1182, 330] on icon at bounding box center [1182, 333] width 17 height 34
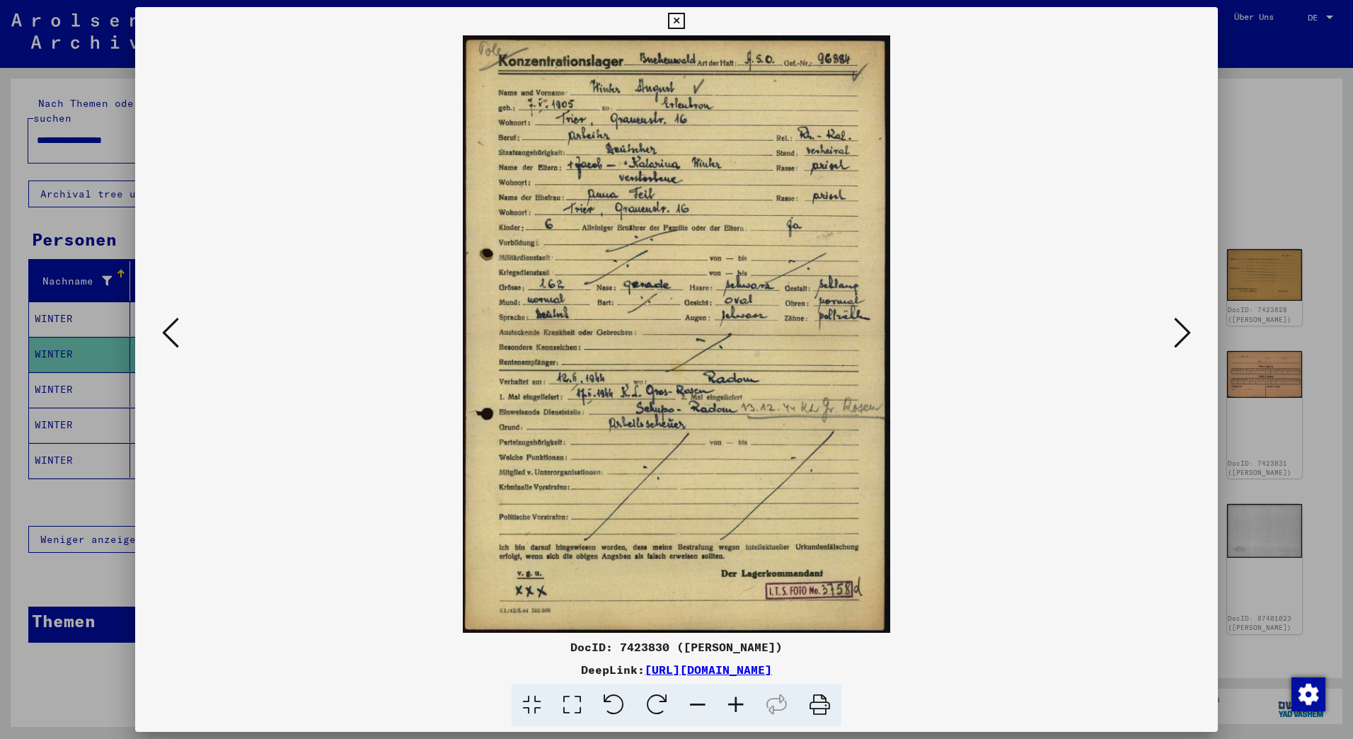
click at [727, 700] on icon at bounding box center [736, 704] width 38 height 43
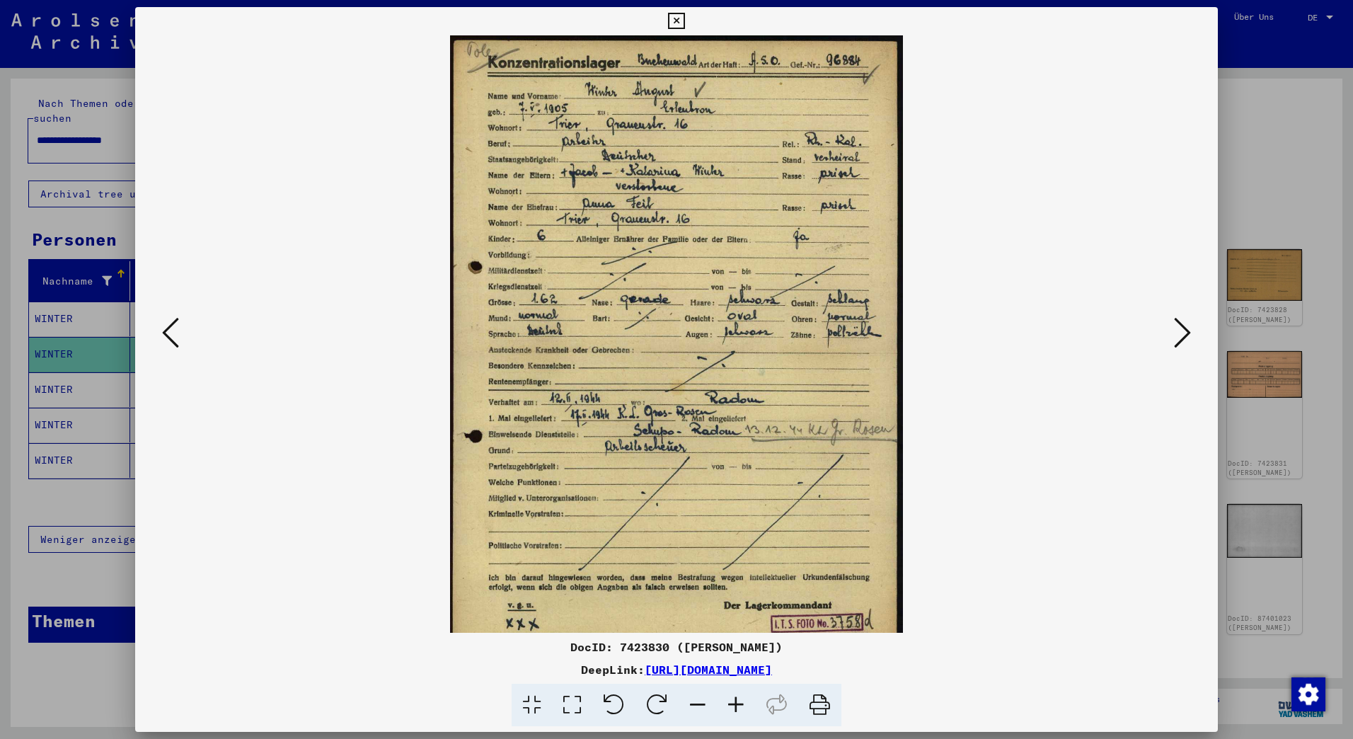
click at [727, 700] on icon at bounding box center [736, 704] width 38 height 43
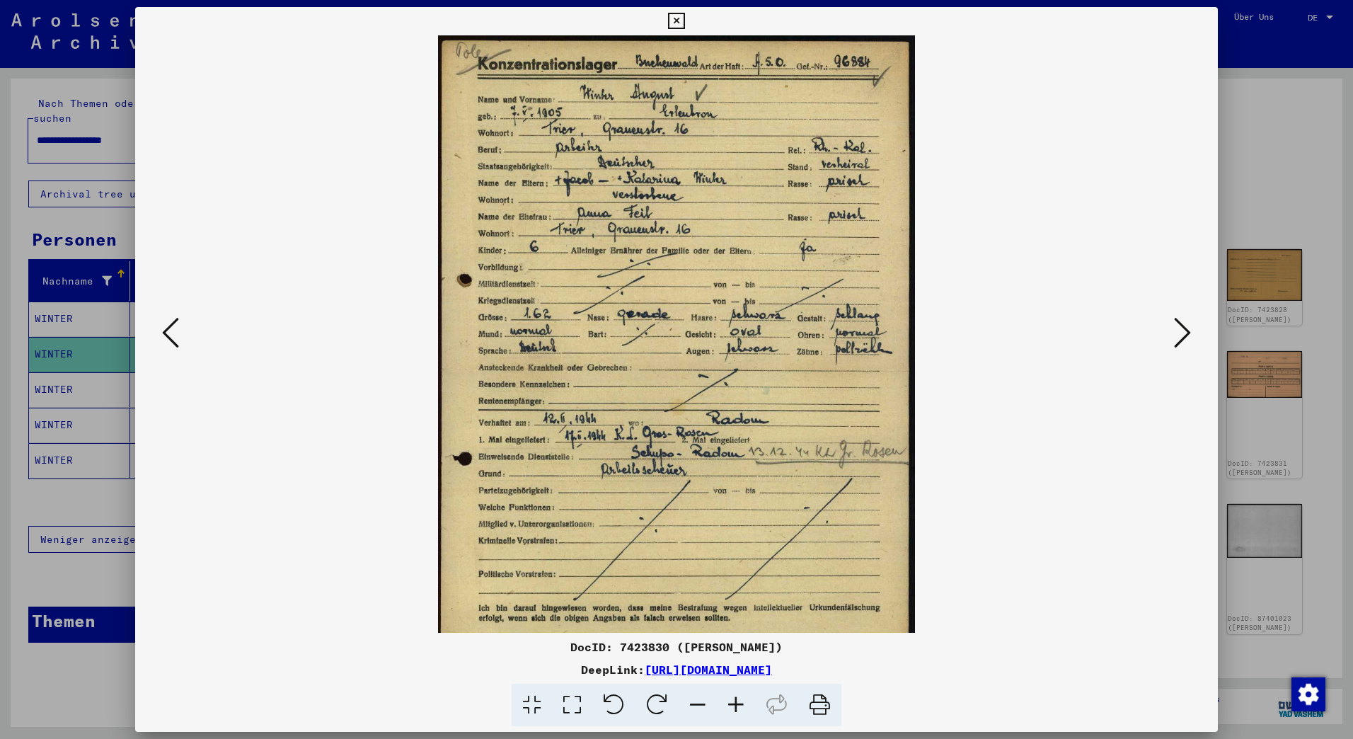
click at [727, 700] on icon at bounding box center [736, 704] width 38 height 43
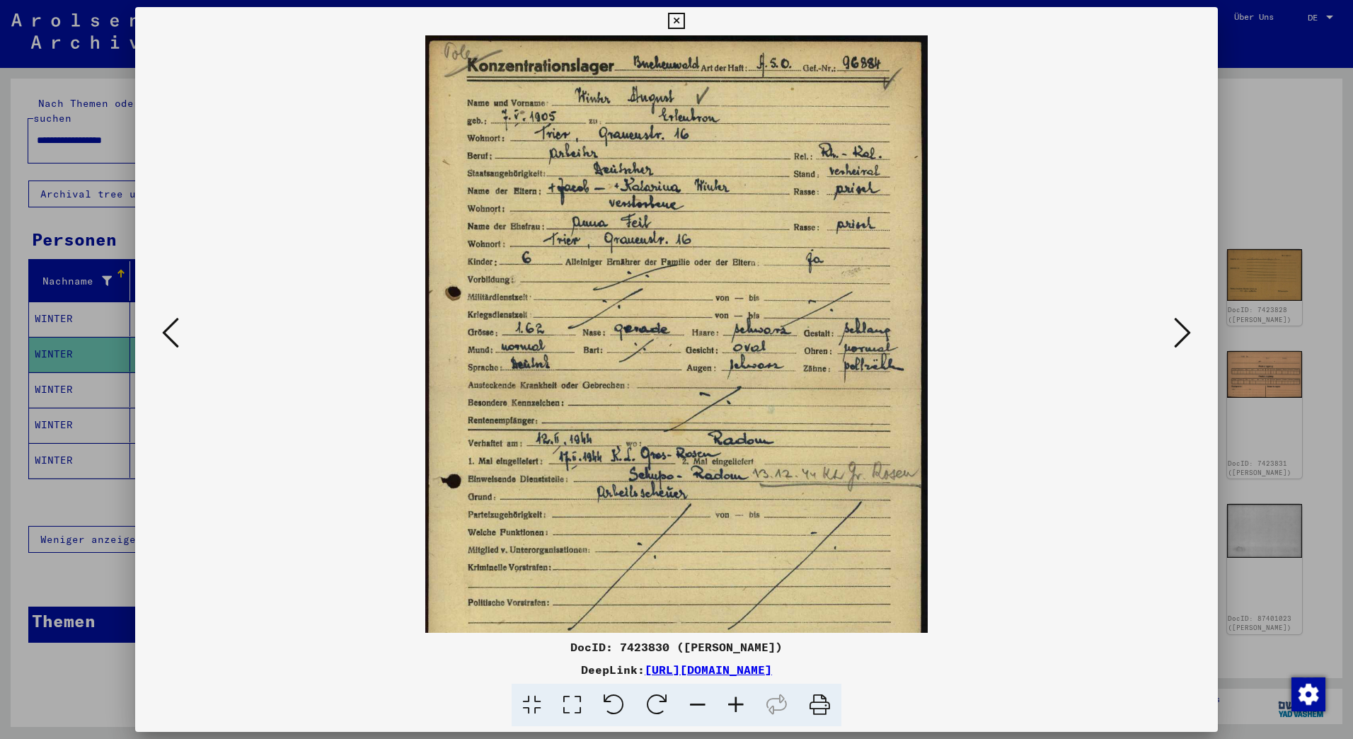
click at [727, 700] on icon at bounding box center [736, 704] width 38 height 43
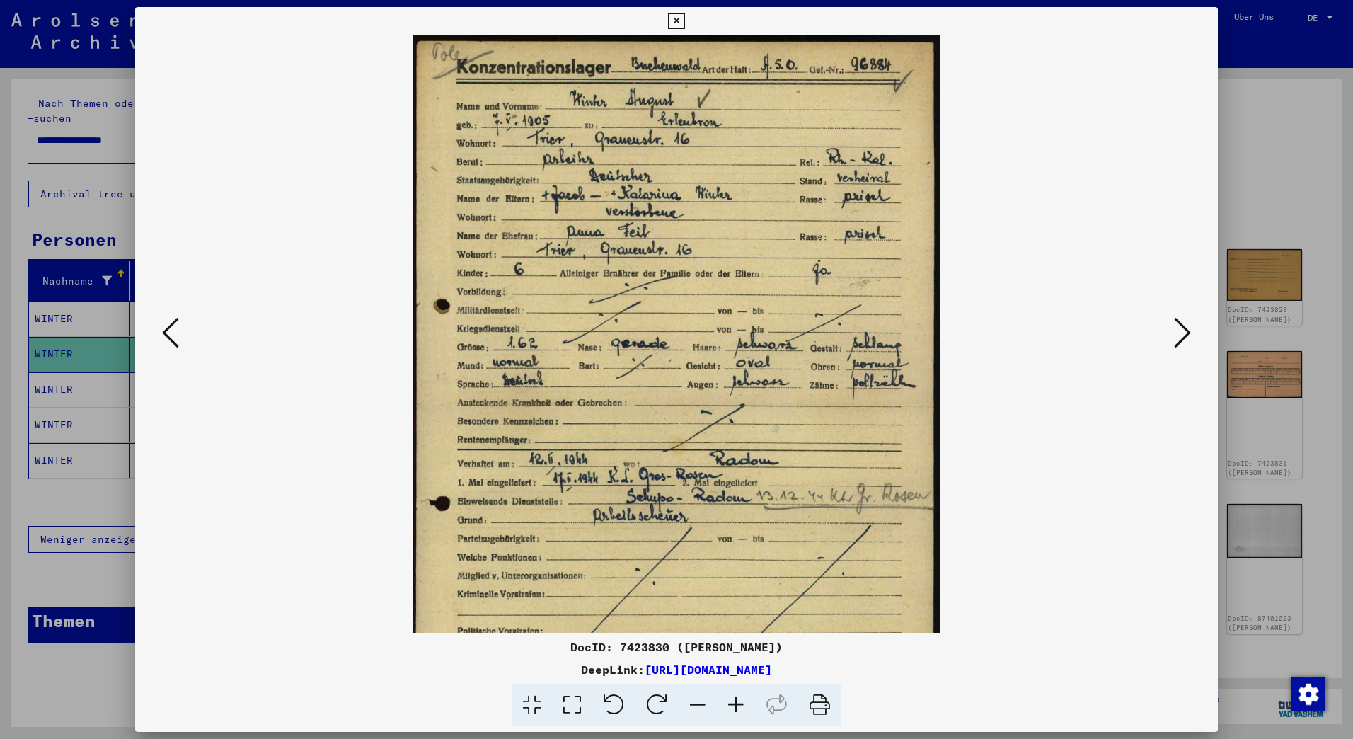
click at [727, 700] on icon at bounding box center [736, 704] width 38 height 43
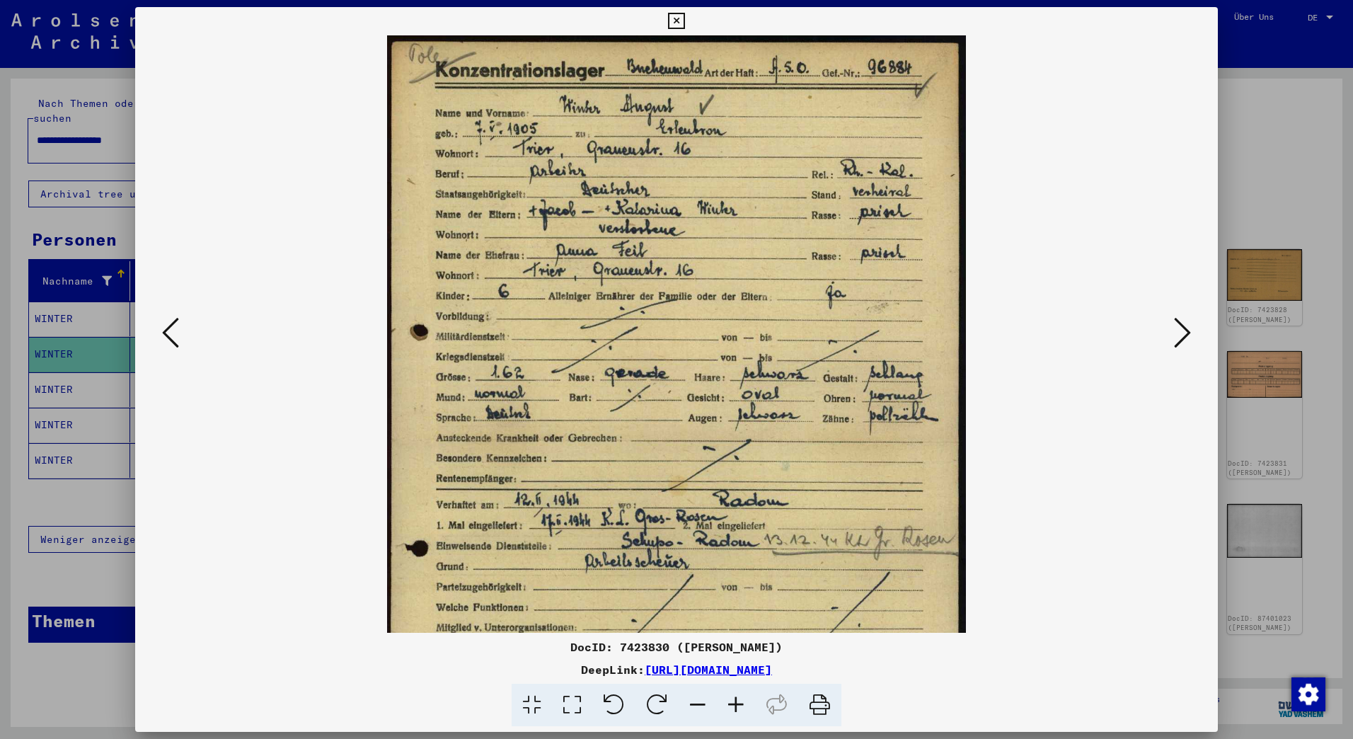
click at [727, 700] on icon at bounding box center [736, 704] width 38 height 43
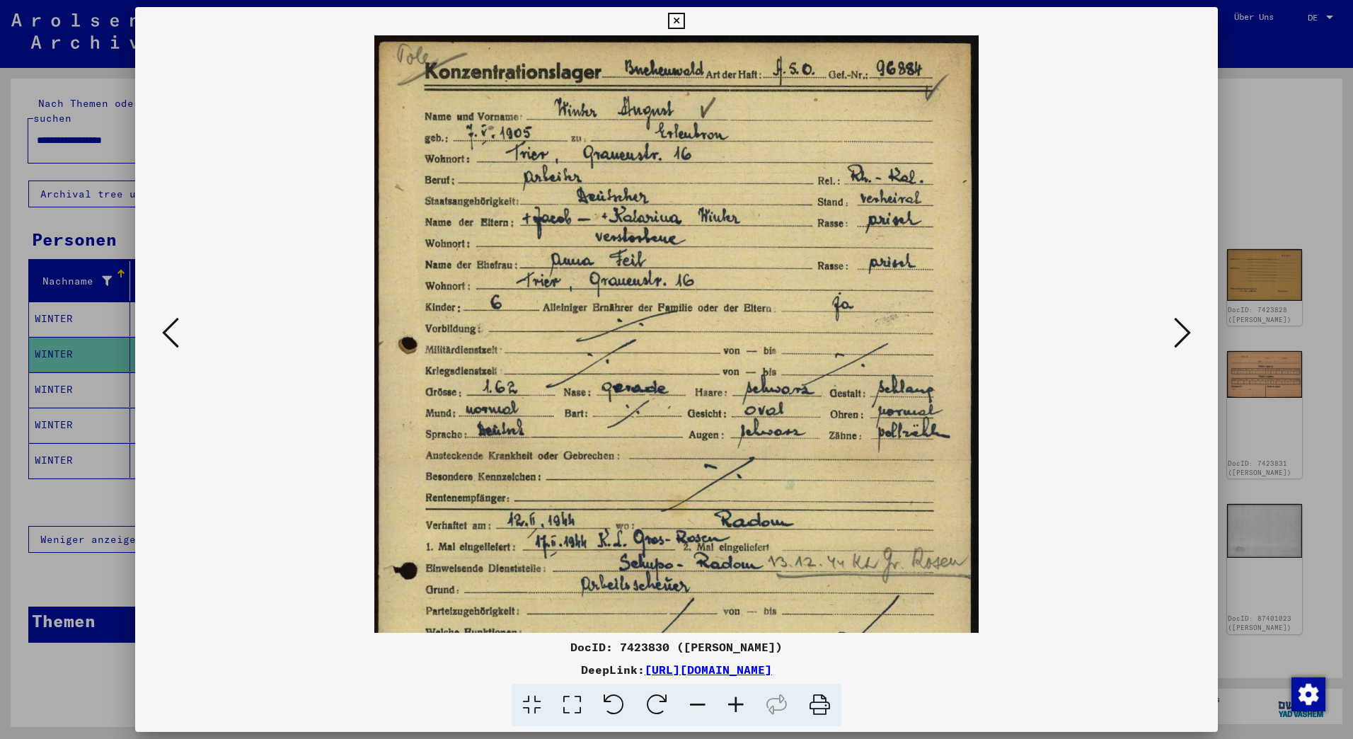
click at [727, 700] on icon at bounding box center [736, 704] width 38 height 43
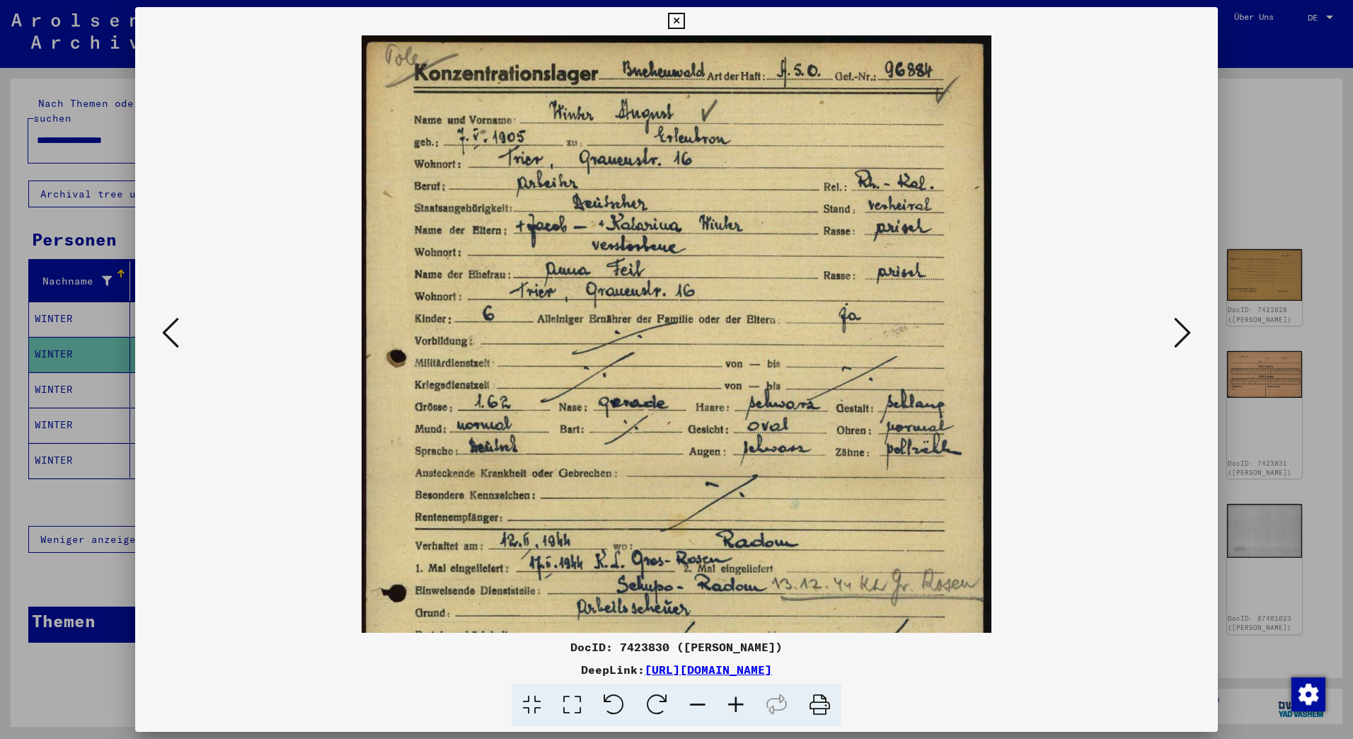
click at [727, 700] on icon at bounding box center [736, 704] width 38 height 43
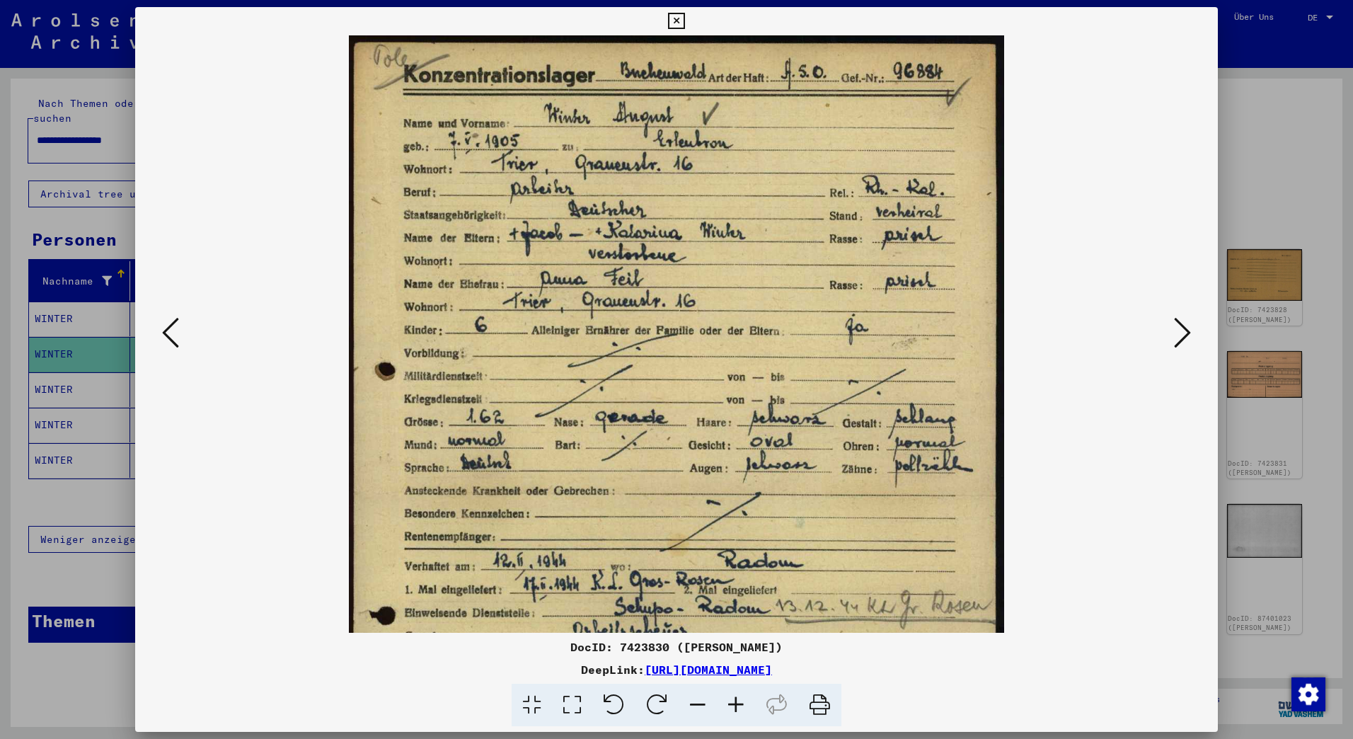
click at [727, 700] on icon at bounding box center [736, 704] width 38 height 43
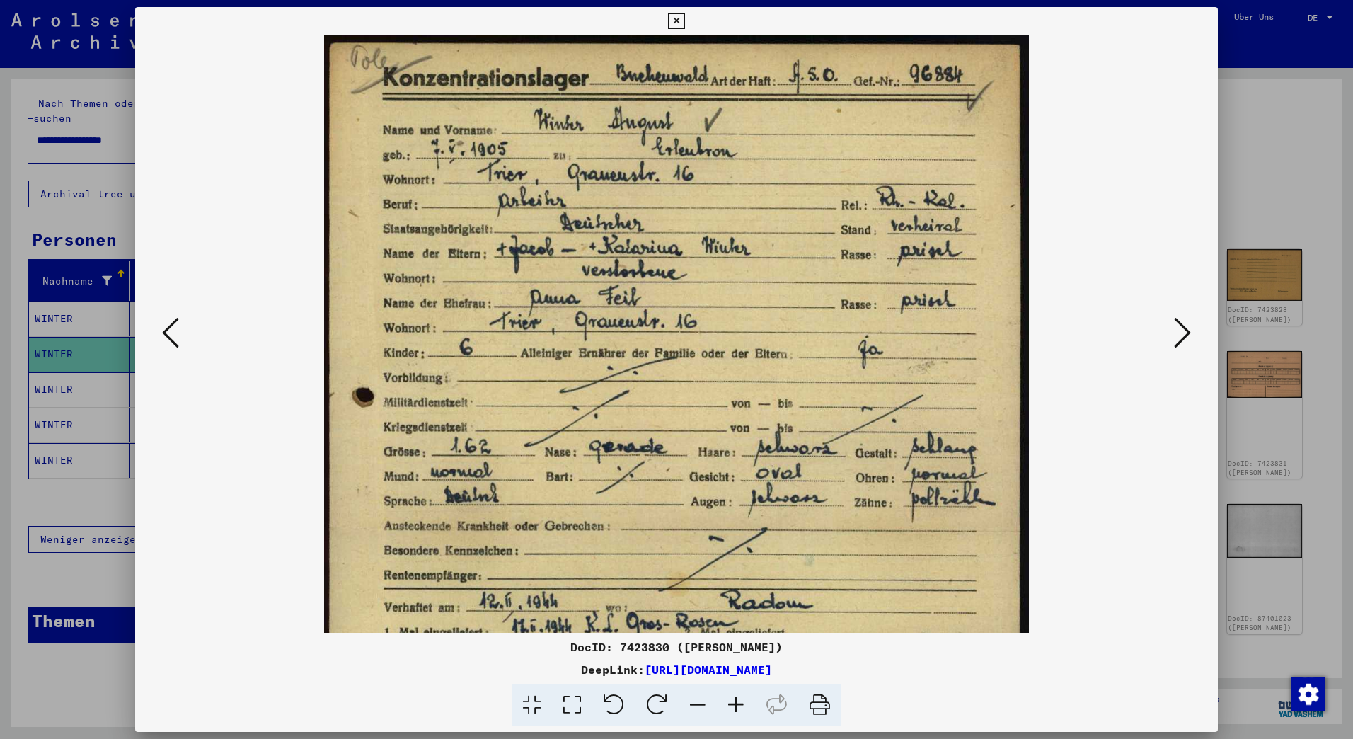
click at [727, 700] on icon at bounding box center [736, 704] width 38 height 43
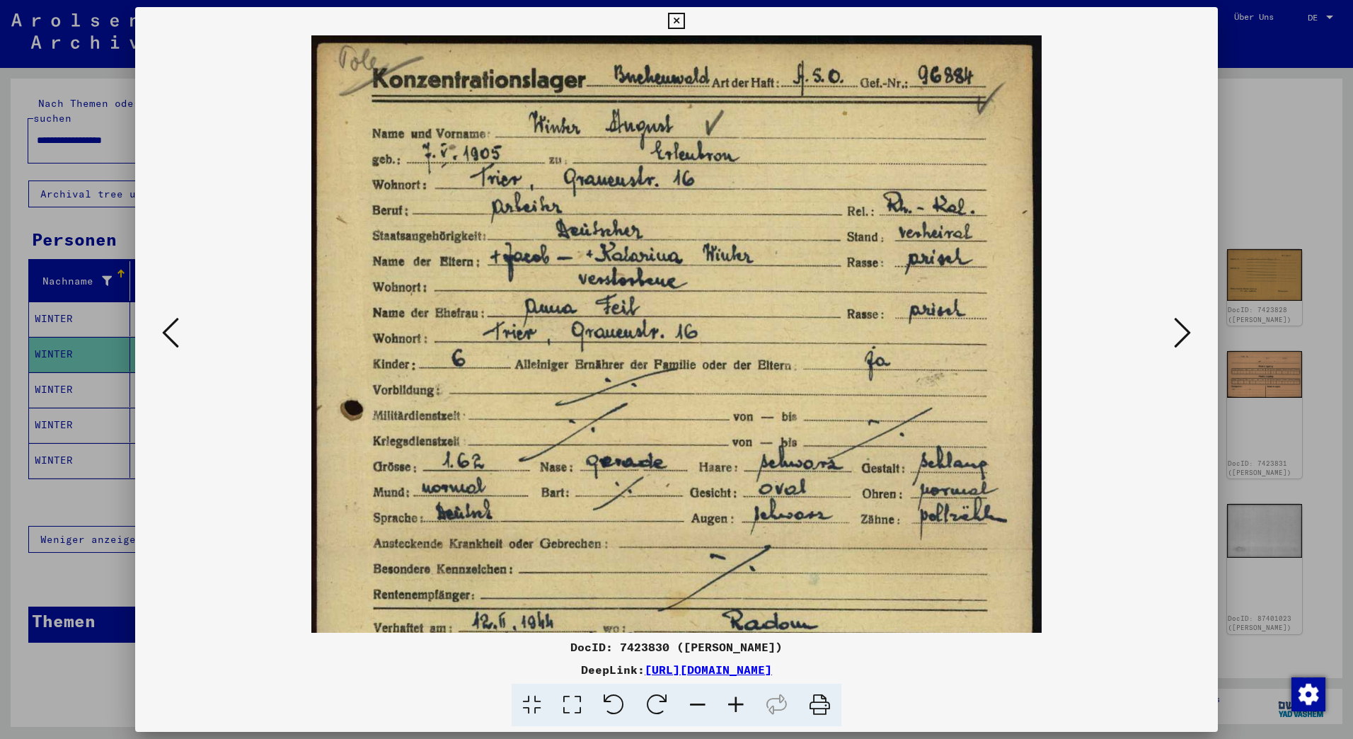
click at [727, 700] on icon at bounding box center [736, 704] width 38 height 43
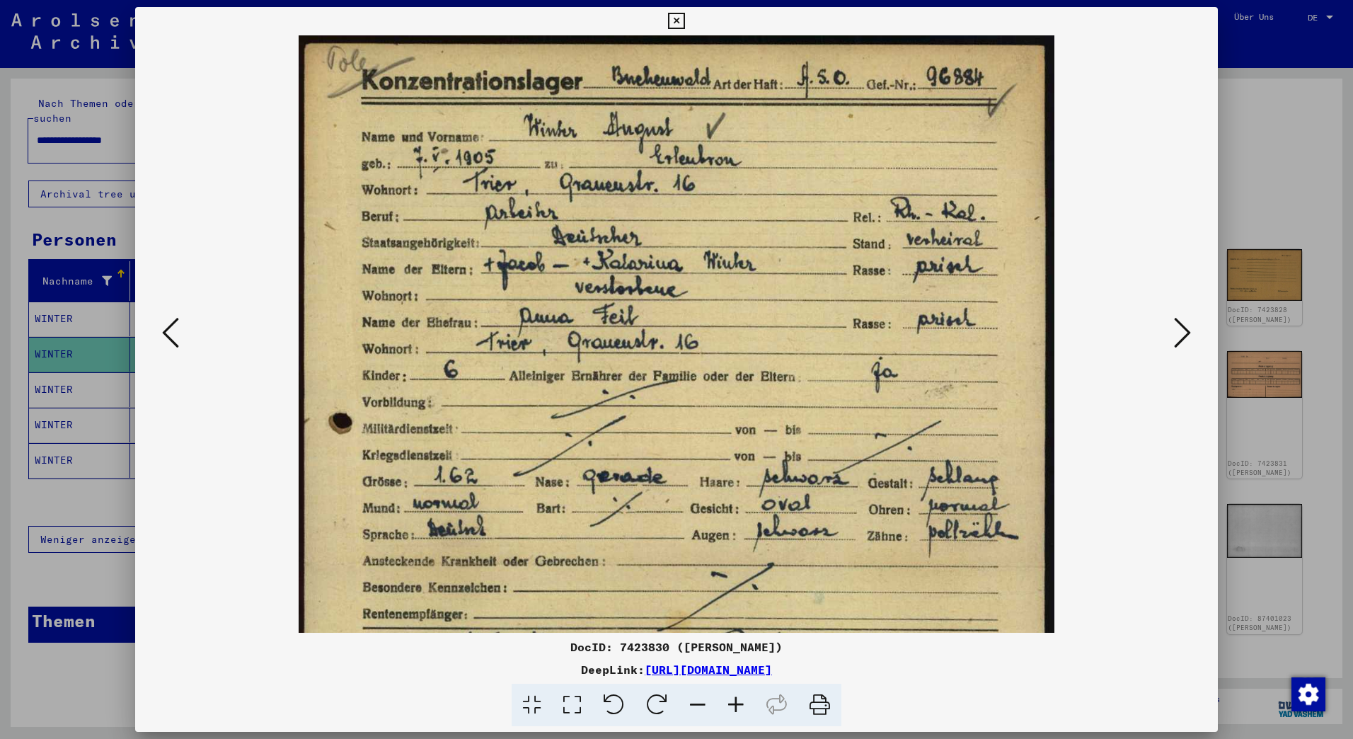
click at [727, 700] on icon at bounding box center [736, 704] width 38 height 43
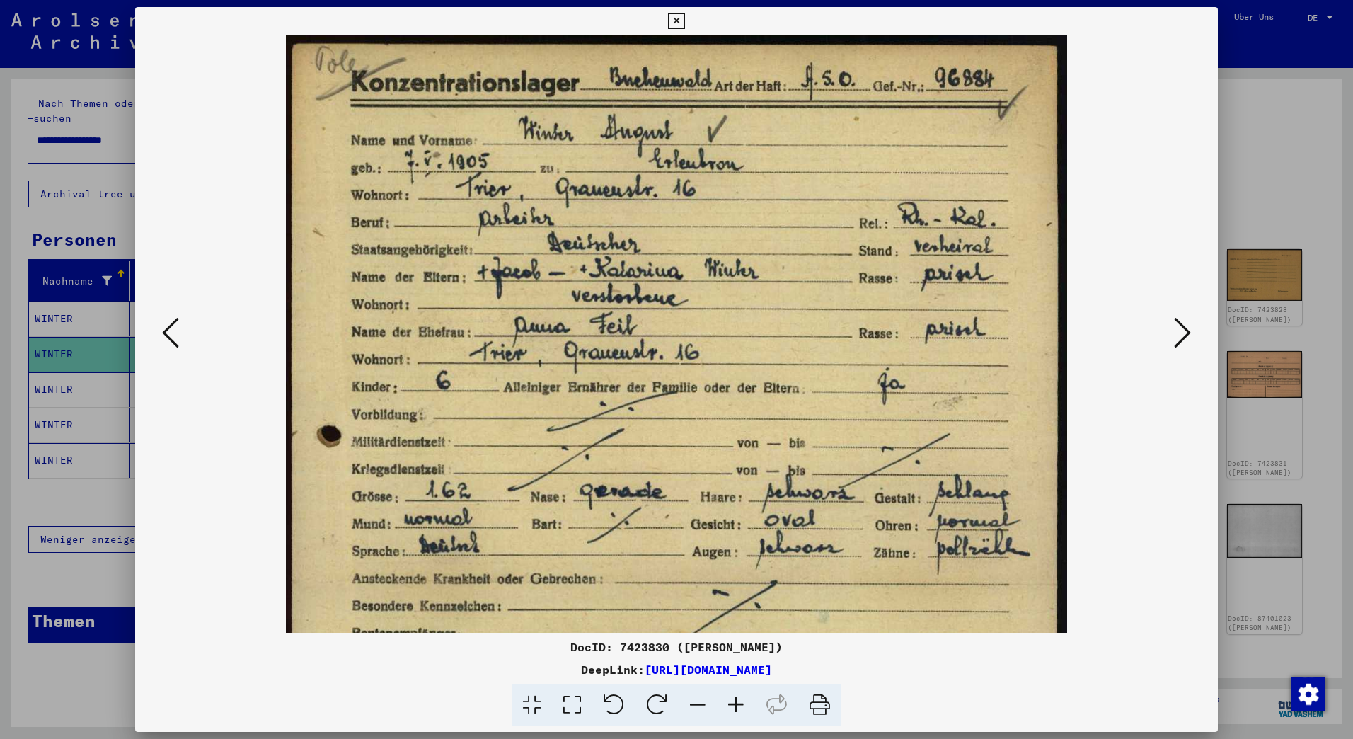
click at [676, 22] on icon at bounding box center [676, 21] width 16 height 17
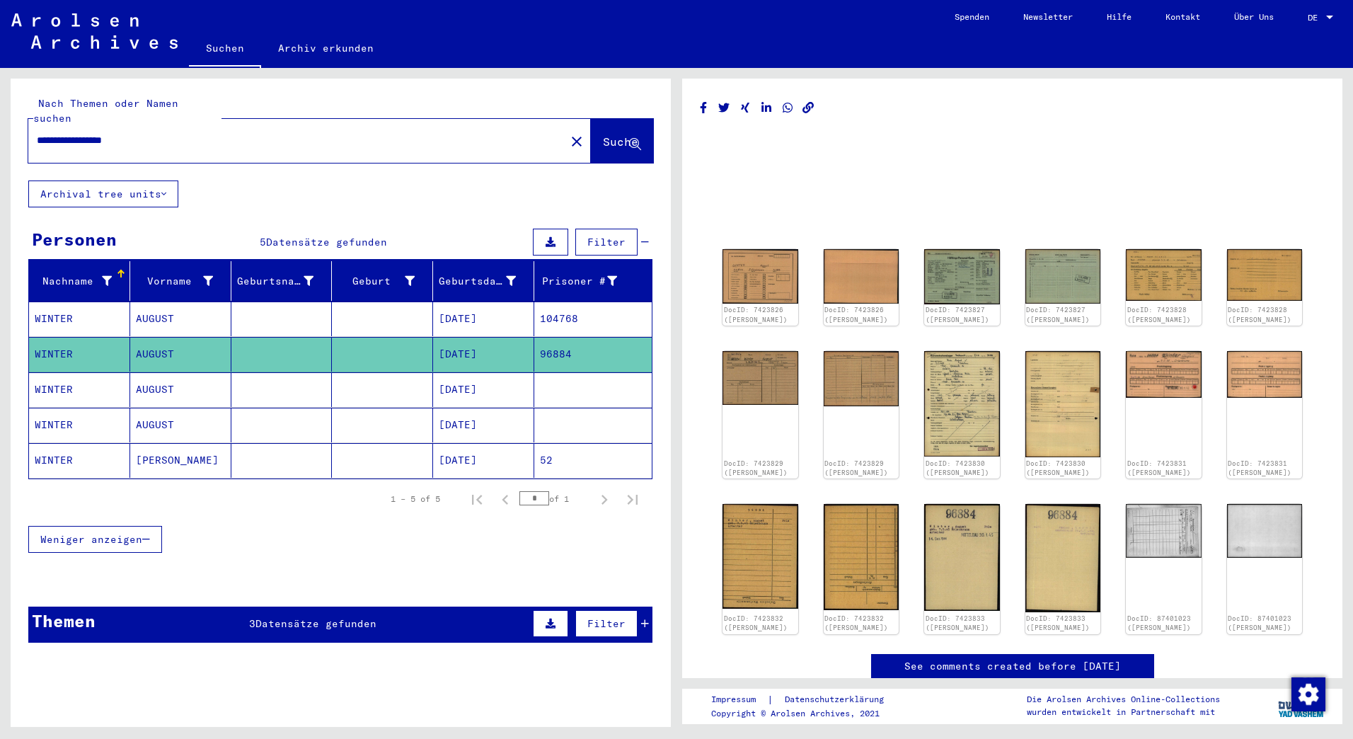
click at [425, 519] on div "Weniger anzeigen" at bounding box center [340, 539] width 624 height 41
click at [946, 276] on img at bounding box center [961, 276] width 79 height 57
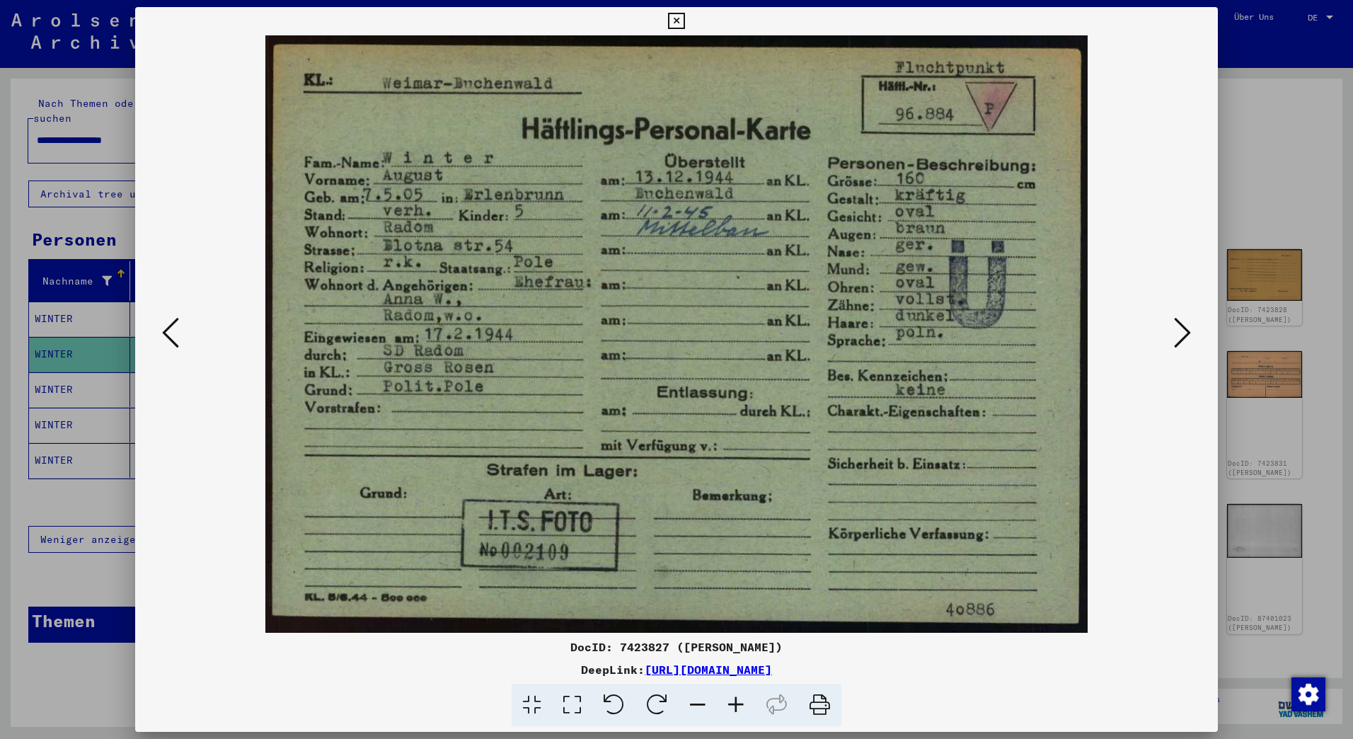
click at [673, 19] on icon at bounding box center [676, 21] width 16 height 17
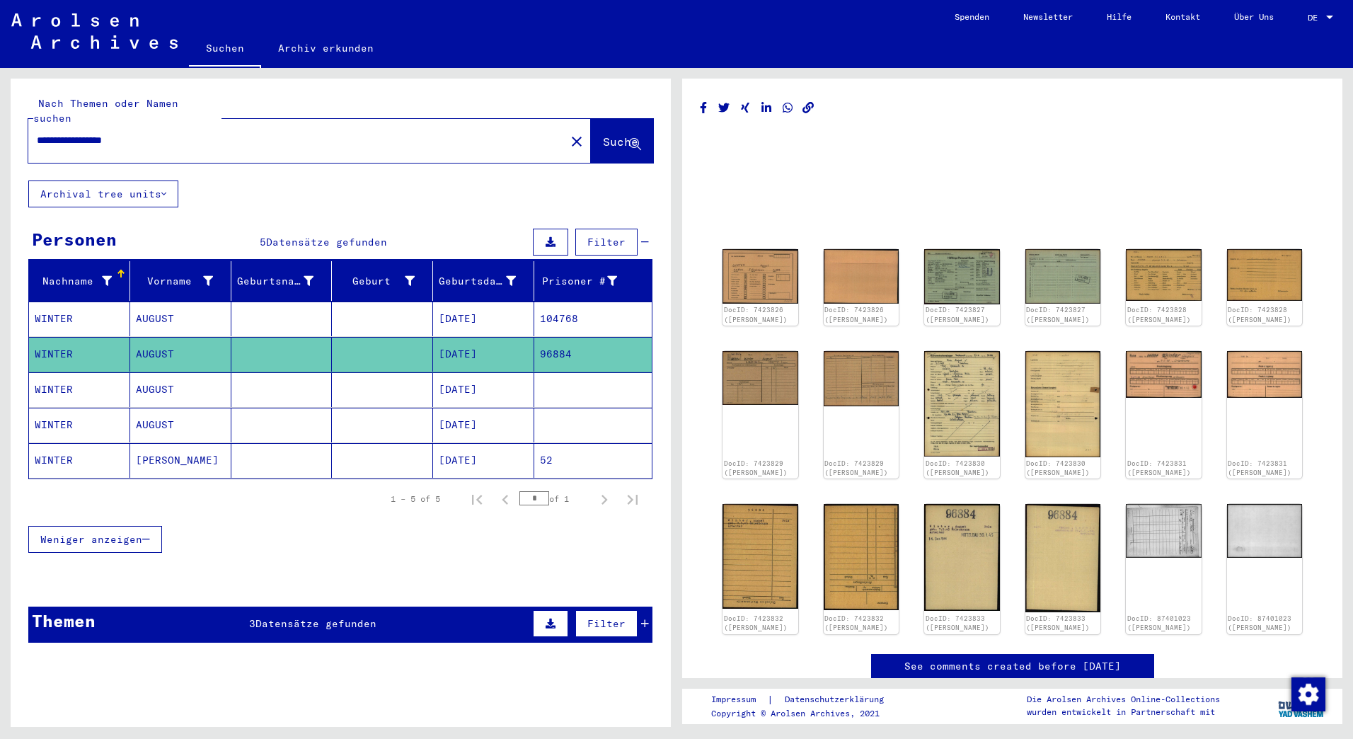
click at [294, 301] on mat-cell at bounding box center [281, 318] width 101 height 35
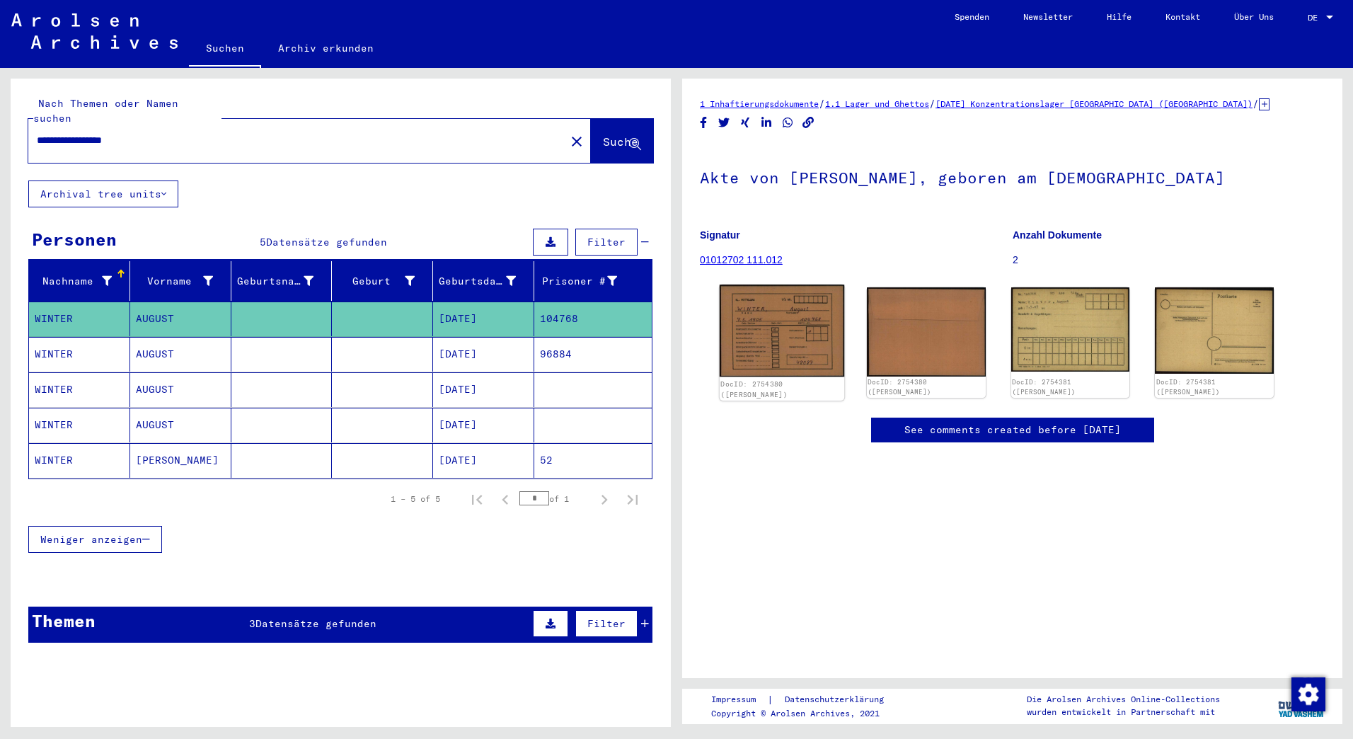
click at [744, 337] on img at bounding box center [782, 330] width 125 height 92
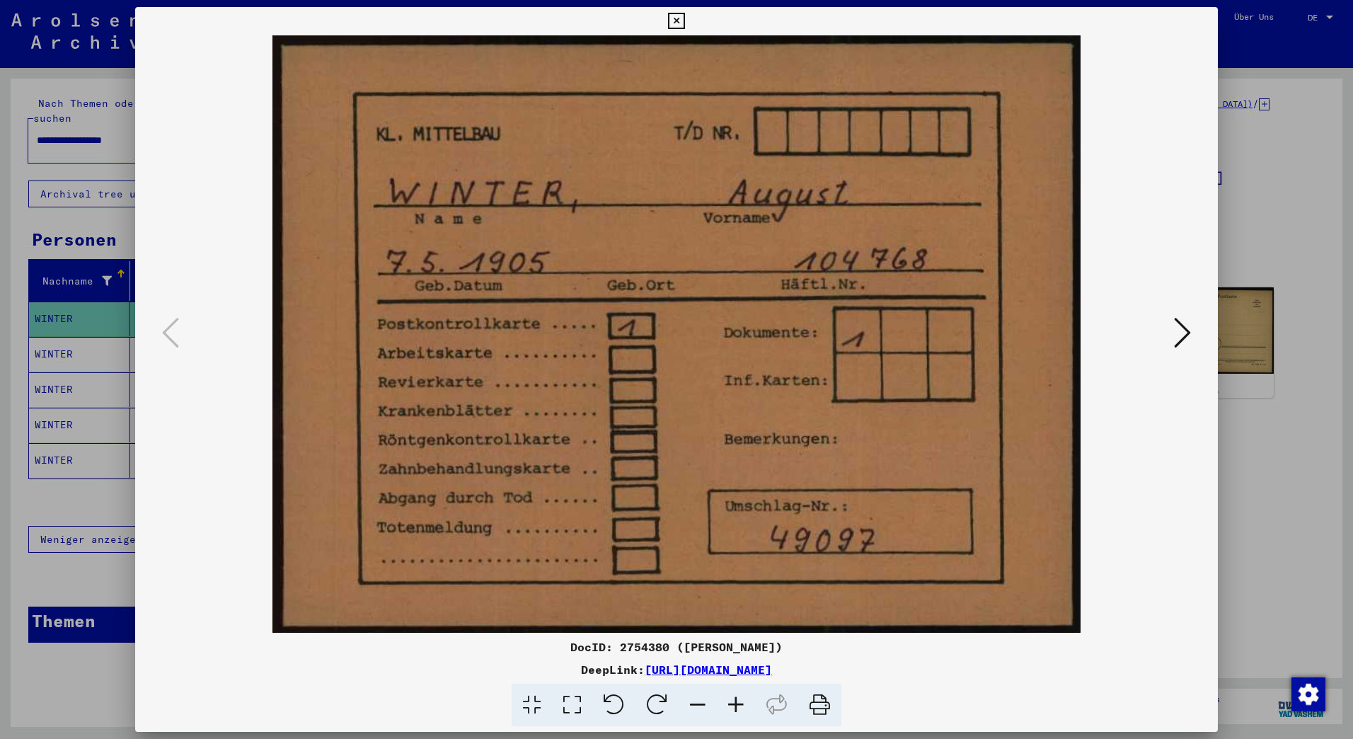
click at [670, 23] on icon at bounding box center [676, 21] width 16 height 17
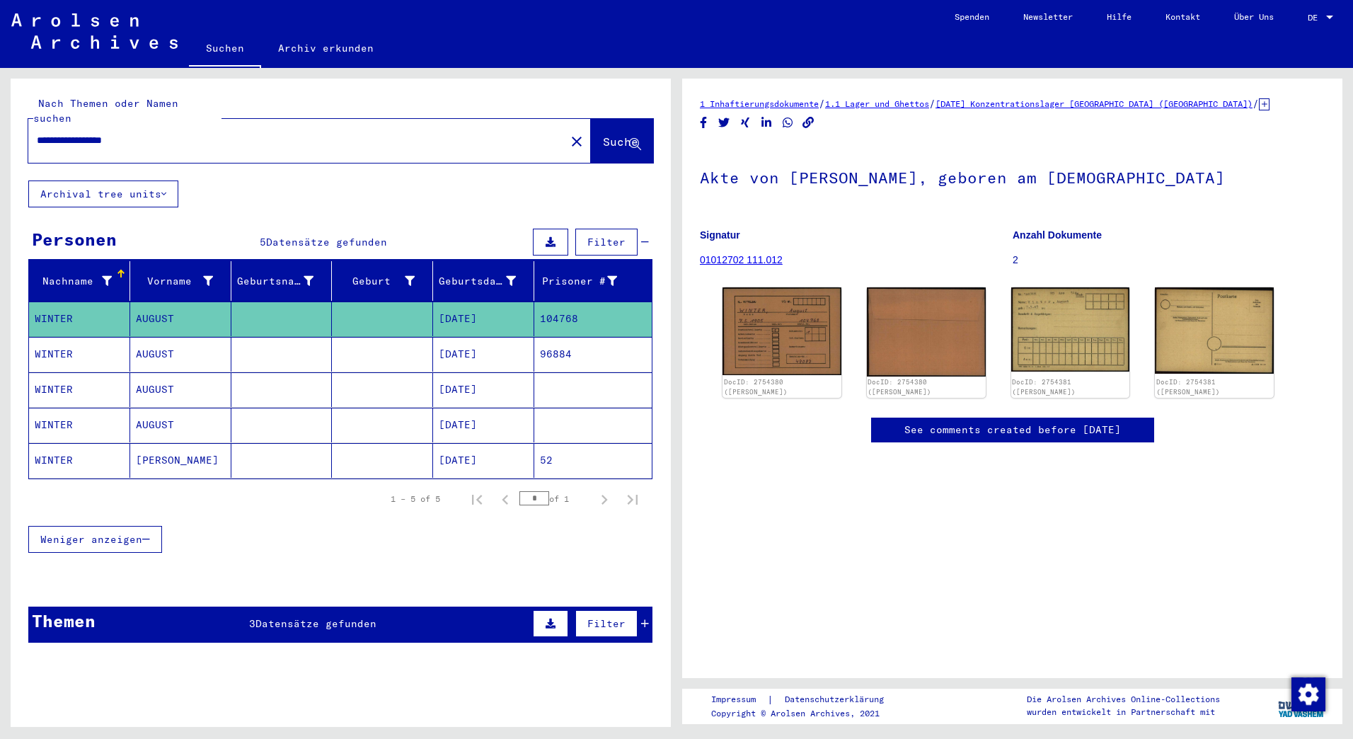
click at [54, 340] on mat-cell "WINTER" at bounding box center [79, 354] width 101 height 35
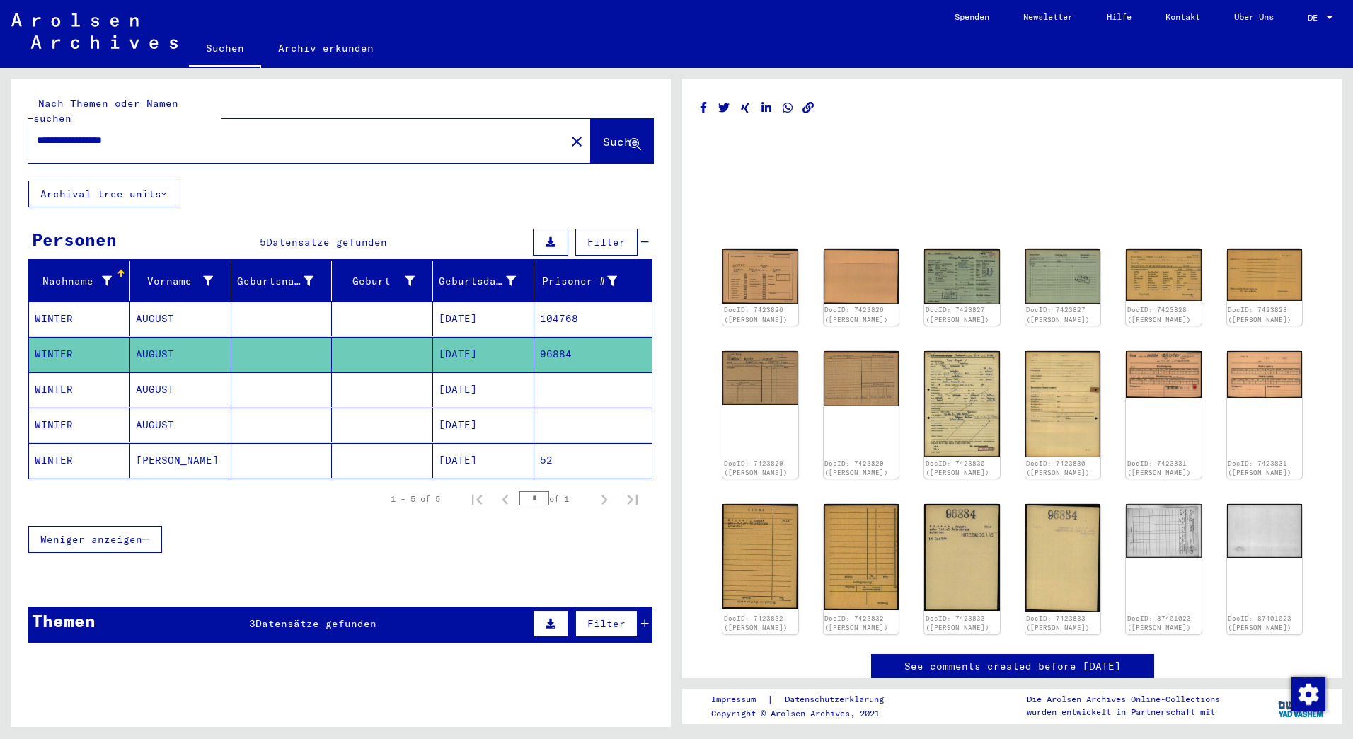
click at [54, 375] on mat-cell "WINTER" at bounding box center [79, 389] width 101 height 35
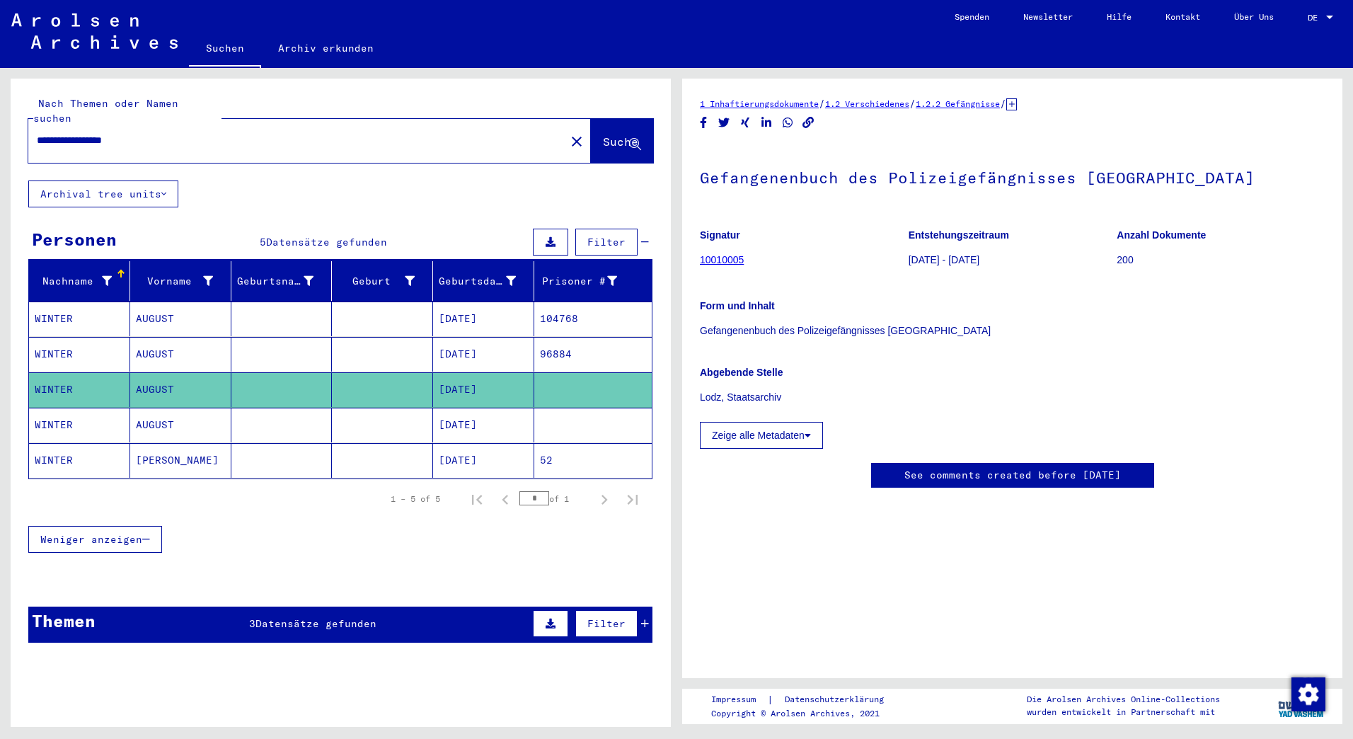
click at [49, 419] on mat-cell "WINTER" at bounding box center [79, 425] width 101 height 35
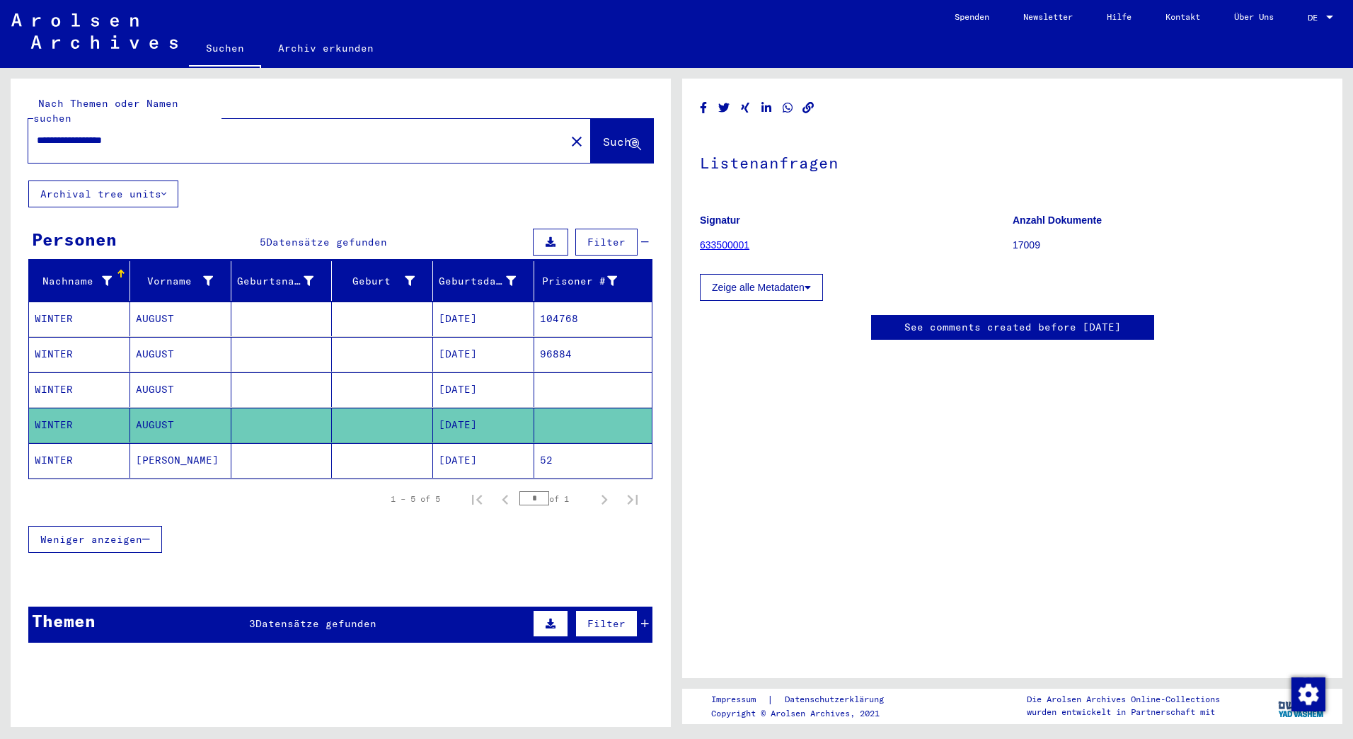
click at [57, 456] on mat-cell "WINTER" at bounding box center [79, 460] width 101 height 35
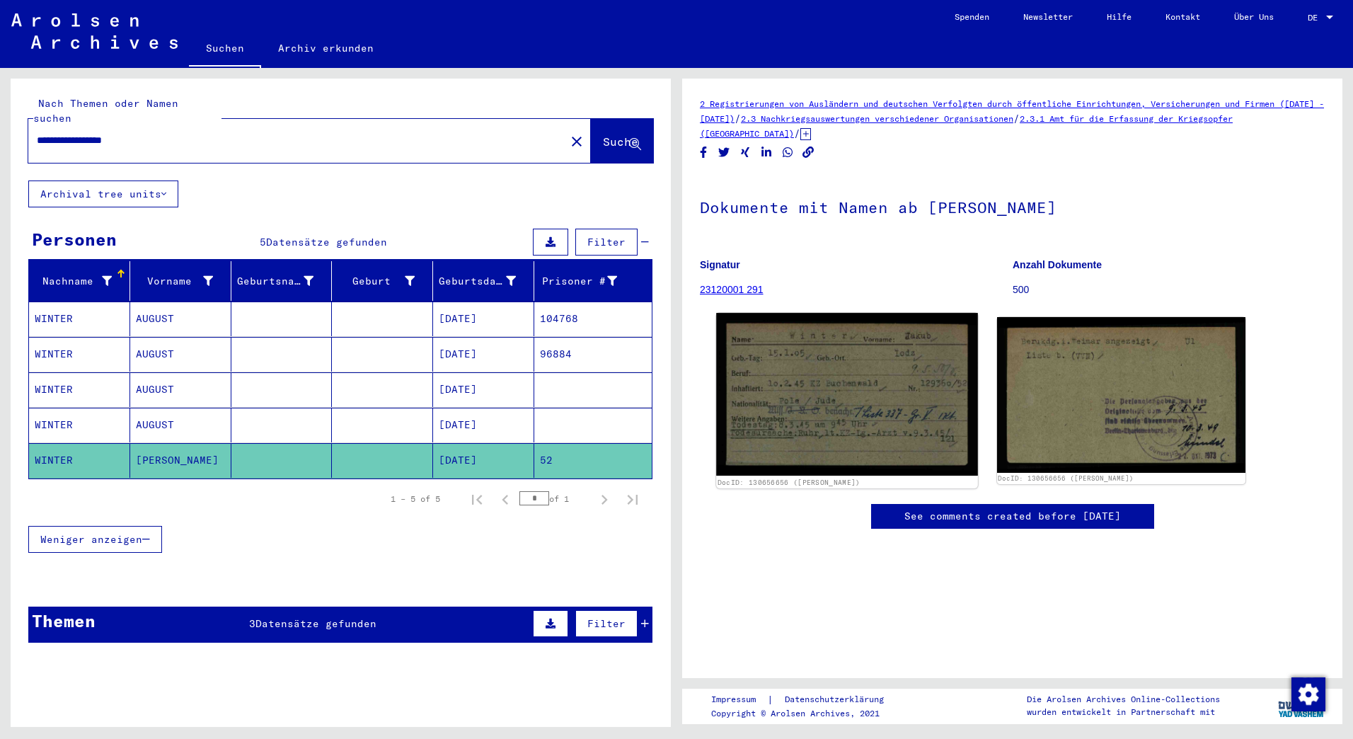
click at [840, 367] on img at bounding box center [846, 394] width 261 height 162
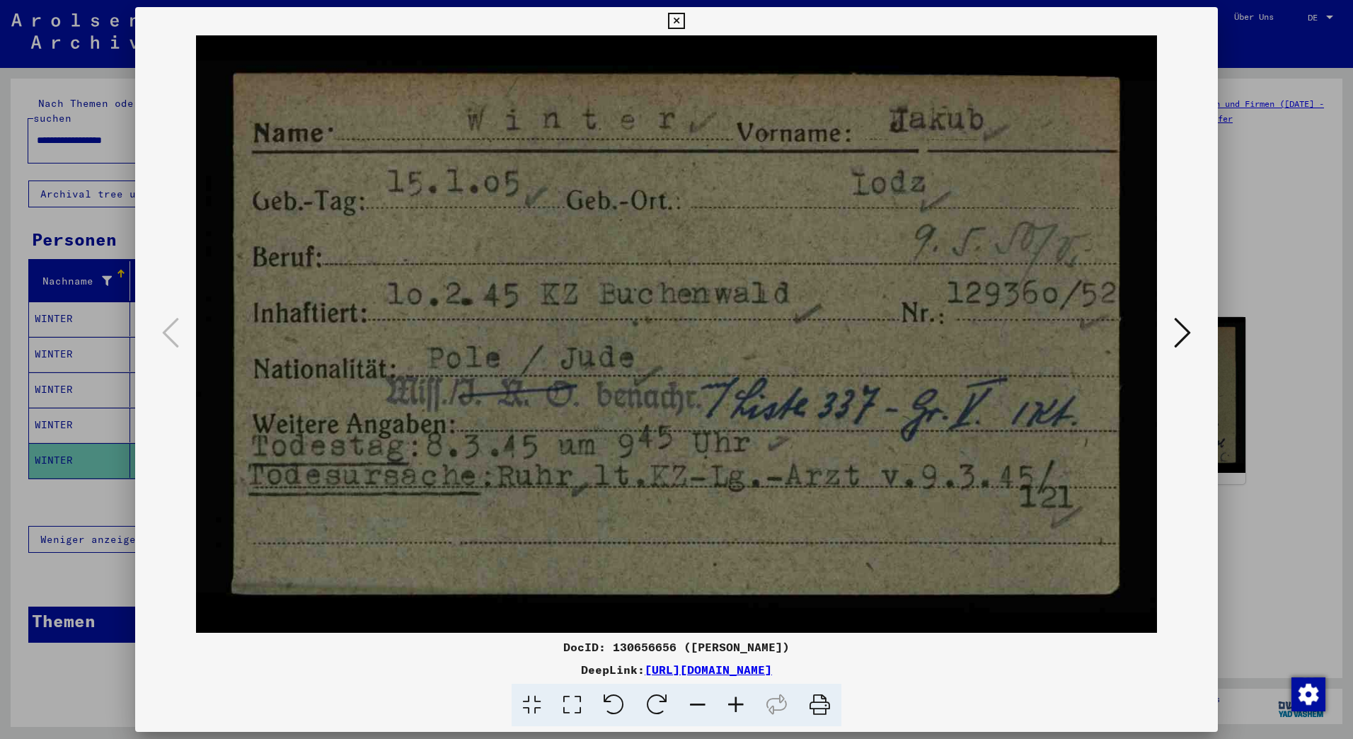
click at [679, 17] on icon at bounding box center [676, 21] width 16 height 17
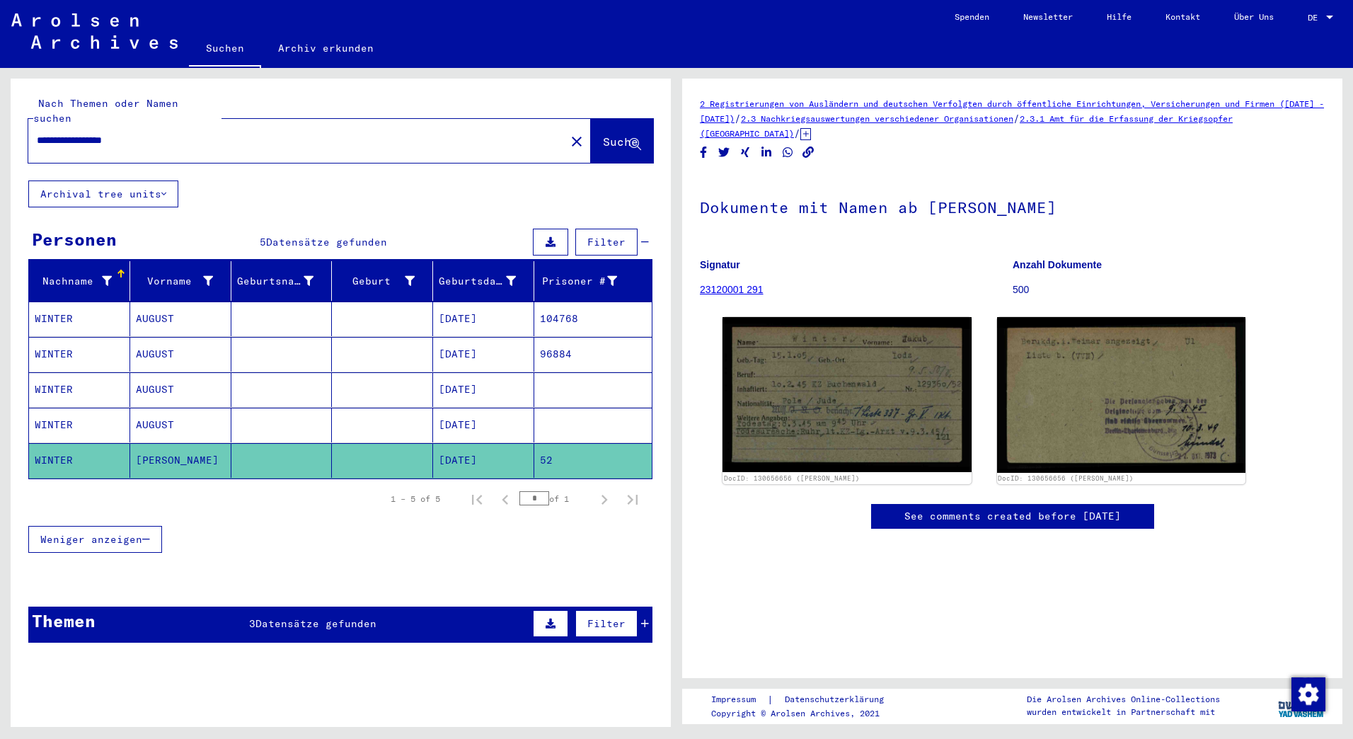
click at [41, 337] on mat-cell "WINTER" at bounding box center [79, 354] width 101 height 35
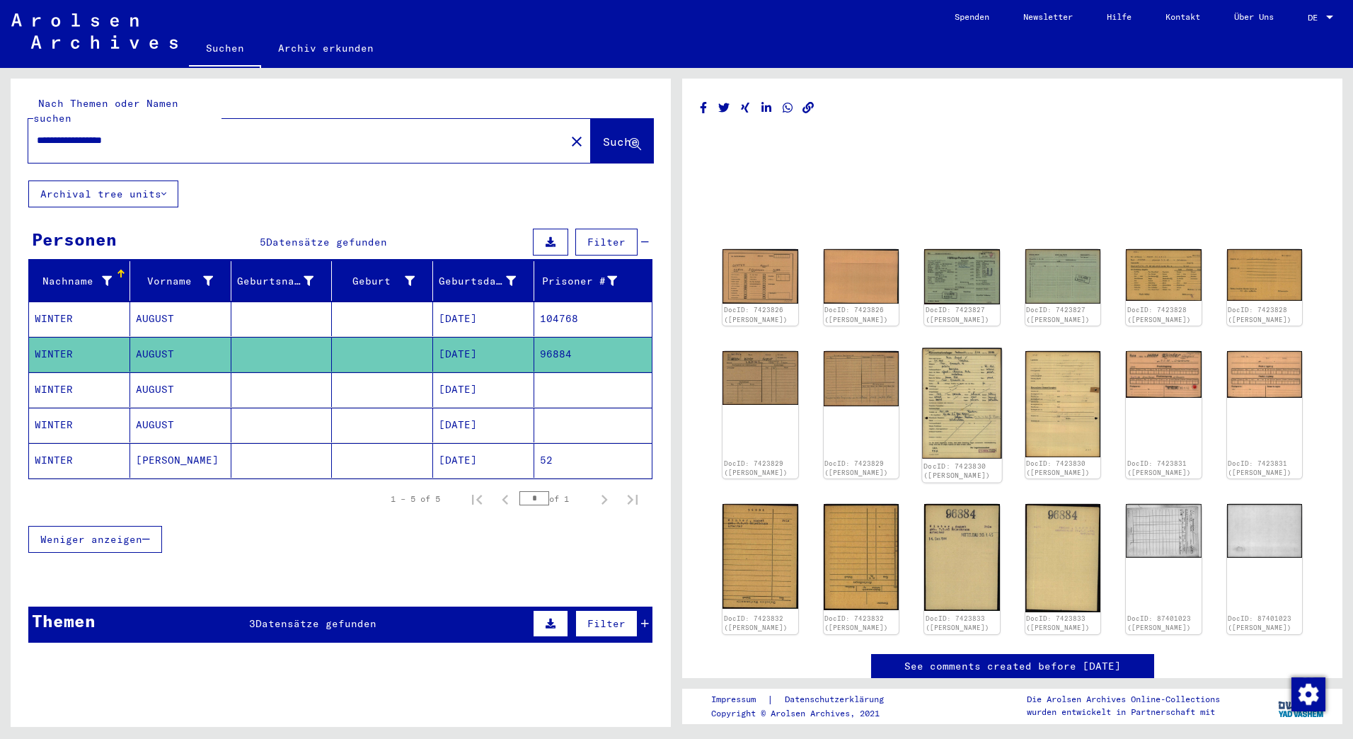
click at [947, 389] on img at bounding box center [961, 402] width 79 height 110
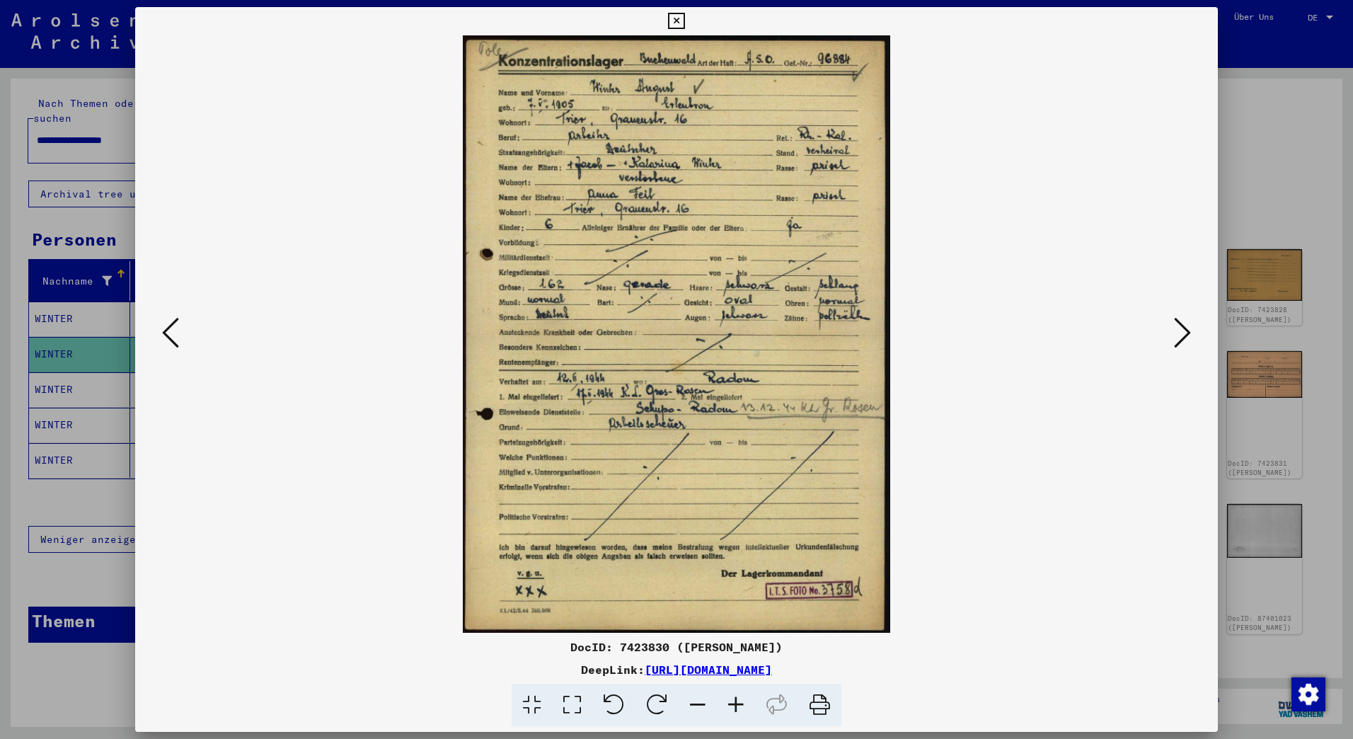
click at [946, 389] on img at bounding box center [676, 333] width 986 height 597
click at [681, 289] on img at bounding box center [676, 333] width 986 height 597
click at [732, 700] on icon at bounding box center [736, 704] width 38 height 43
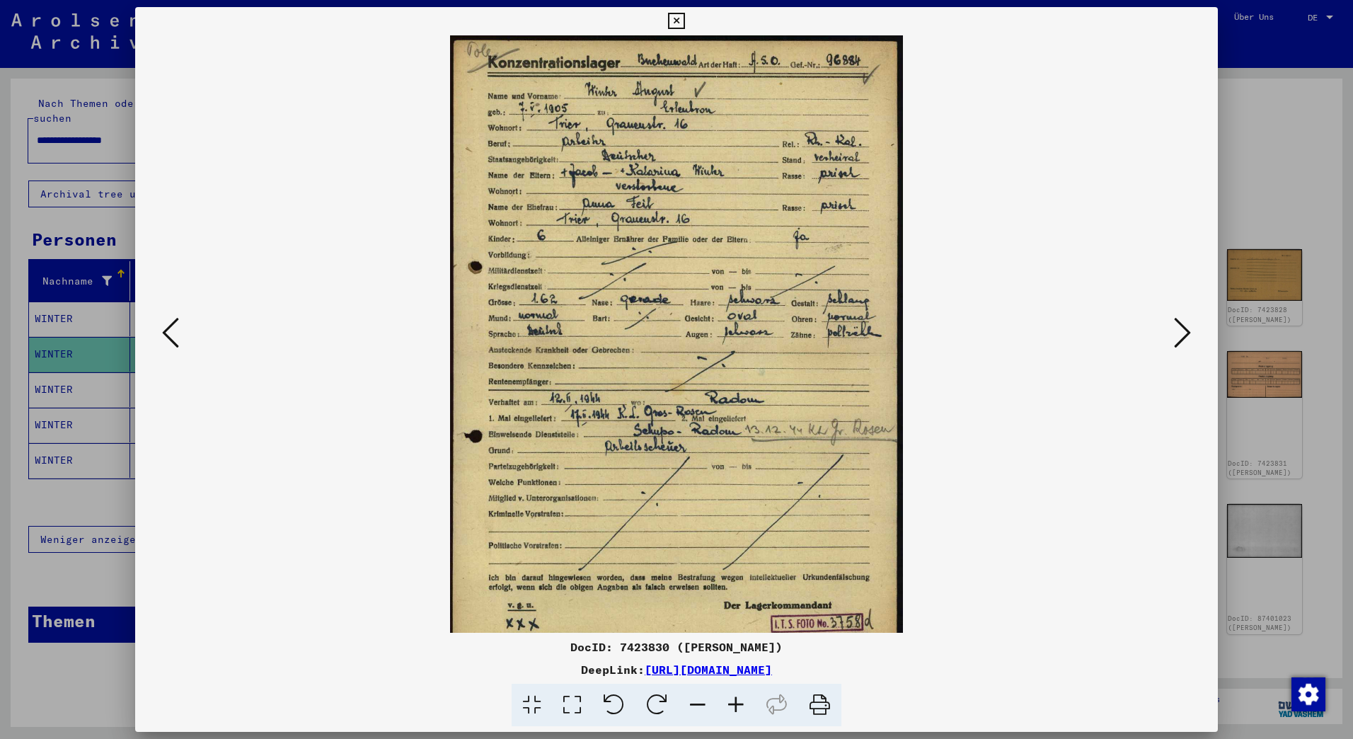
click at [732, 700] on icon at bounding box center [736, 704] width 38 height 43
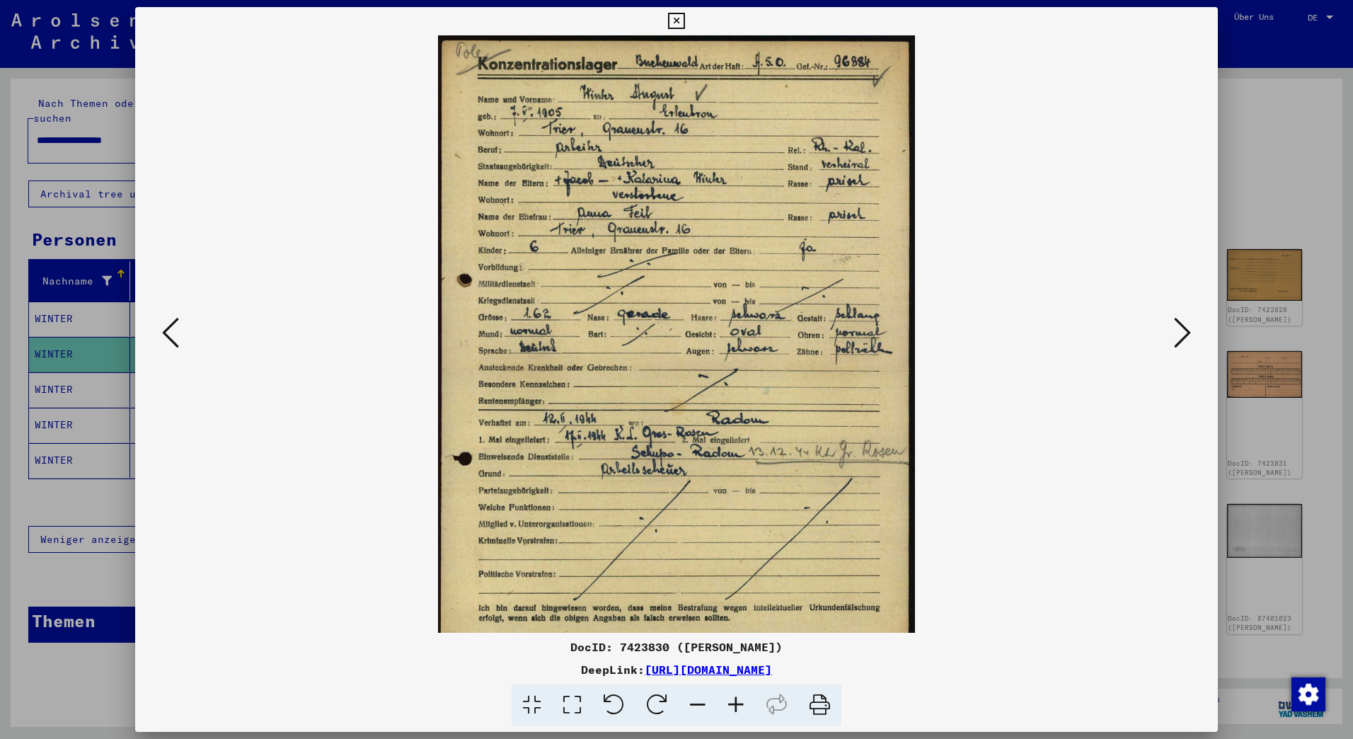
click at [732, 700] on icon at bounding box center [736, 704] width 38 height 43
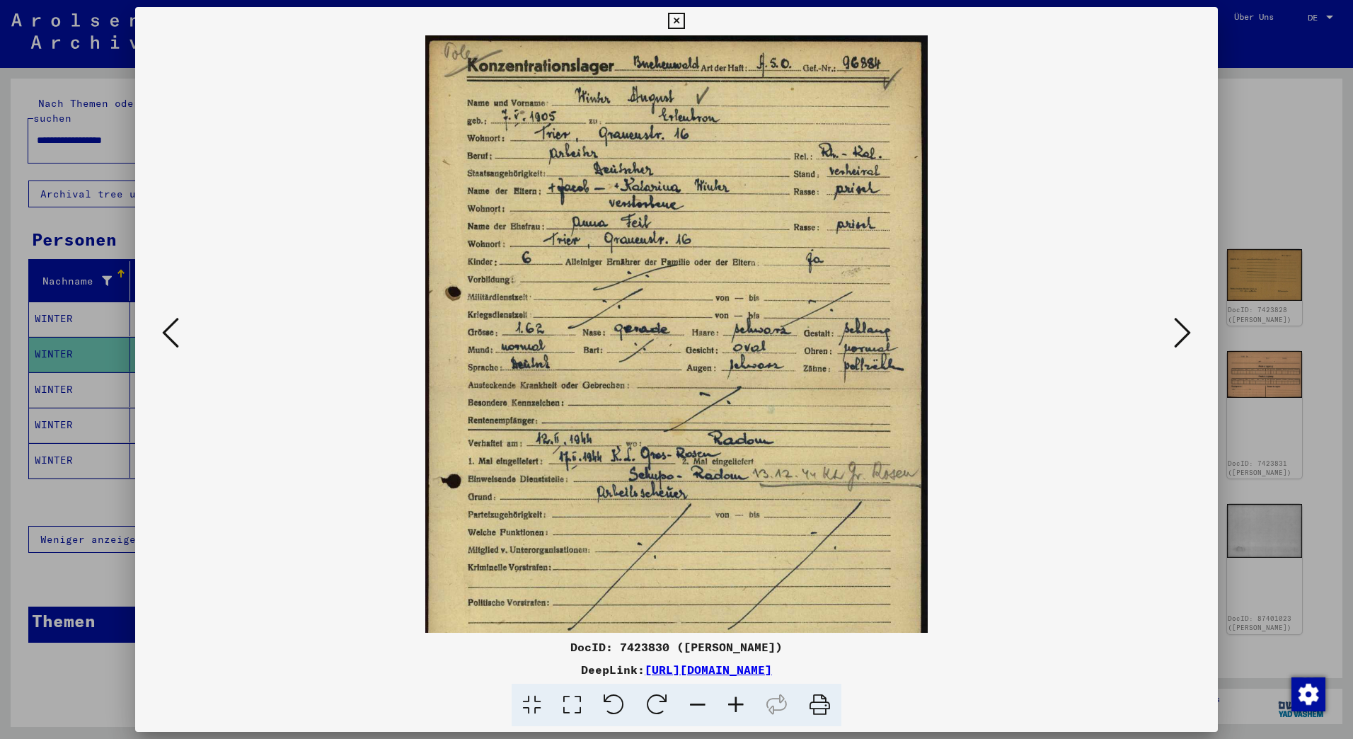
click at [732, 700] on icon at bounding box center [736, 704] width 38 height 43
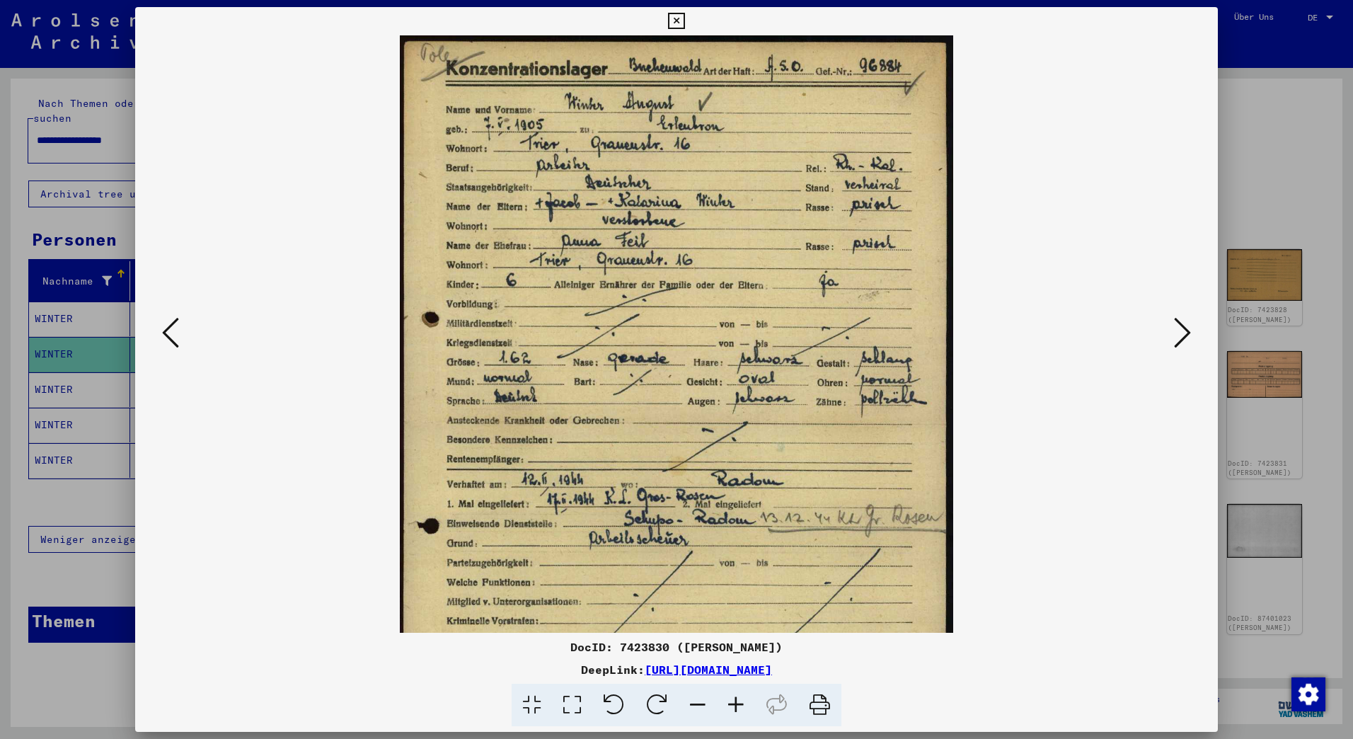
click at [732, 700] on icon at bounding box center [736, 704] width 38 height 43
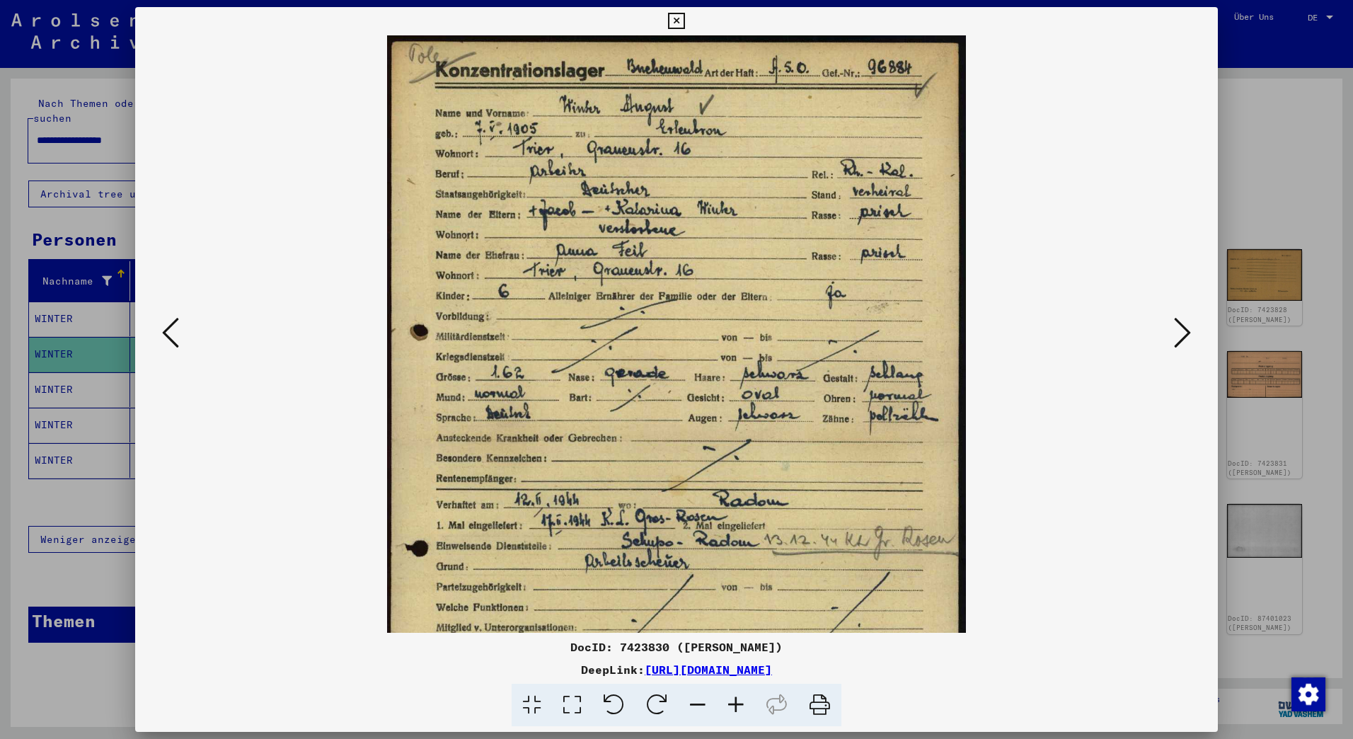
click at [732, 700] on icon at bounding box center [736, 704] width 38 height 43
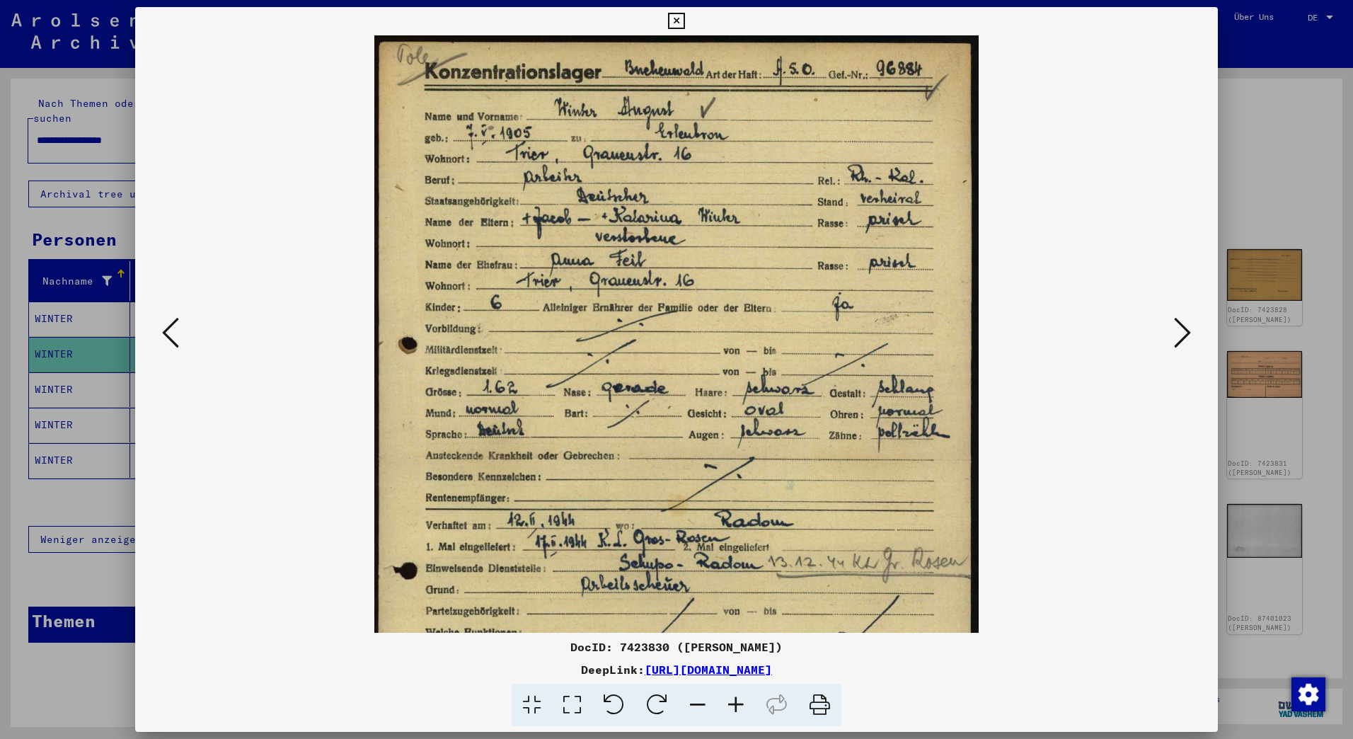
click at [732, 700] on icon at bounding box center [736, 704] width 38 height 43
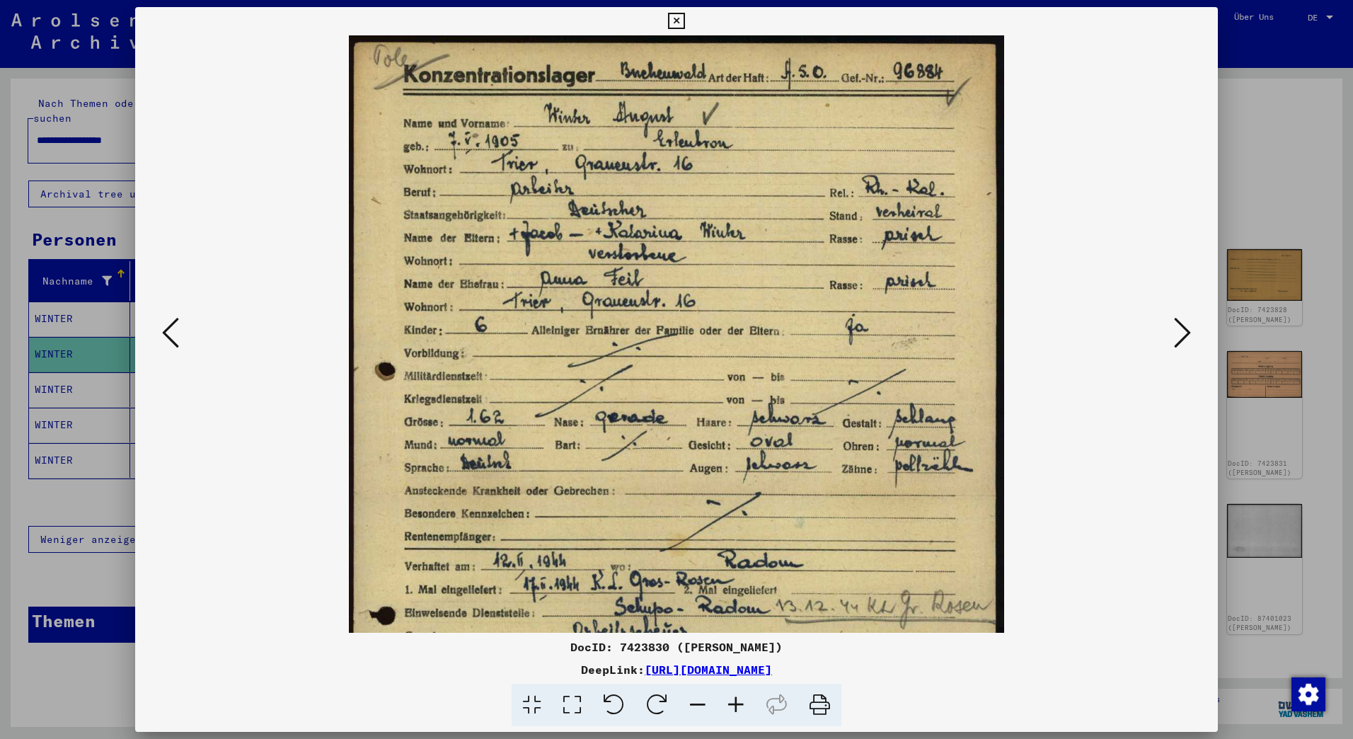
click at [732, 700] on icon at bounding box center [736, 704] width 38 height 43
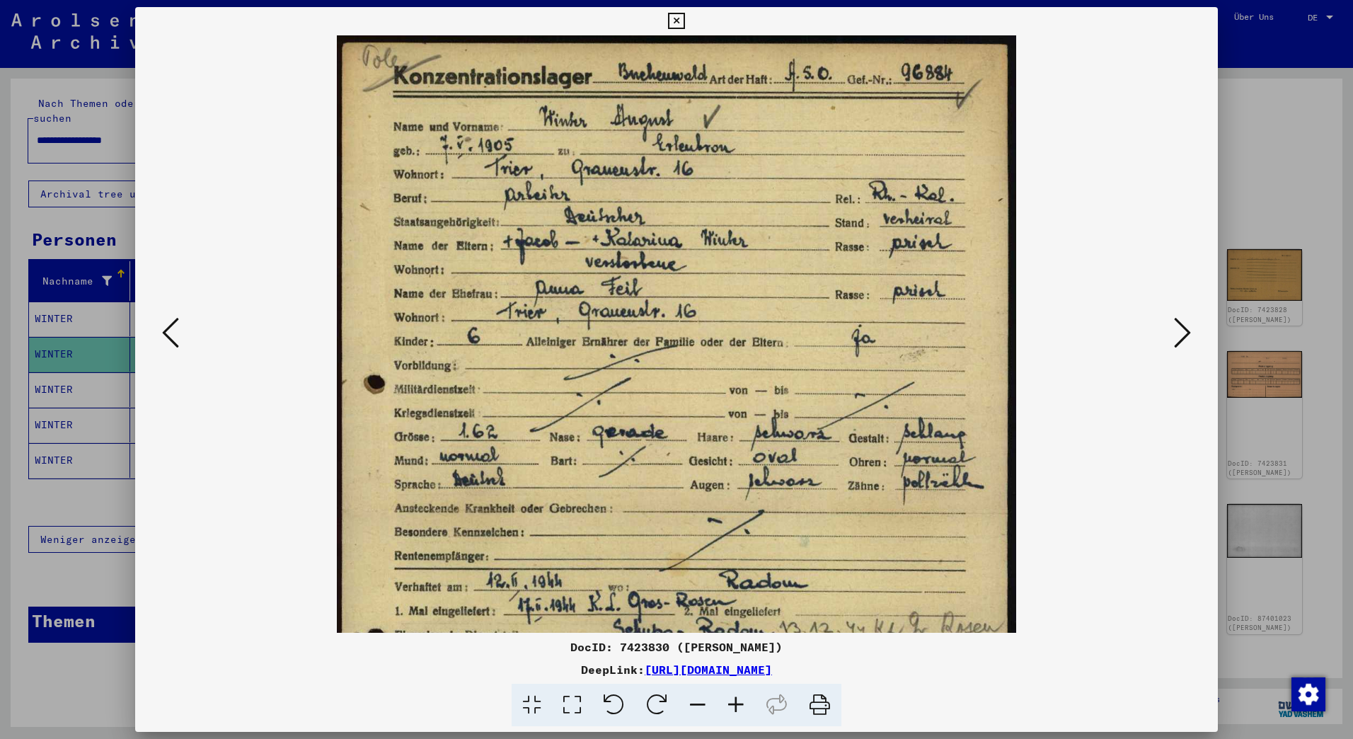
click at [732, 700] on icon at bounding box center [736, 704] width 38 height 43
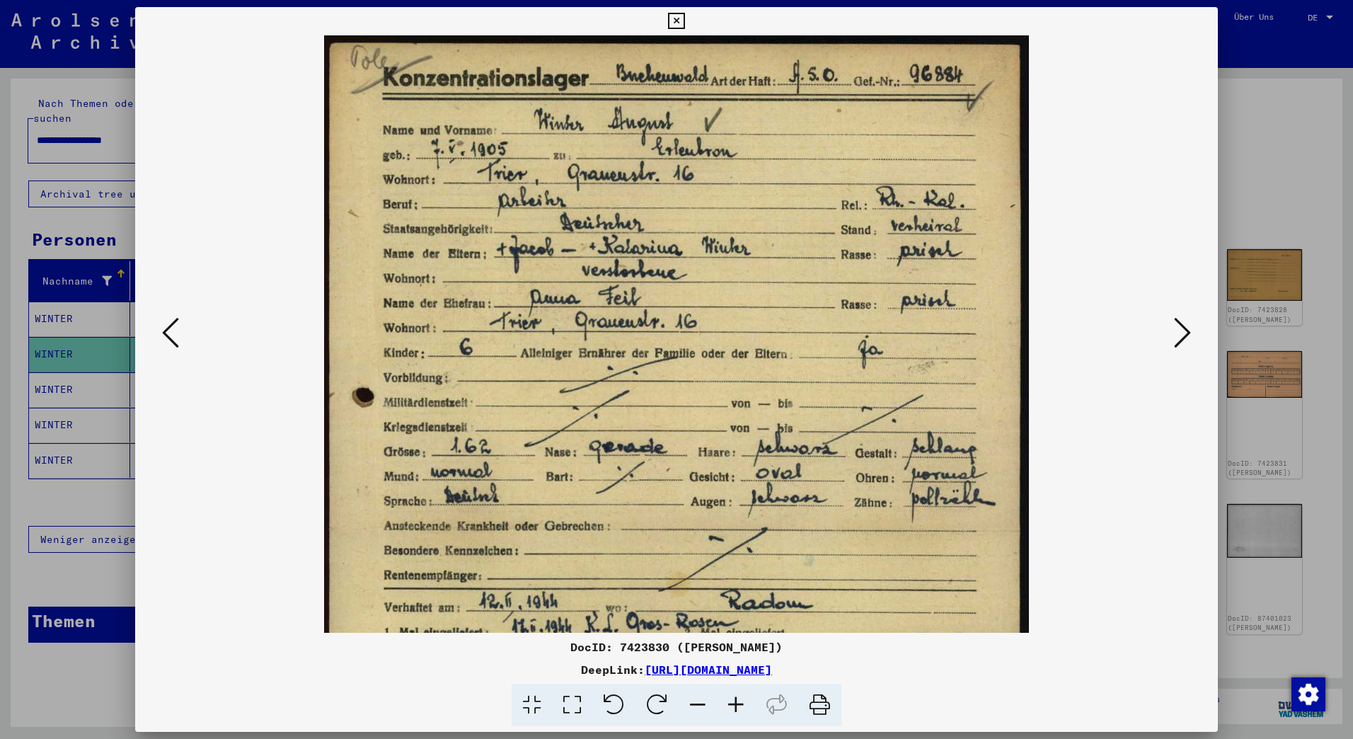
click at [732, 700] on icon at bounding box center [736, 704] width 38 height 43
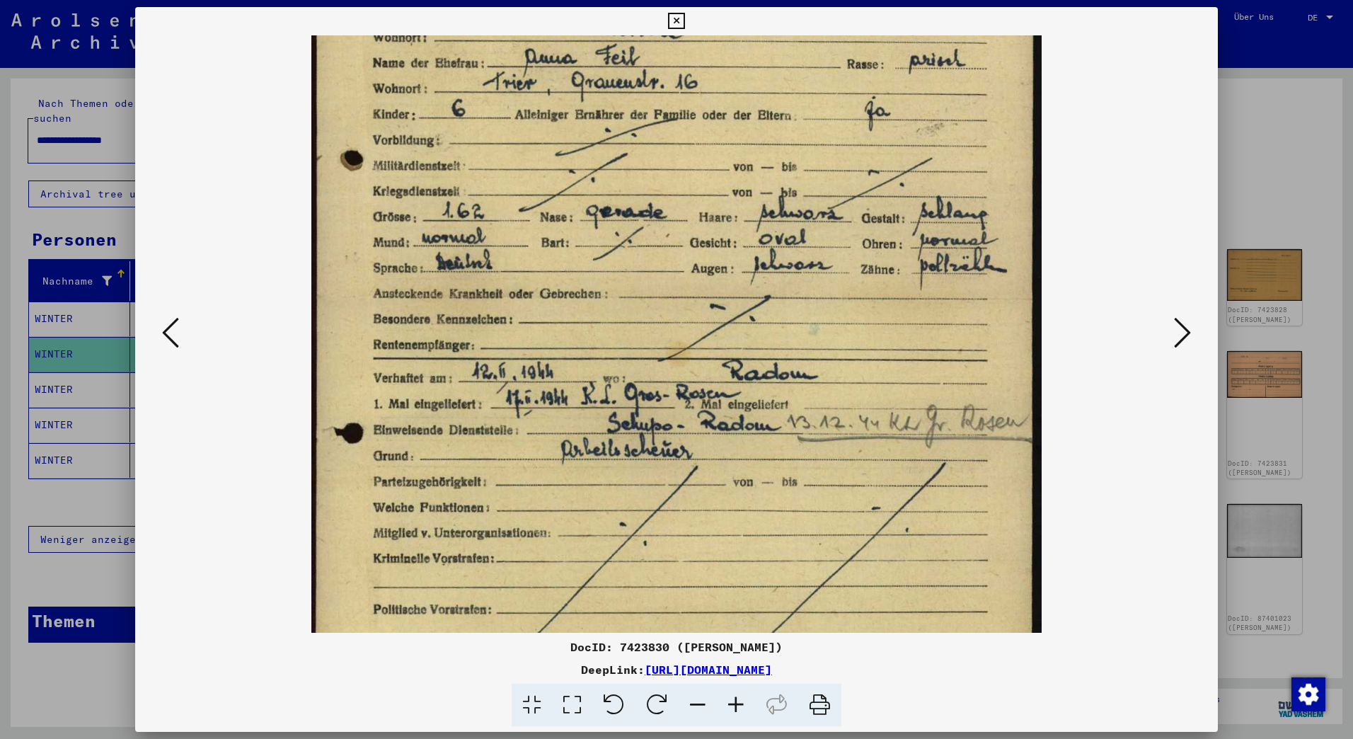
drag, startPoint x: 705, startPoint y: 417, endPoint x: 734, endPoint y: 246, distance: 173.7
click at [734, 246] on img at bounding box center [676, 297] width 730 height 1022
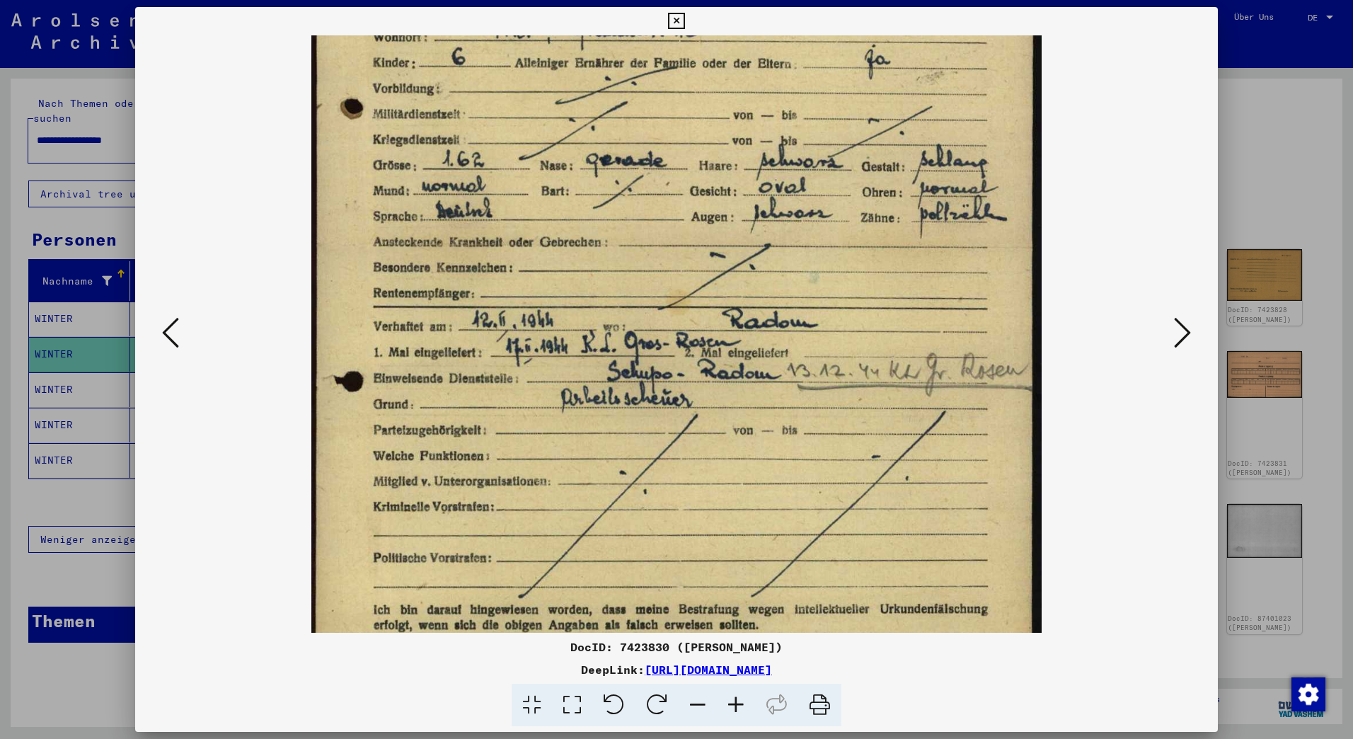
click at [679, 27] on icon at bounding box center [676, 21] width 16 height 17
